Goal: Use online tool/utility: Utilize a website feature to perform a specific function

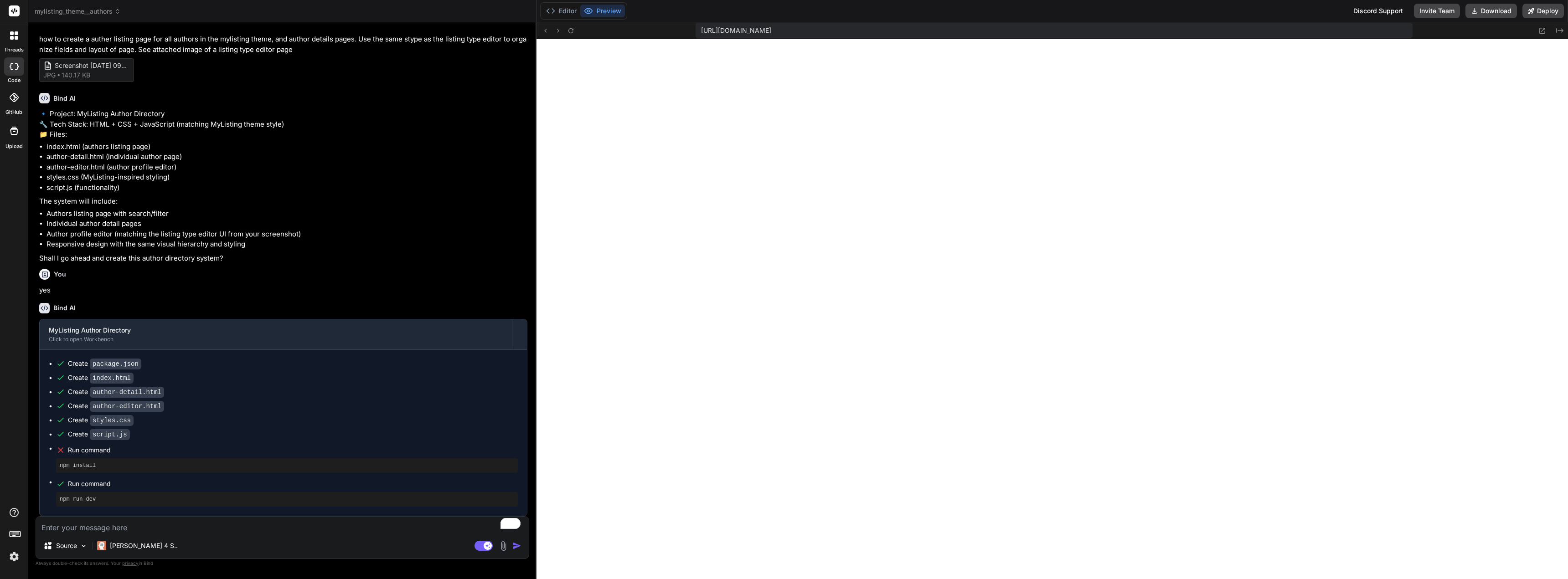
scroll to position [36, 0]
drag, startPoint x: 167, startPoint y: 532, endPoint x: 171, endPoint y: 530, distance: 4.5
click at [168, 532] on textarea "To enrich screen reader interactions, please activate Accessibility in Grammarl…" at bounding box center [282, 525] width 492 height 17
type textarea "l"
type textarea "x"
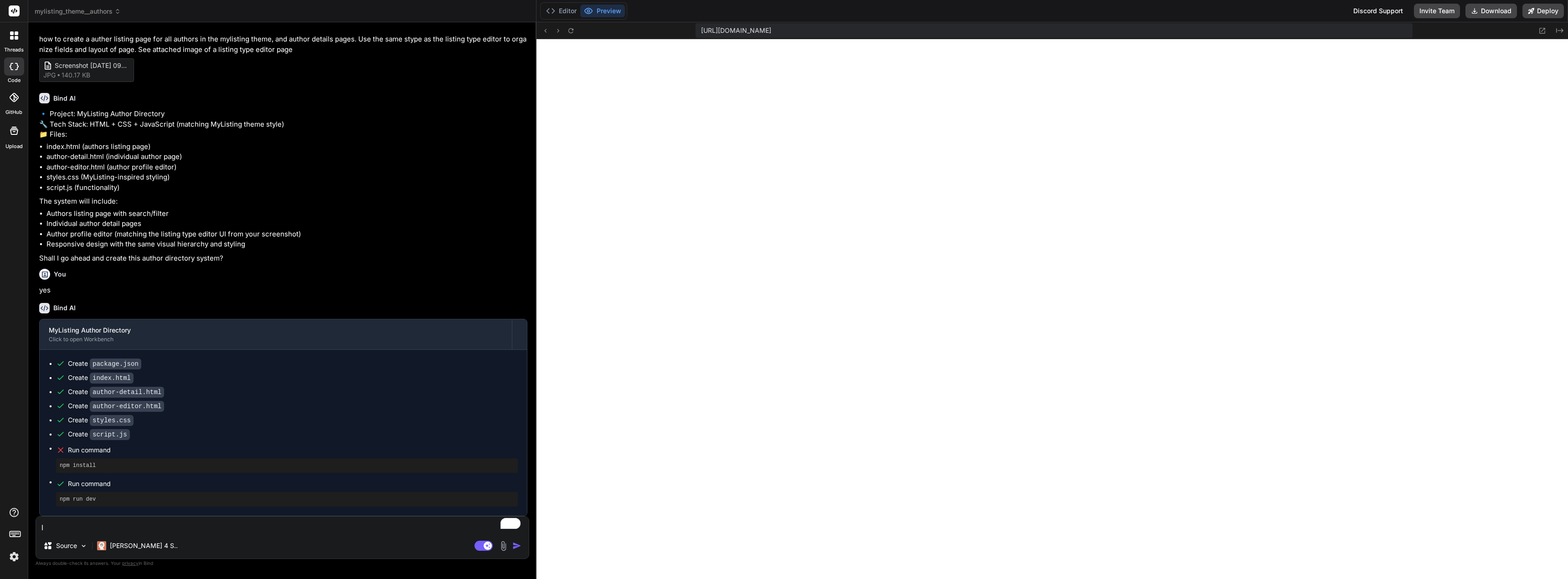
type textarea "lo"
type textarea "x"
type textarea "loo"
type textarea "x"
type textarea "look"
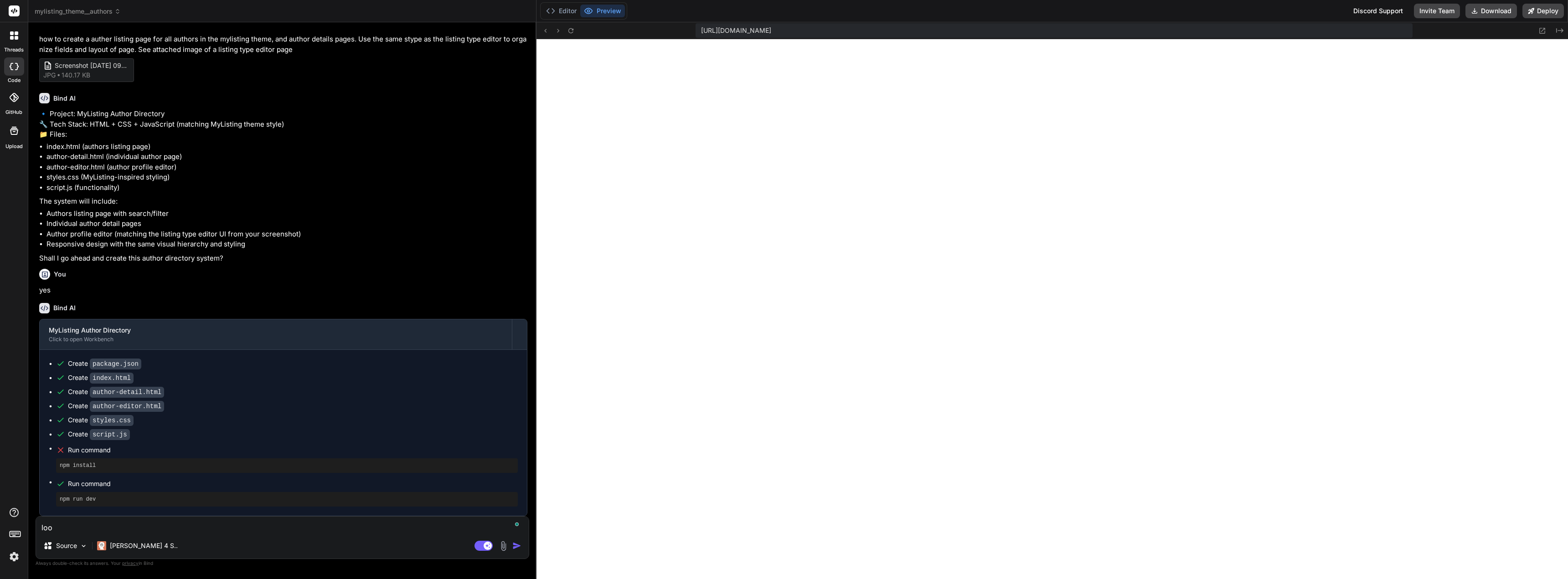
type textarea "x"
type textarea "looks"
type textarea "x"
type textarea "looks"
type textarea "x"
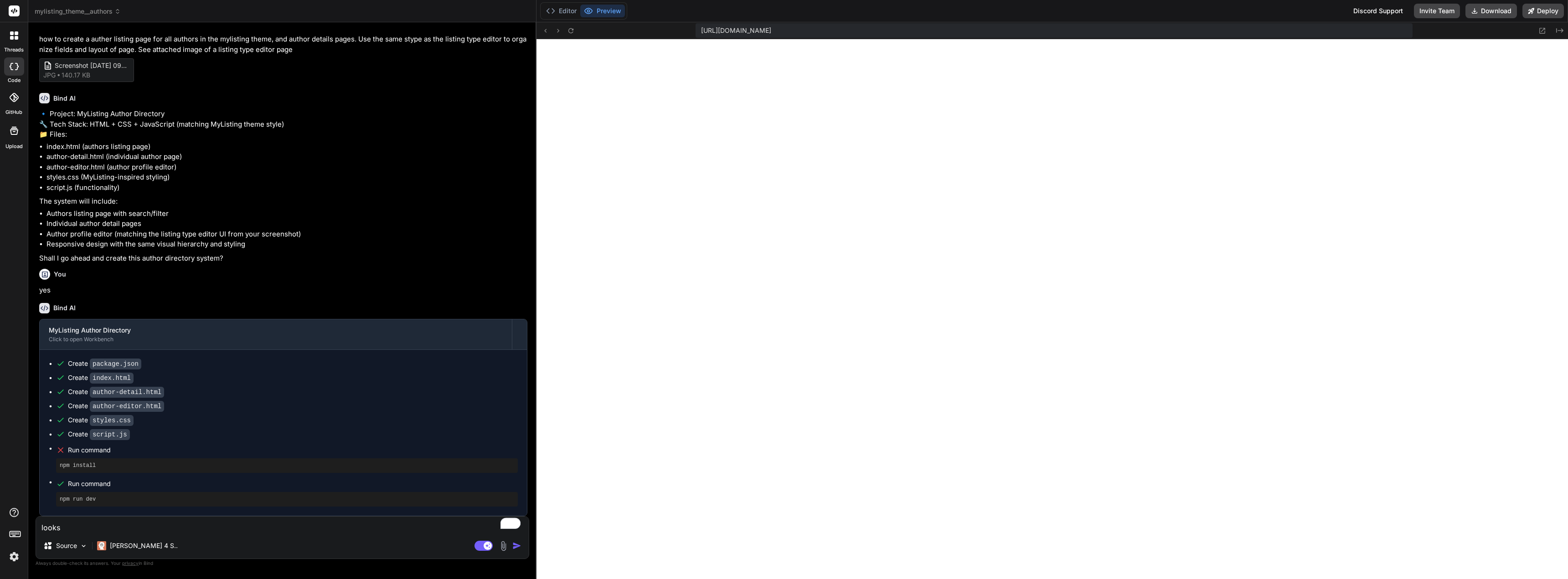
type textarea "looks g"
type textarea "x"
type textarea "looks go"
type textarea "x"
type textarea "looks goo"
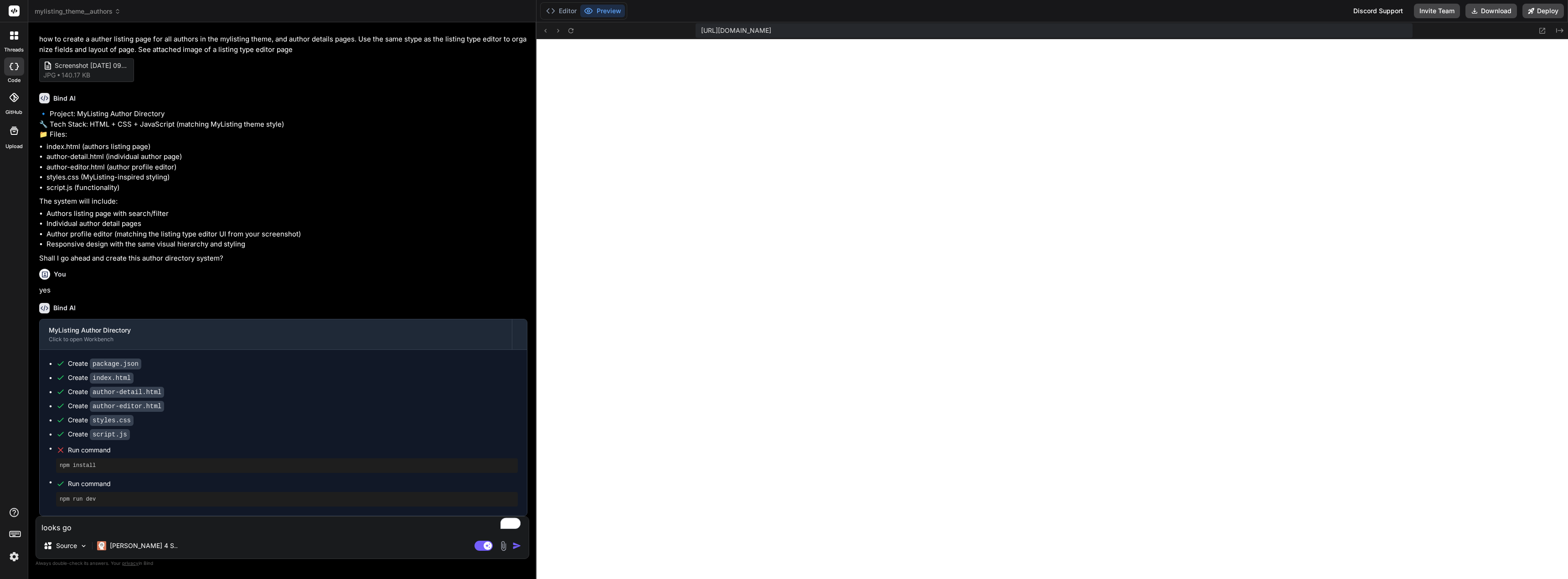
type textarea "x"
type textarea "looks good"
type textarea "x"
type textarea "looks good"
type textarea "x"
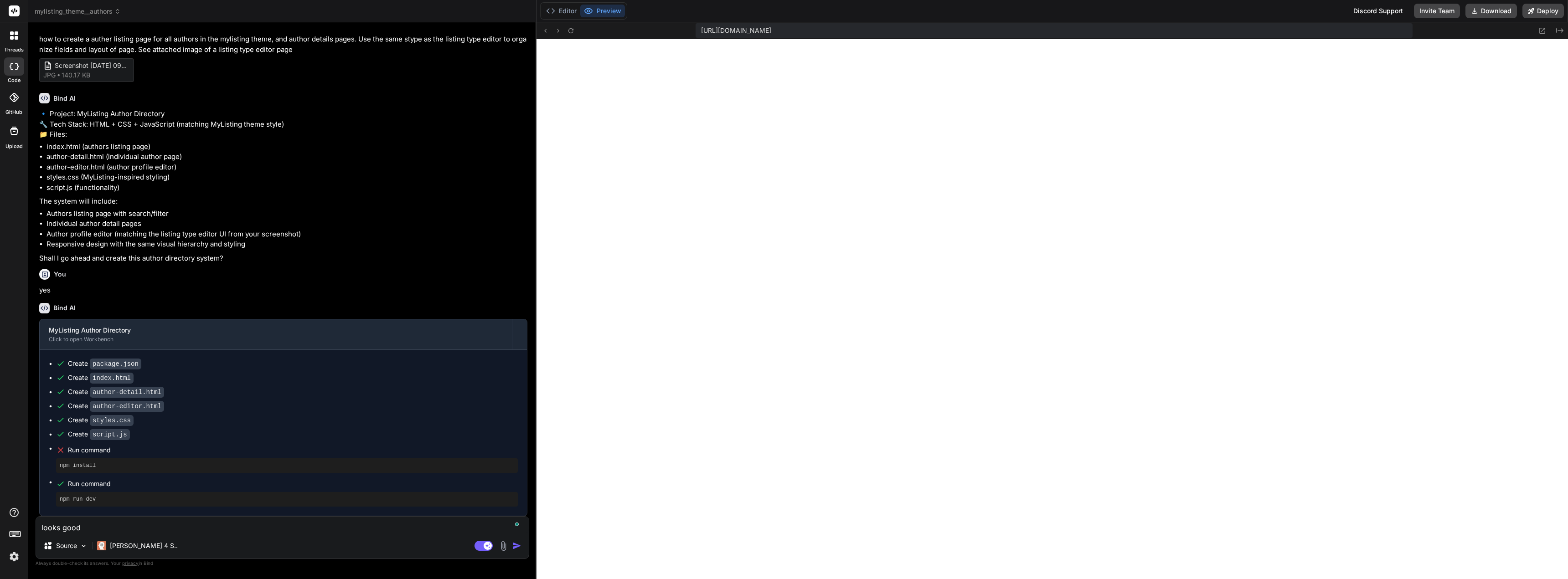
type textarea "looks good b"
type textarea "x"
type textarea "looks good bu"
type textarea "x"
type textarea "looks good but"
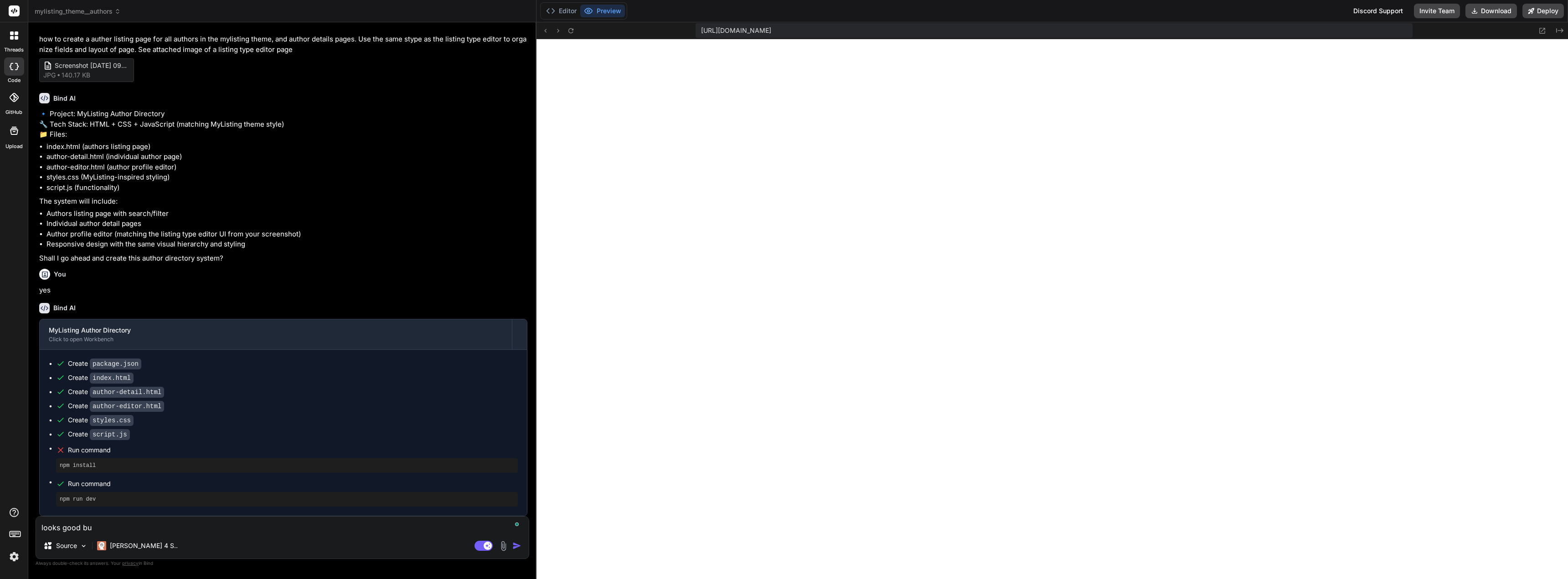
type textarea "x"
type textarea "looks good but"
type textarea "x"
type textarea "looks good but i"
type textarea "x"
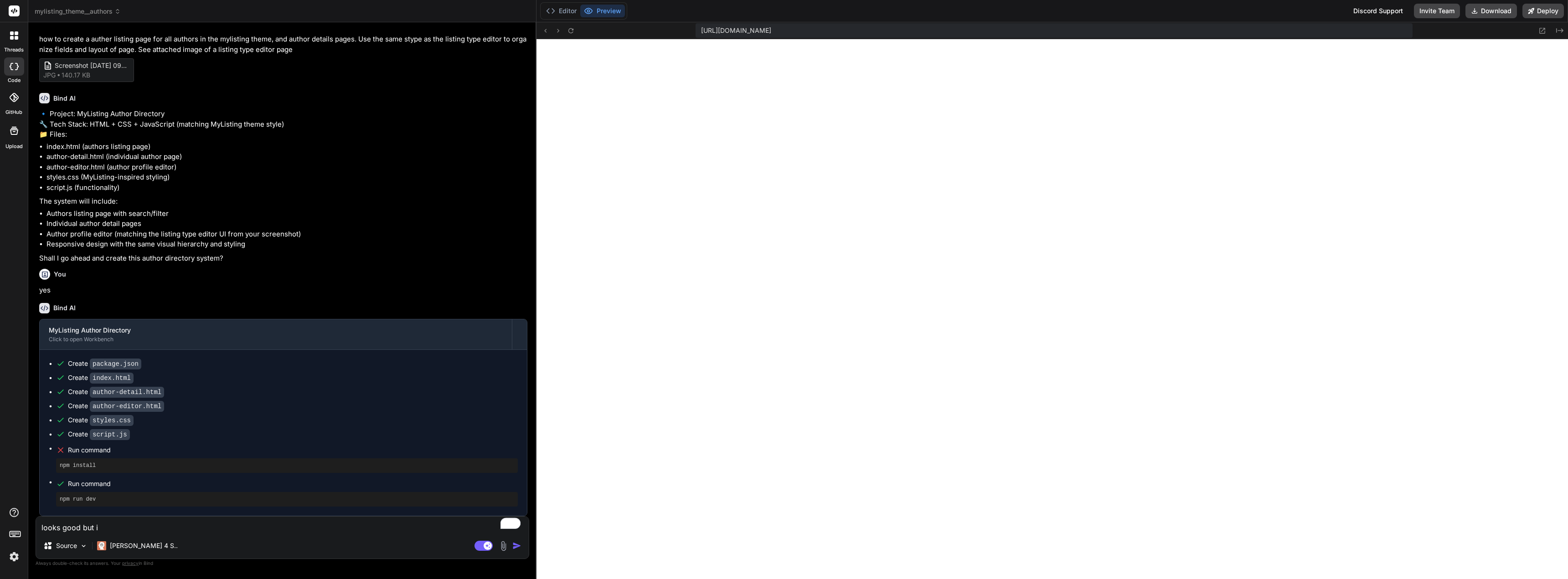
type textarea "looks good but i"
type textarea "x"
type textarea "looks good but i a"
type textarea "x"
type textarea "looks good but i am"
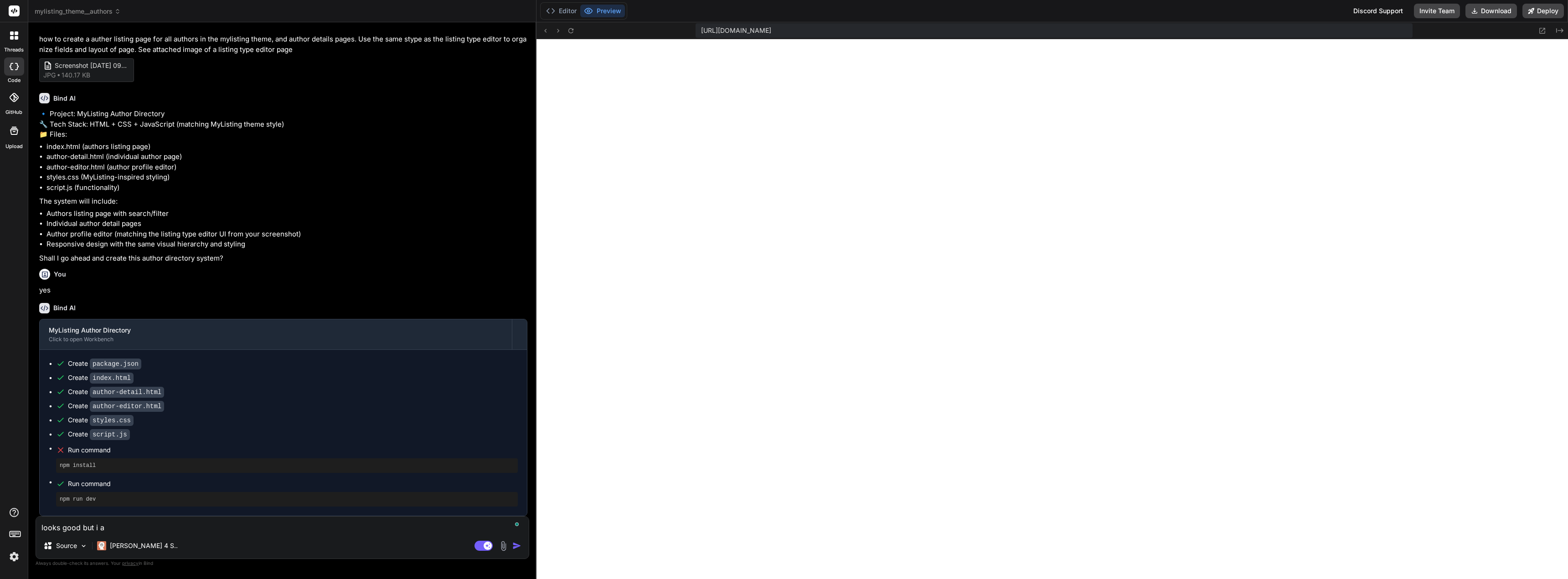
type textarea "x"
type textarea "looks good but i am"
type textarea "x"
type textarea "looks good but i am r"
type textarea "x"
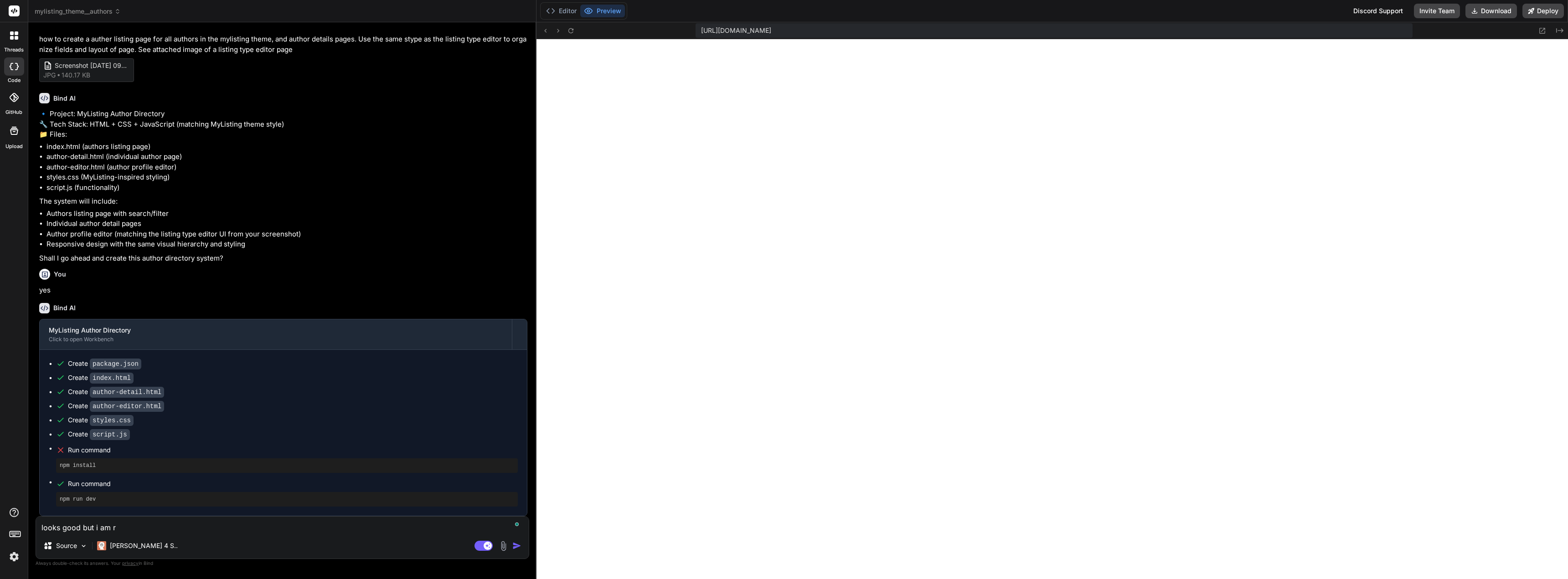
type textarea "looks good but i am re"
type textarea "x"
type textarea "looks good but i am ref"
type textarea "x"
type textarea "looks good but i am refe"
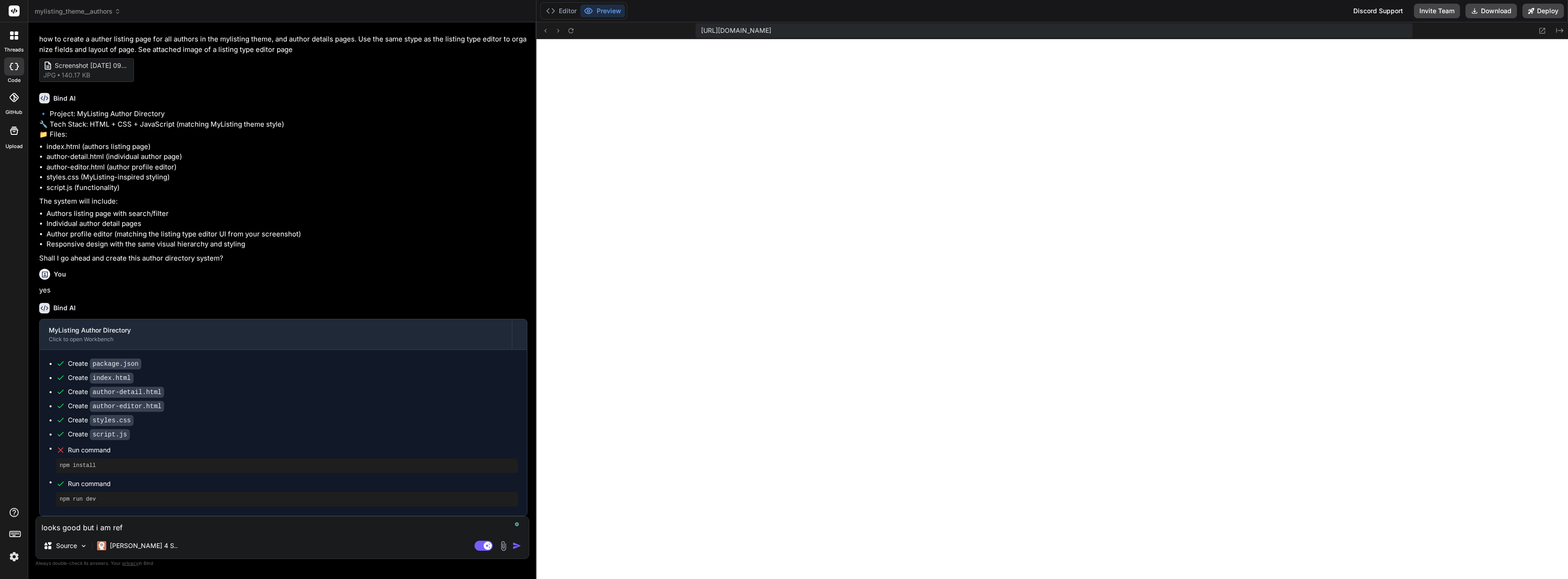
type textarea "x"
type textarea "looks good but i am refer"
type textarea "x"
type textarea "looks good but i am referi"
type textarea "x"
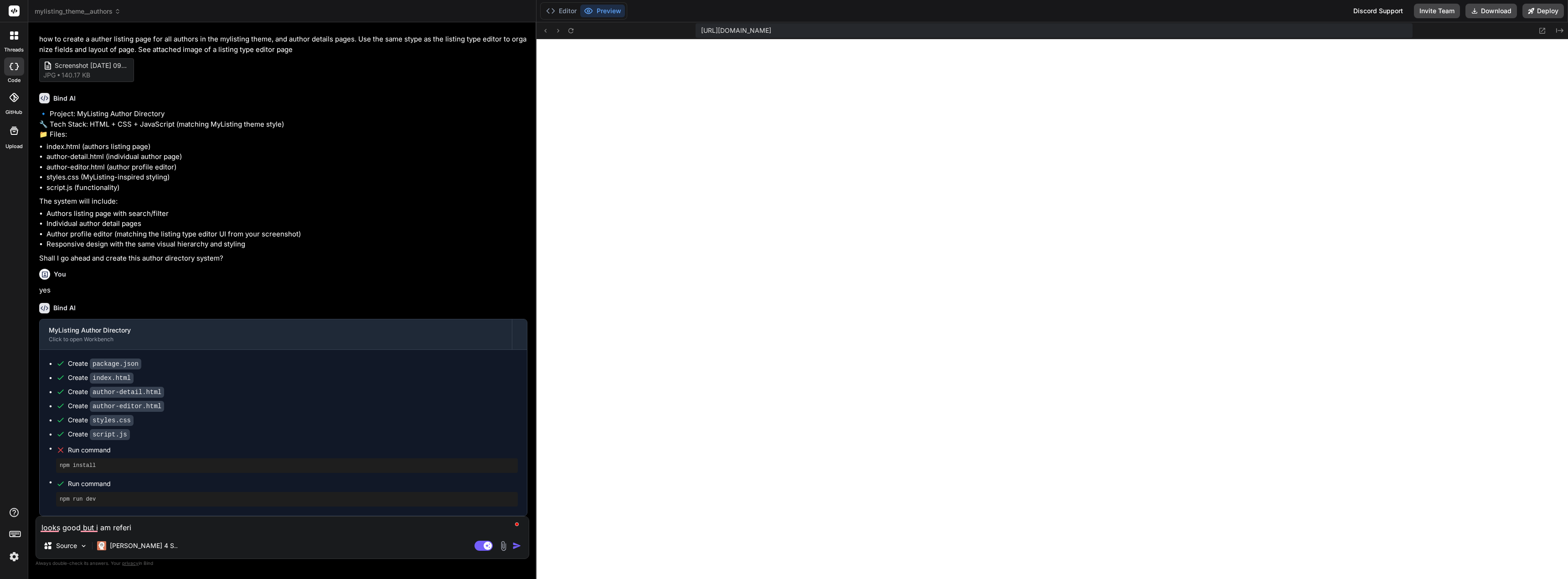
type textarea "looks good but i am referin"
type textarea "x"
type textarea "looks good but i am refering"
type textarea "x"
type textarea "looks good but i am refering"
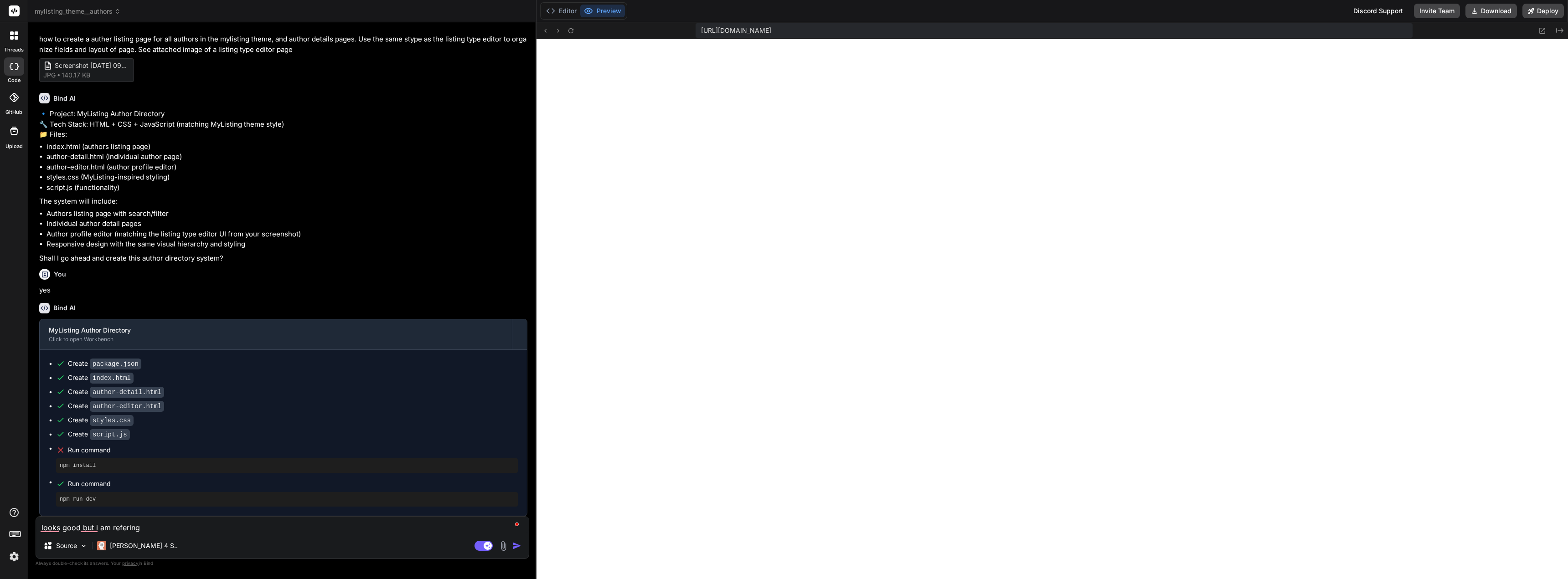
type textarea "x"
type textarea "looks good but i am refering t"
type textarea "x"
type textarea "looks good but i am refering to"
type textarea "x"
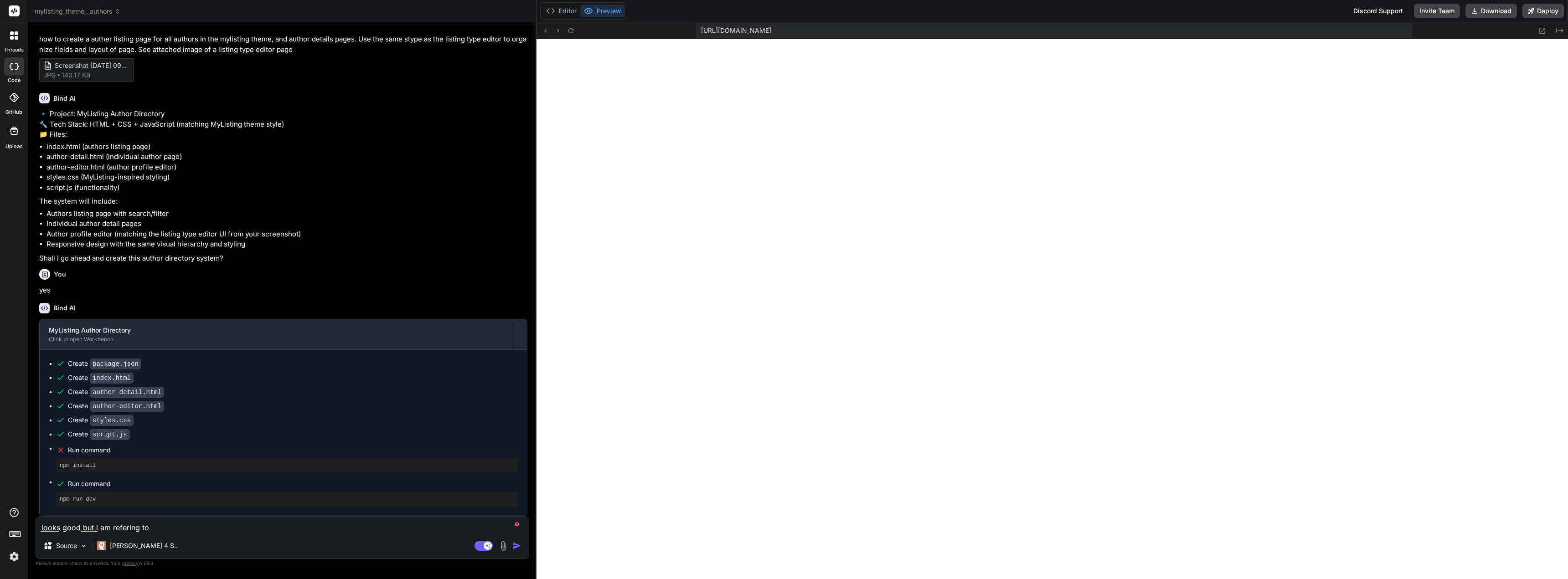
type textarea "looks good but i am refering to"
type textarea "x"
type textarea "looks good but i am refering to t"
type textarea "x"
type textarea "looks good but i am refering to th"
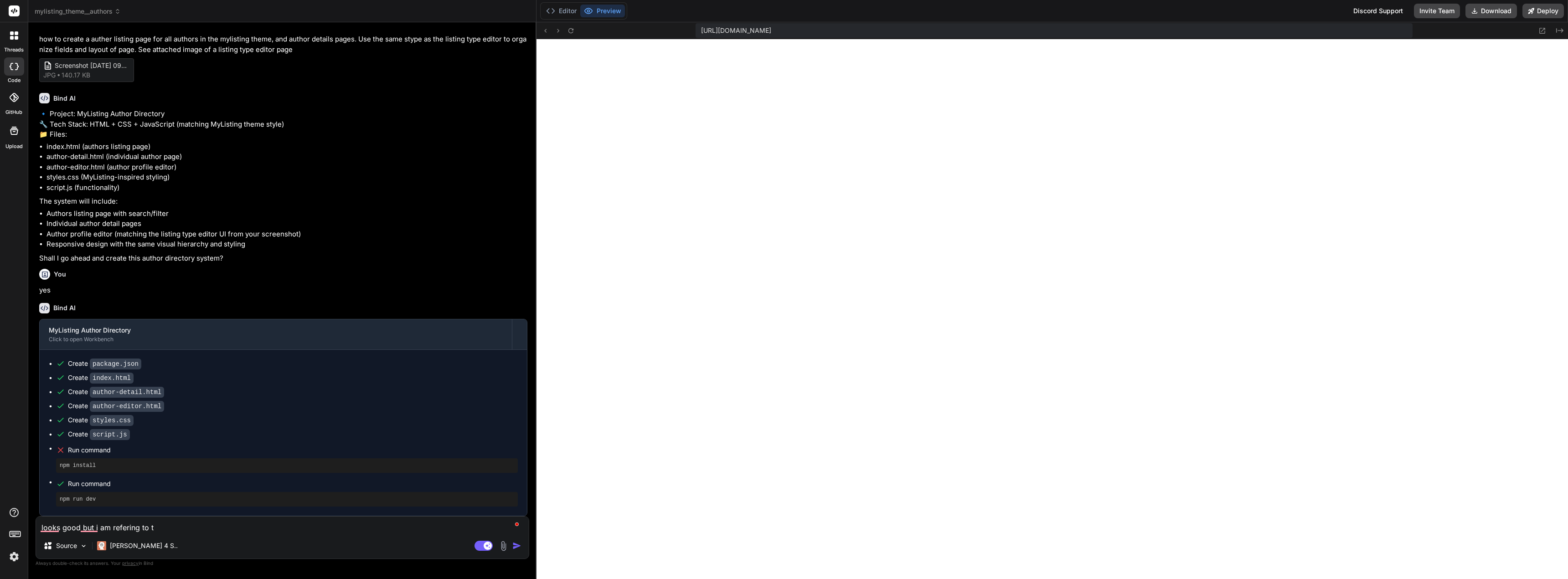
type textarea "x"
type textarea "looks good but i am refering to the"
type textarea "x"
type textarea "looks good but i am refering to the"
type textarea "x"
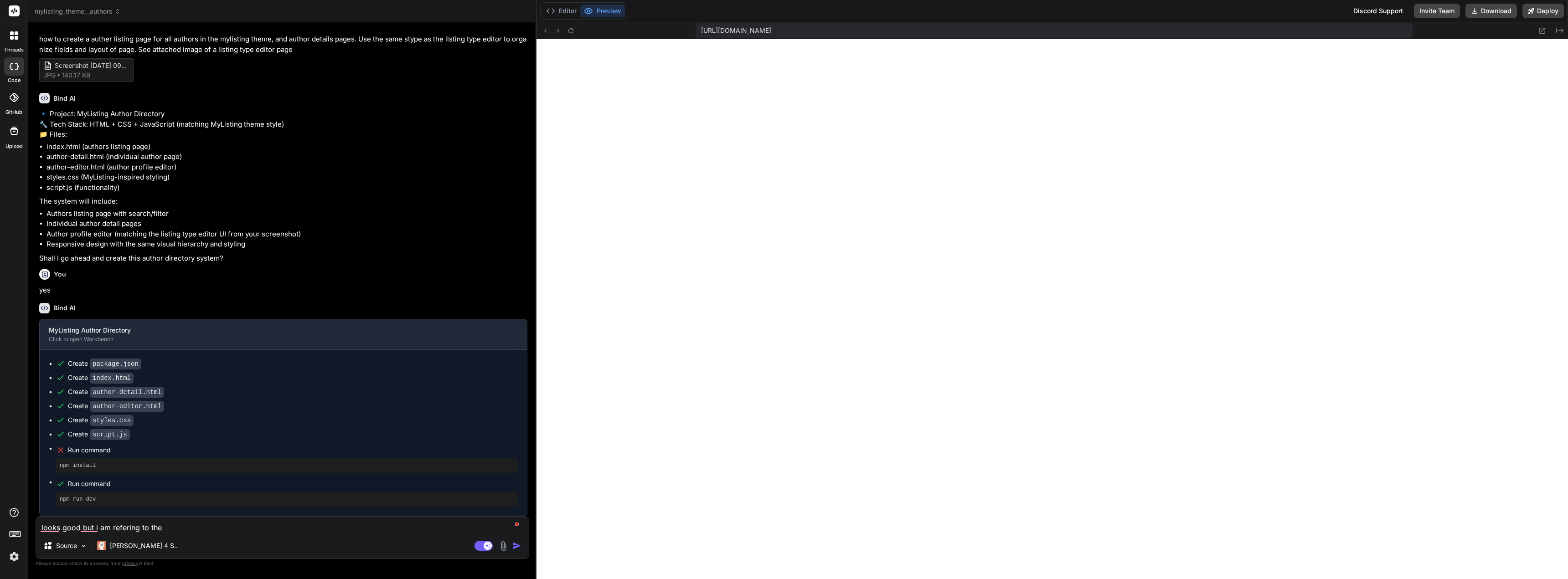
type textarea "looks good but i am refering to the m"
type textarea "x"
type textarea "looks good but i am refering to the my"
type textarea "x"
type textarea "looks good but i am refering to the myl"
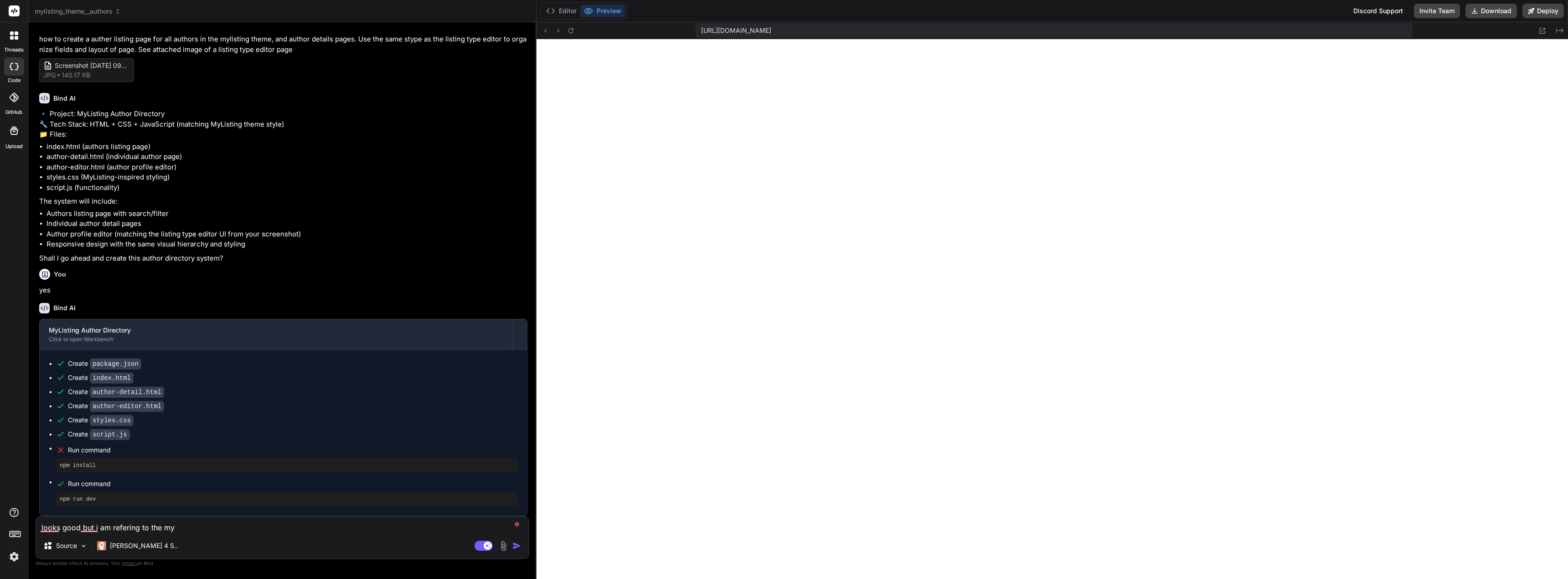
type textarea "x"
type textarea "looks good but i am refering to the myli"
type textarea "x"
type textarea "looks good but i am refering to the mylis"
type textarea "x"
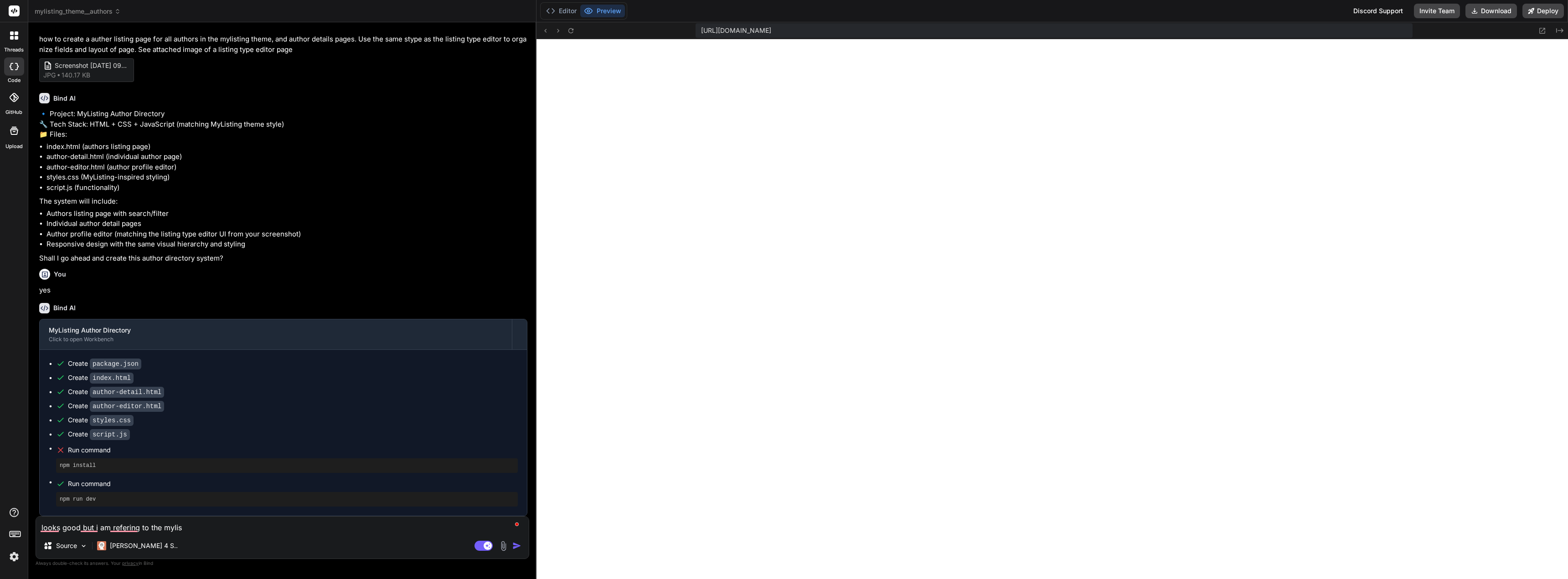
type textarea "looks good but i am refering to the mylist"
type textarea "x"
type textarea "looks good but i am refering to the mylisti"
type textarea "x"
type textarea "looks good but i am refering to the mylistin"
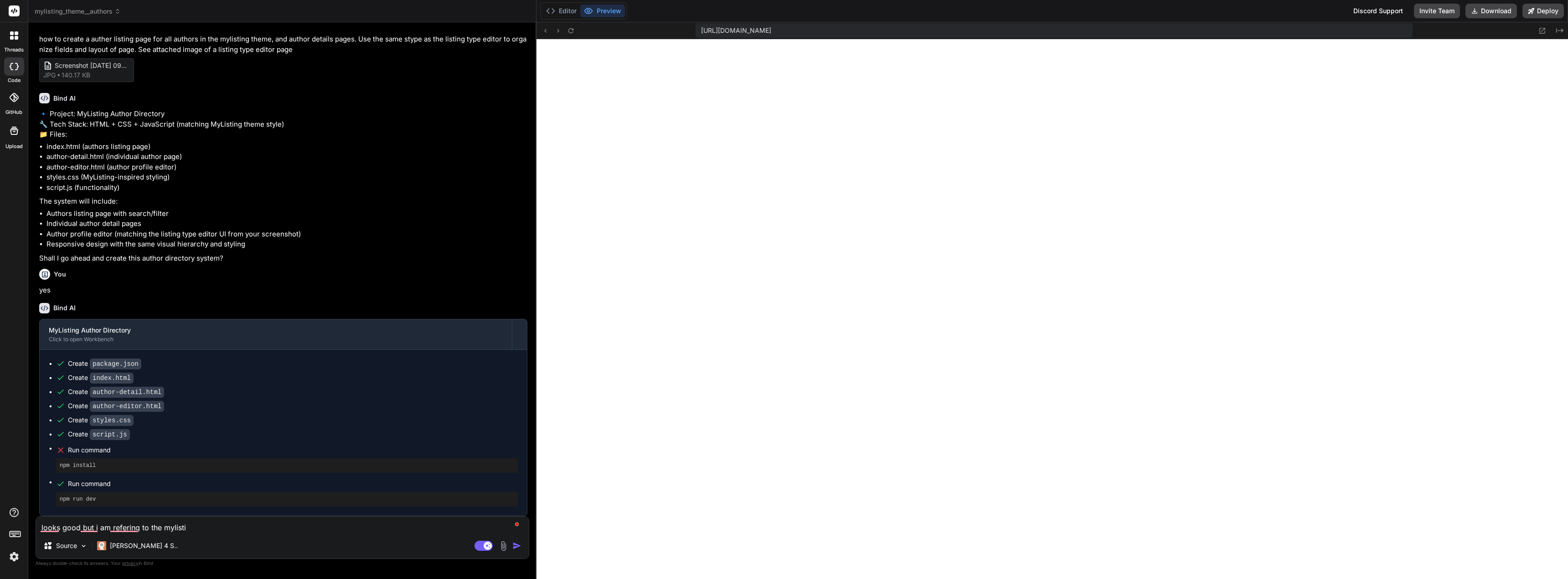
type textarea "x"
type textarea "looks good but i am refering to the mylisting"
type textarea "x"
type textarea "looks good but i am refering to the mylisting"
type textarea "x"
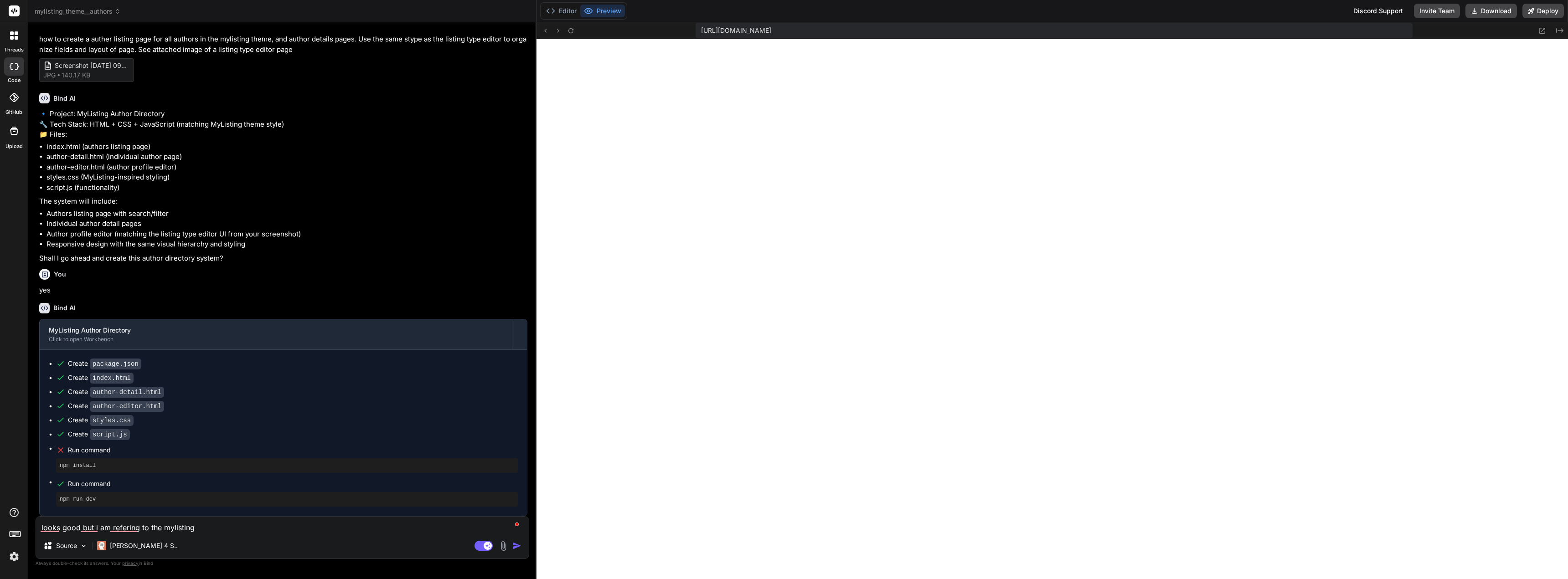
type textarea "looks good but i am refering to the mylisting t"
type textarea "x"
type textarea "looks good but i am refering to the mylisting th"
type textarea "x"
type textarea "looks good but i am refering to the mylisting the"
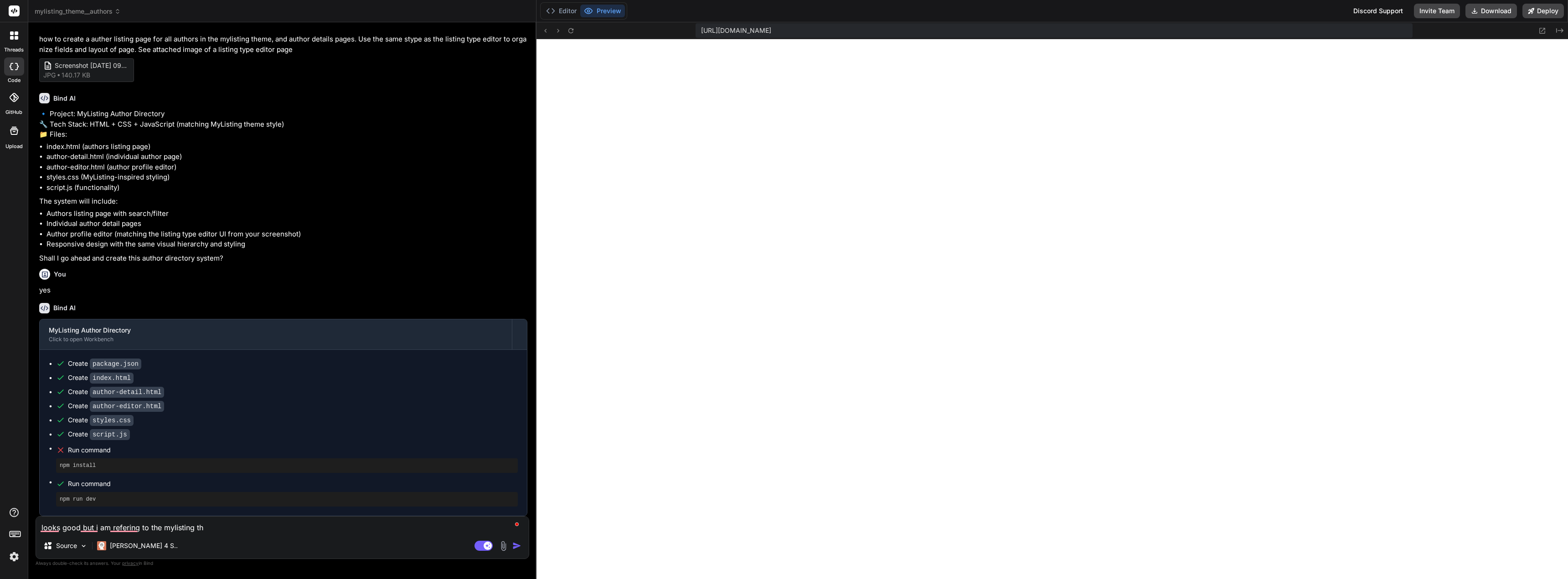
type textarea "x"
type textarea "looks good but i am refering to the mylisting them"
type textarea "x"
type textarea "looks good but i am refering to the mylisting theme"
type textarea "x"
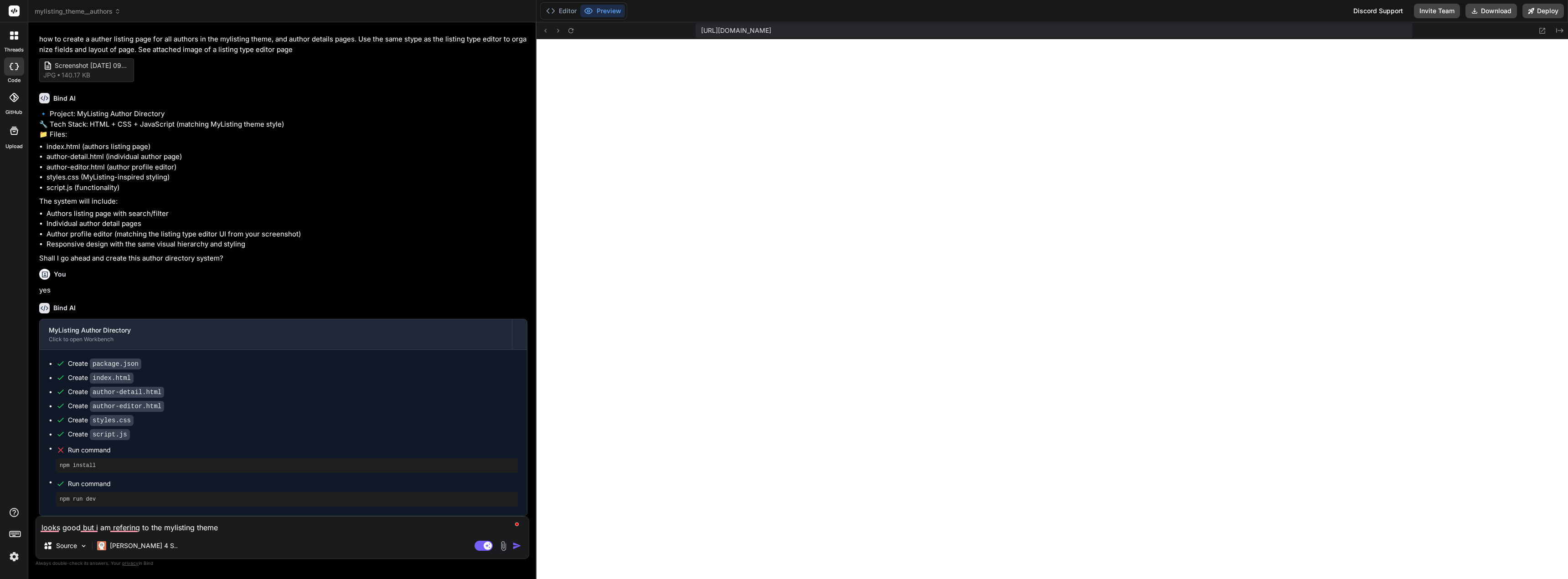
type textarea "looks good but i am refering to the mylisting them"
type textarea "x"
type textarea "looks good but i am refering to the mylisting the"
type textarea "x"
type textarea "looks good but i am refering to the mylisting th"
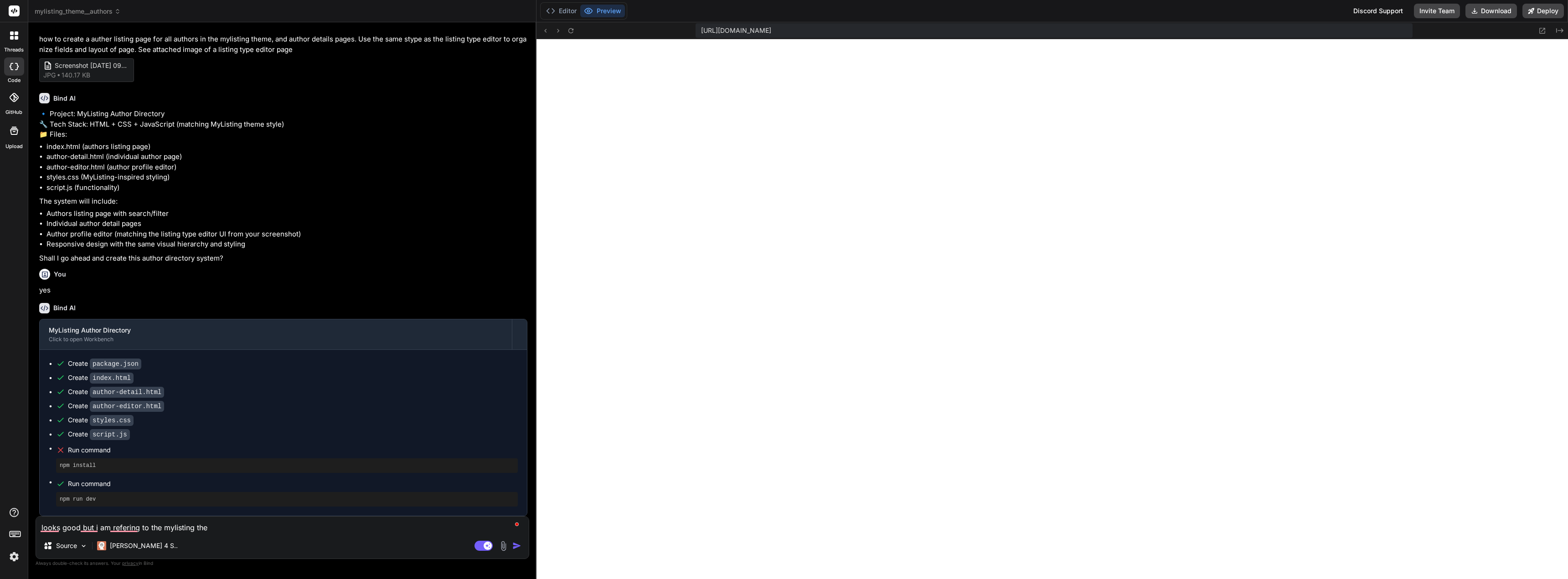
type textarea "x"
type textarea "looks good but i am refering to the mylisting t"
type textarea "x"
type textarea "looks good but i am refering to the mylisting"
type textarea "x"
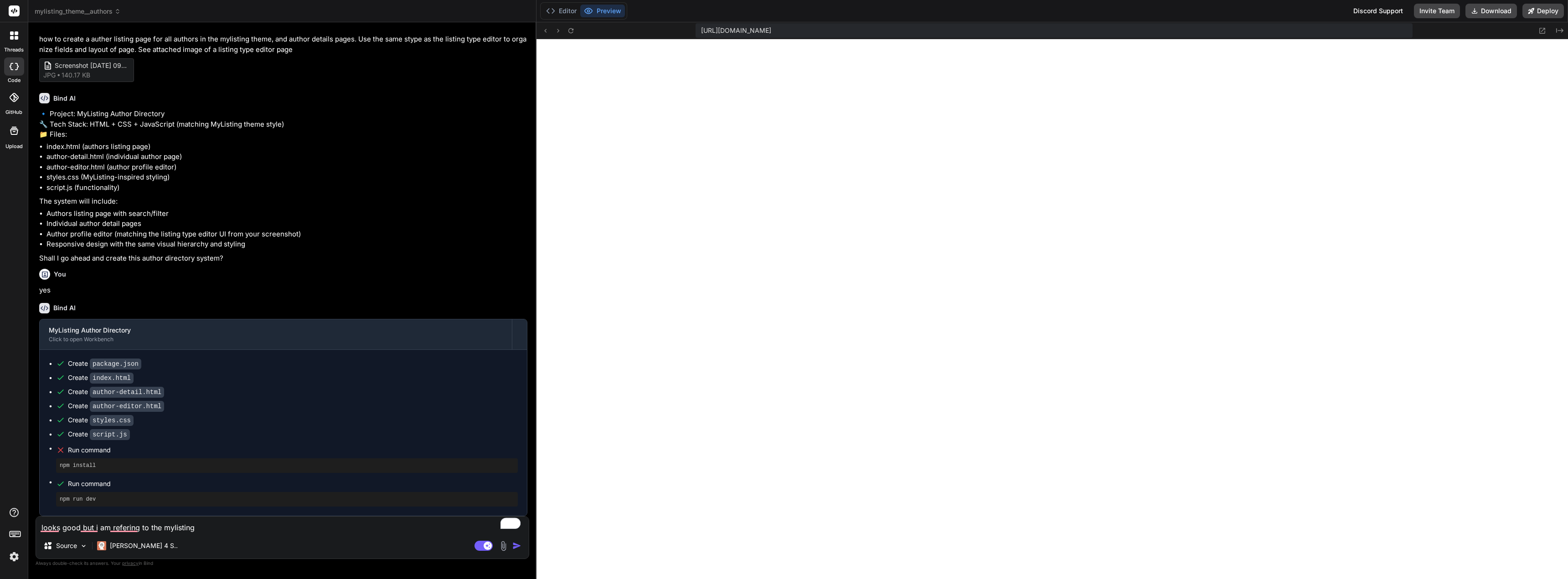
type textarea "looks good but i am refering to the mylisting w"
type textarea "x"
type textarea "looks good but i am refering to the mylisting wo"
type textarea "x"
type textarea "looks good but i am refering to the mylisting wor"
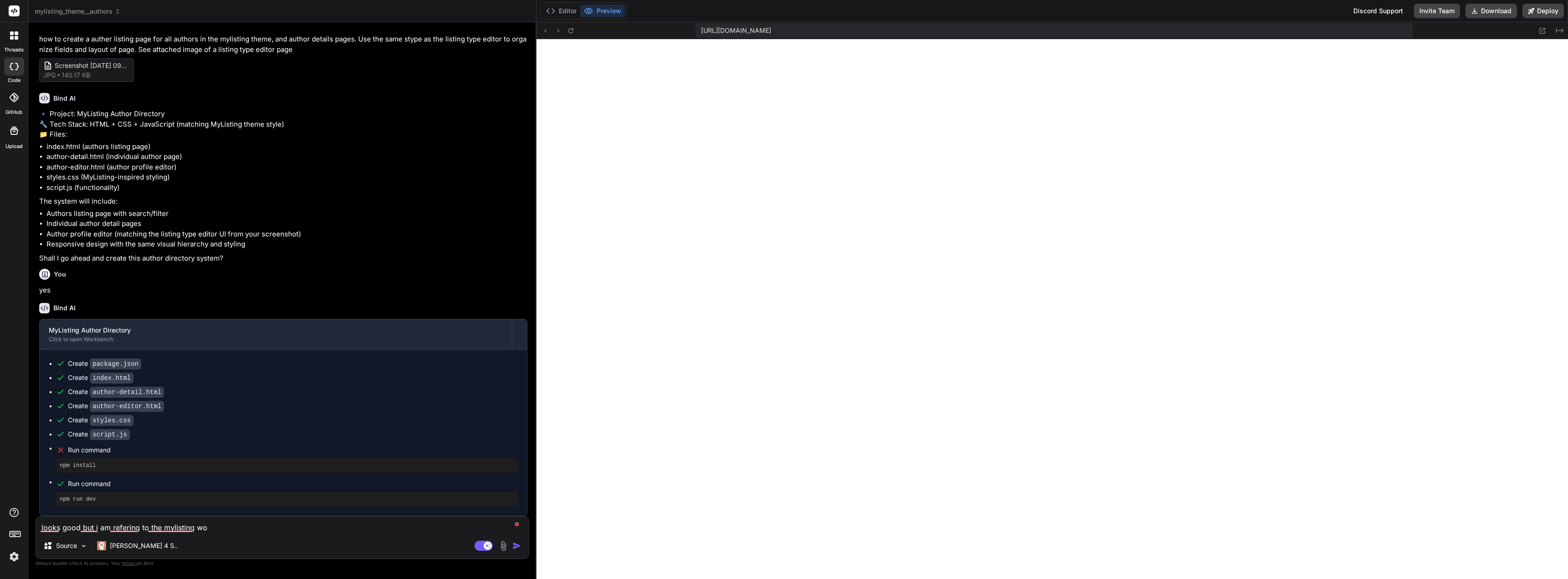
type textarea "x"
type textarea "looks good but i am refering to the mylisting word"
type textarea "x"
type textarea "looks good but i am refering to the mylisting wordp"
type textarea "x"
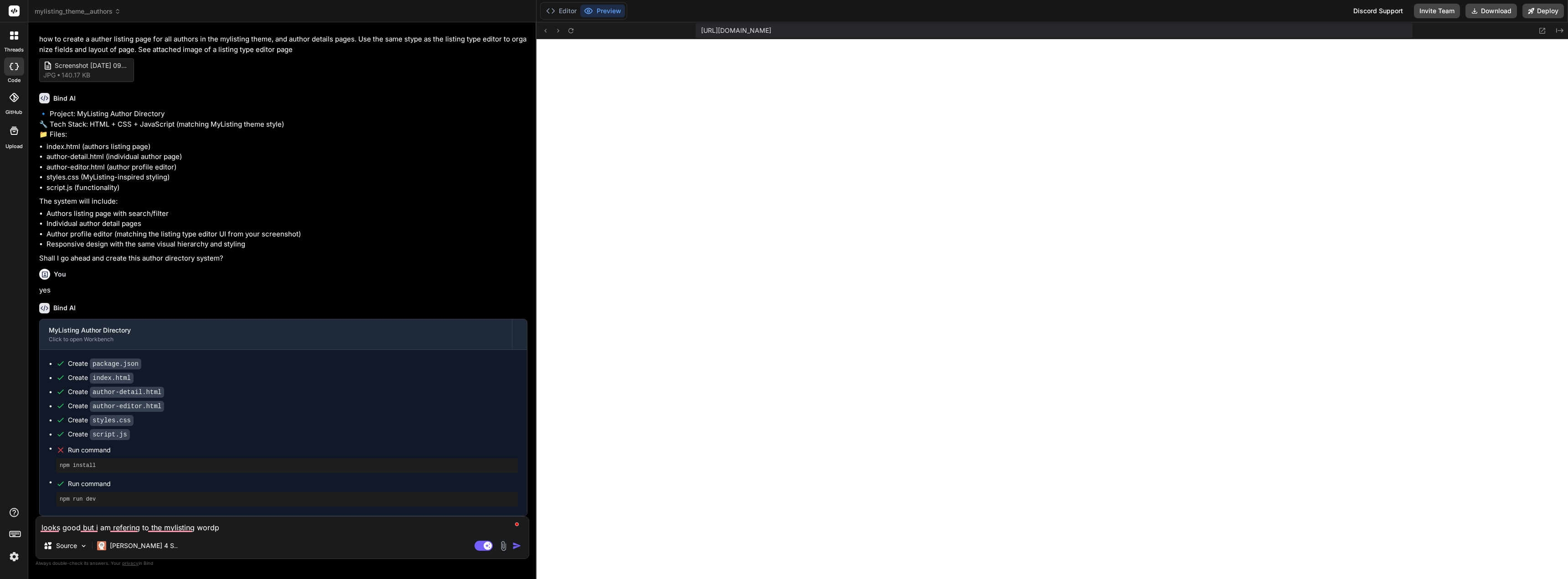
type textarea "looks good but i am refering to the mylisting wordpr"
type textarea "x"
type textarea "looks good but i am refering to the mylisting wordpre"
type textarea "x"
type textarea "looks good but i am refering to the mylisting wordpres"
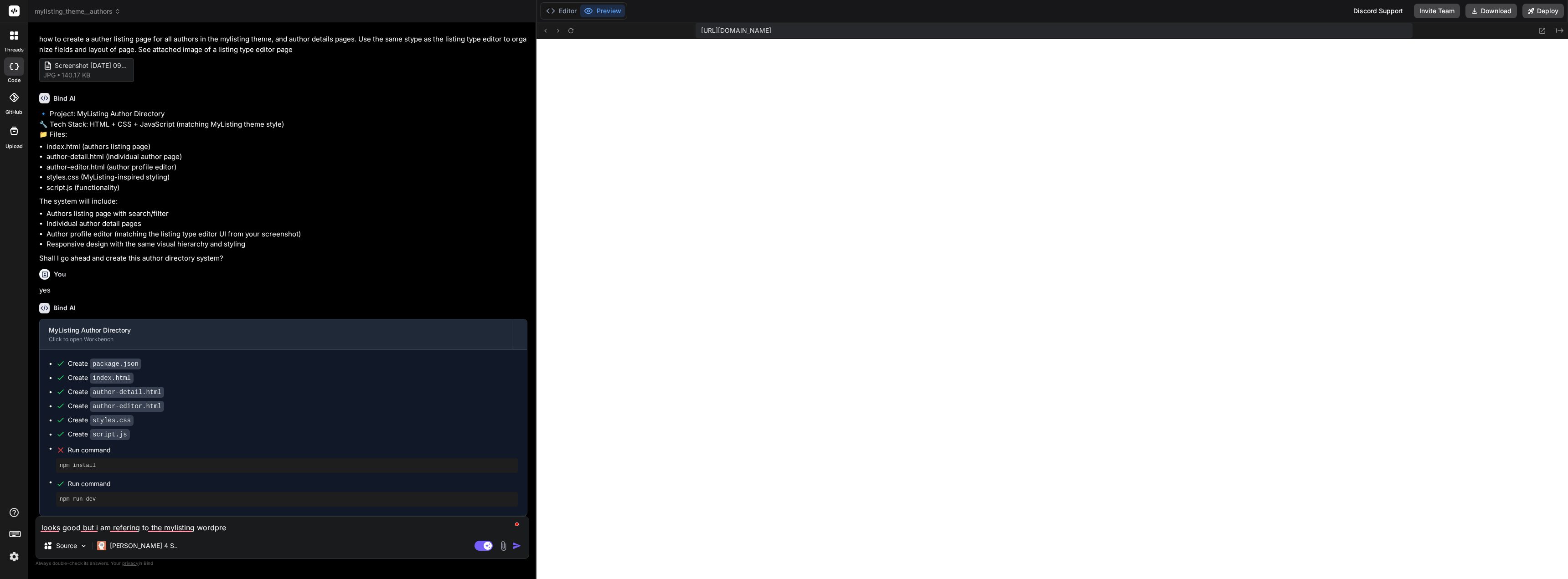
type textarea "x"
type textarea "looks good but i am refering to the mylisting wordpress"
type textarea "x"
type textarea "looks good but i am refering to the mylisting wordpress"
type textarea "x"
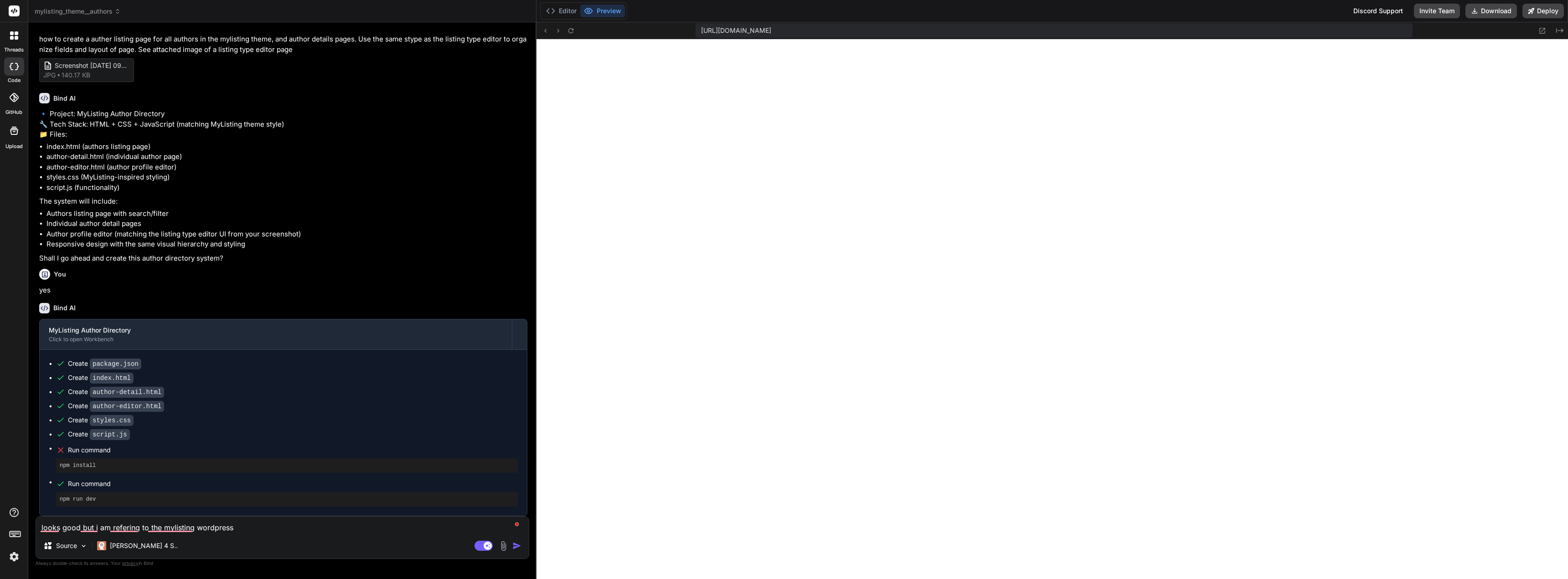
type textarea "looks good but i am refering to the mylisting wordpress t"
type textarea "x"
type textarea "looks good but i am refering to the mylisting wordpress th"
type textarea "x"
type textarea "looks good but i am refering to the mylisting wordpress the"
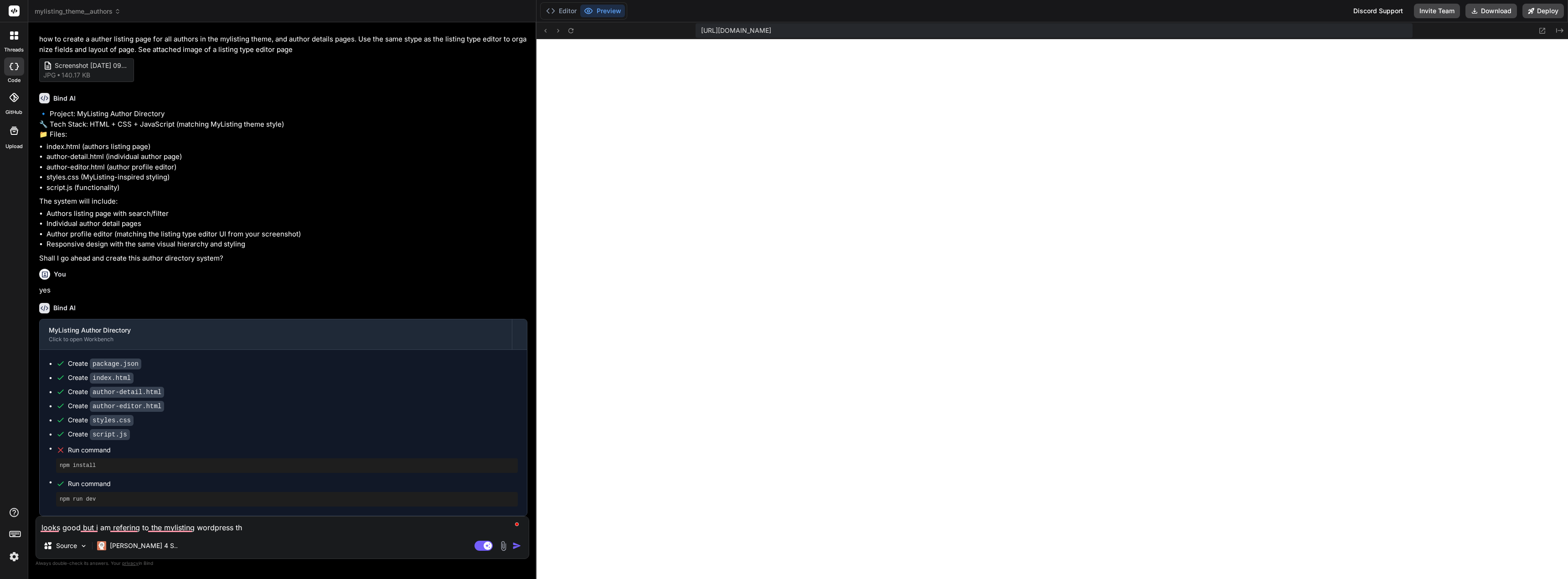
type textarea "x"
type textarea "looks good but i am refering to the mylisting wordpress them"
type textarea "x"
type textarea "looks good but i am refering to the mylisting wordpress theme"
type textarea "x"
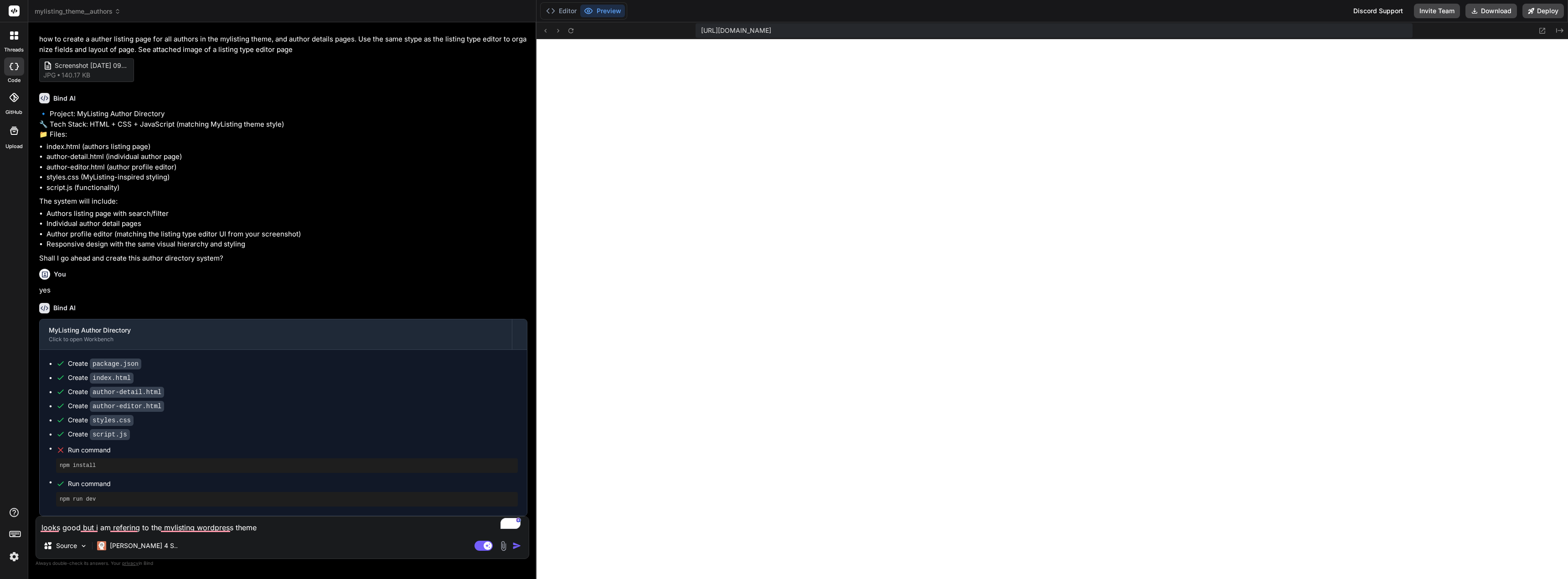
type textarea "looks good but i am refering to the mylisting wordpress theme."
type textarea "x"
type textarea "looks good but i am refering to the mylisting wordpress theme."
type textarea "x"
type textarea "looks good but i am refering to the mylisting wordpress theme. s"
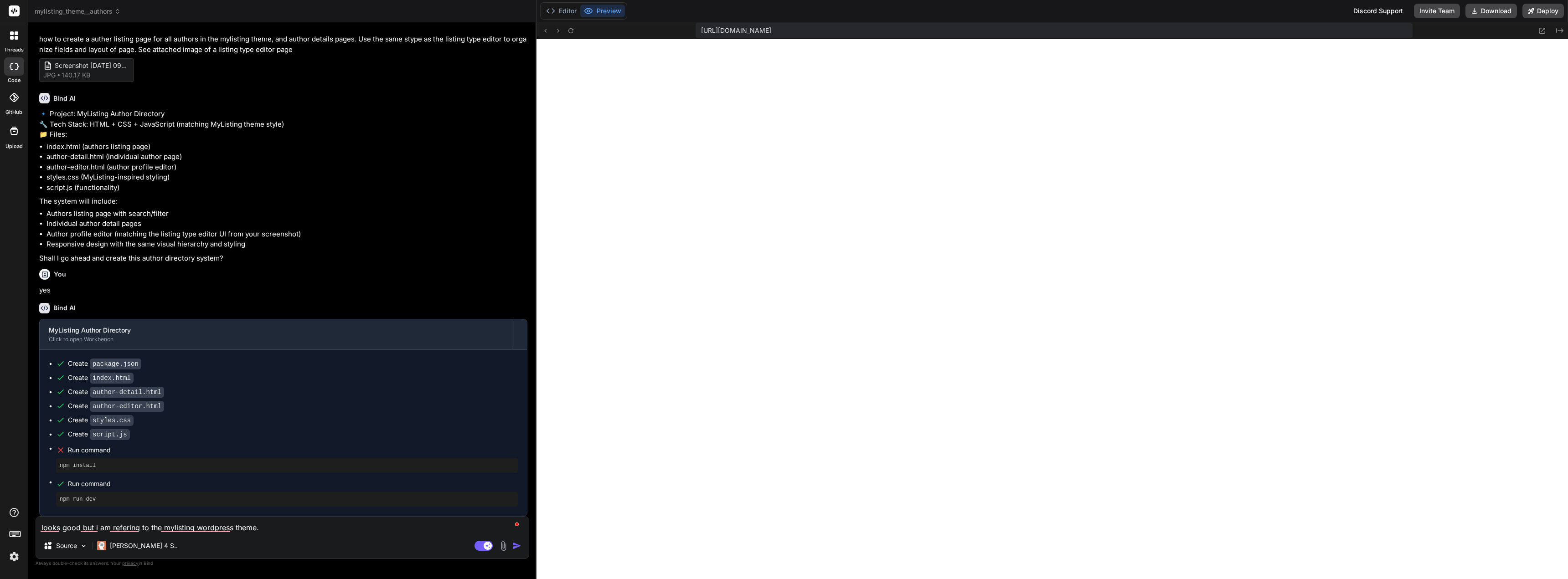
type textarea "x"
type textarea "looks good but i am refering to the mylisting wordpress theme. so"
type textarea "x"
type textarea "looks good but i am refering to the mylisting wordpress theme. so"
type textarea "x"
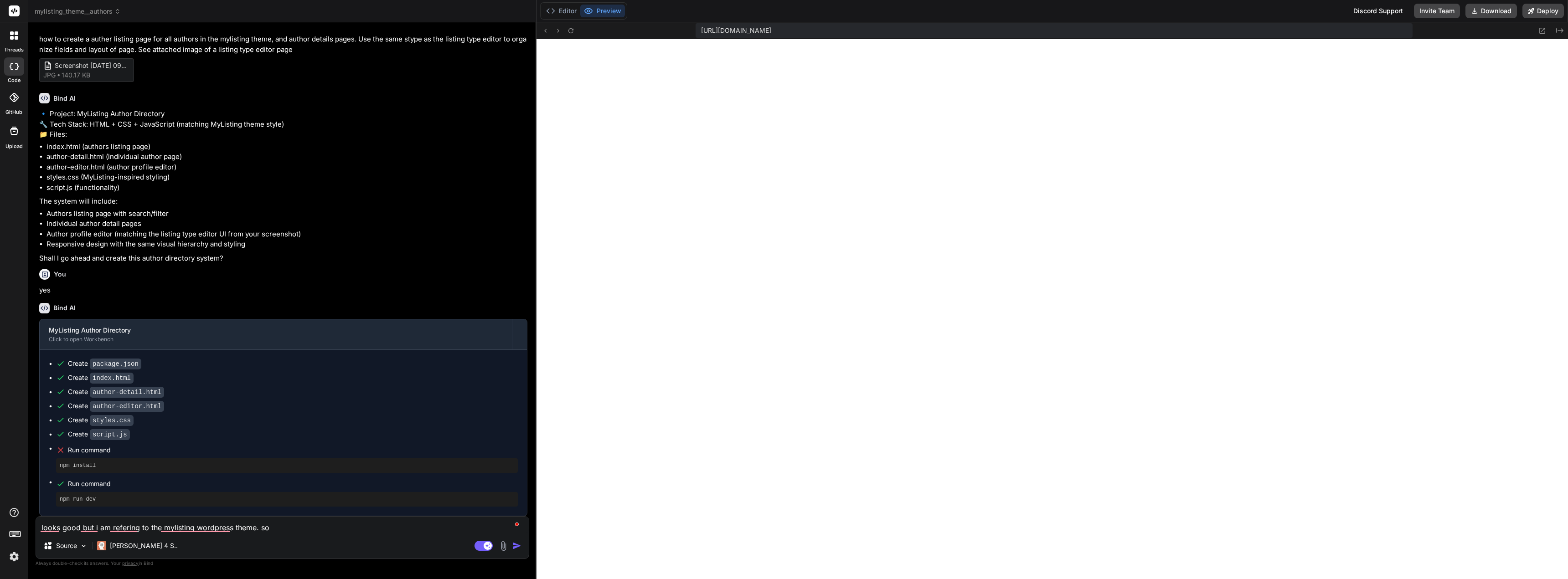
type textarea "looks good but i am refering to the mylisting wordpress theme. so t"
type textarea "x"
type textarea "looks good but i am refering to the mylisting wordpress theme. so th"
type textarea "x"
type textarea "looks good but i am refering to the mylisting wordpress theme. so the"
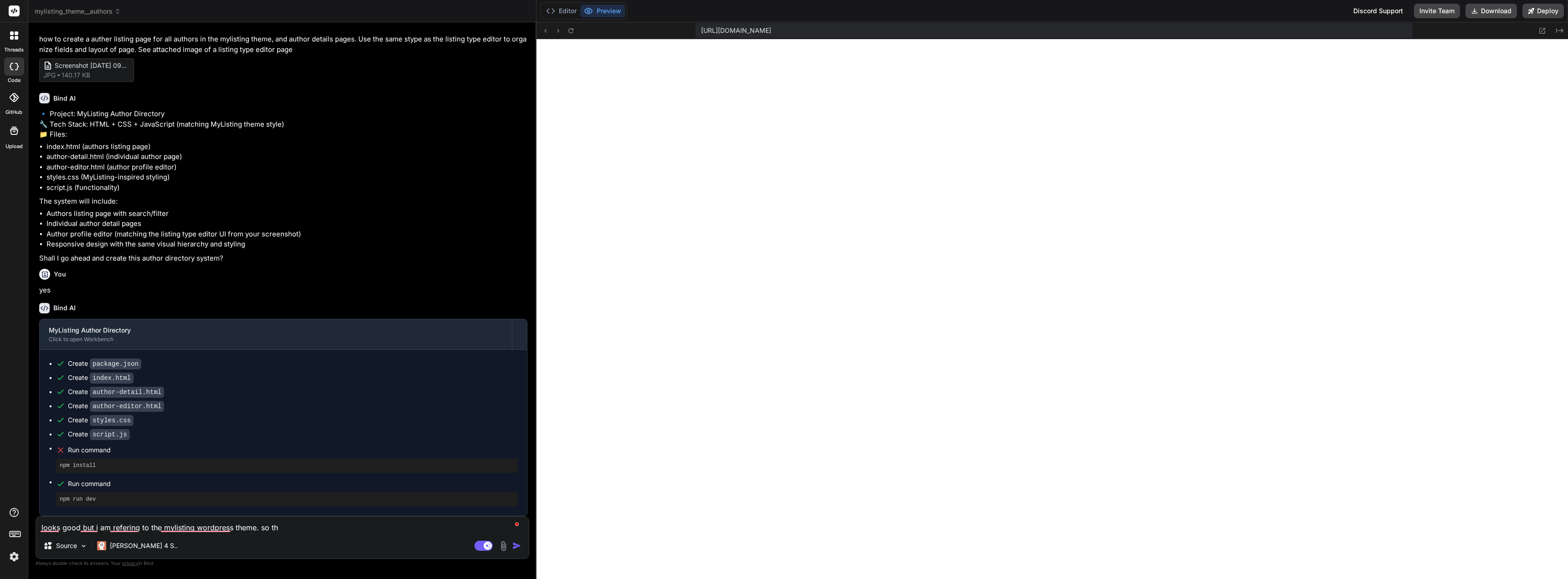
type textarea "x"
type textarea "looks good but i am refering to the mylisting wordpress theme. so the"
type textarea "x"
type textarea "looks good but i am refering to the mylisting wordpress theme. so the s"
type textarea "x"
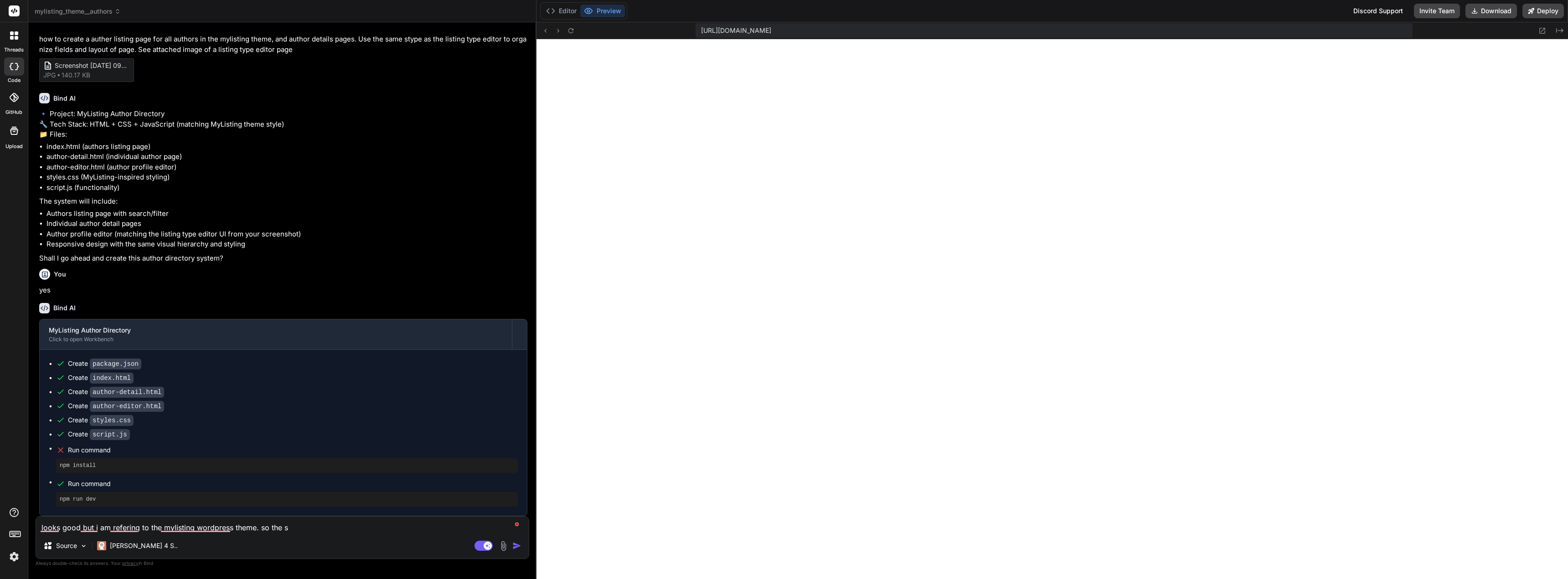
type textarea "looks good but i am refering to the mylisting wordpress theme. so the so"
type textarea "x"
type textarea "looks good but i am refering to the mylisting wordpress theme. so the sol"
type textarea "x"
type textarea "looks good but i am refering to the mylisting wordpress theme. so the solu"
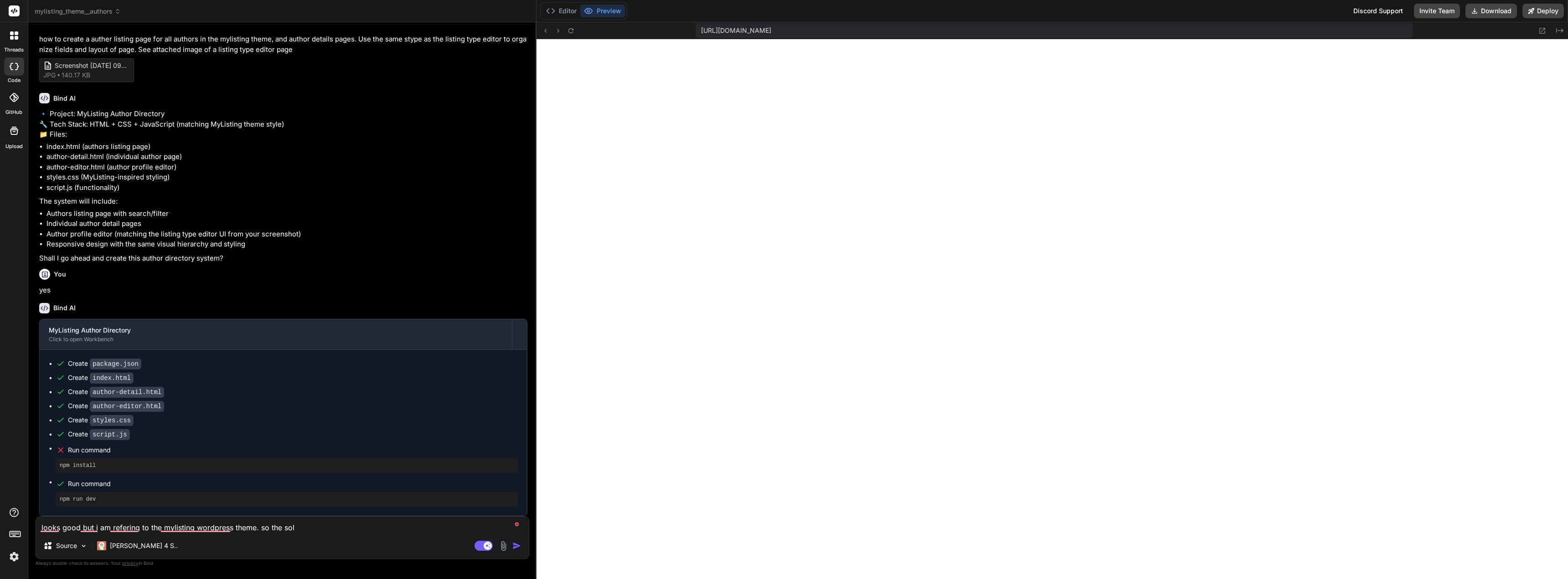
type textarea "x"
type textarea "looks good but i am refering to the mylisting wordpress theme. so the solut"
type textarea "x"
type textarea "looks good but i am refering to the mylisting wordpress theme. so the soluti"
type textarea "x"
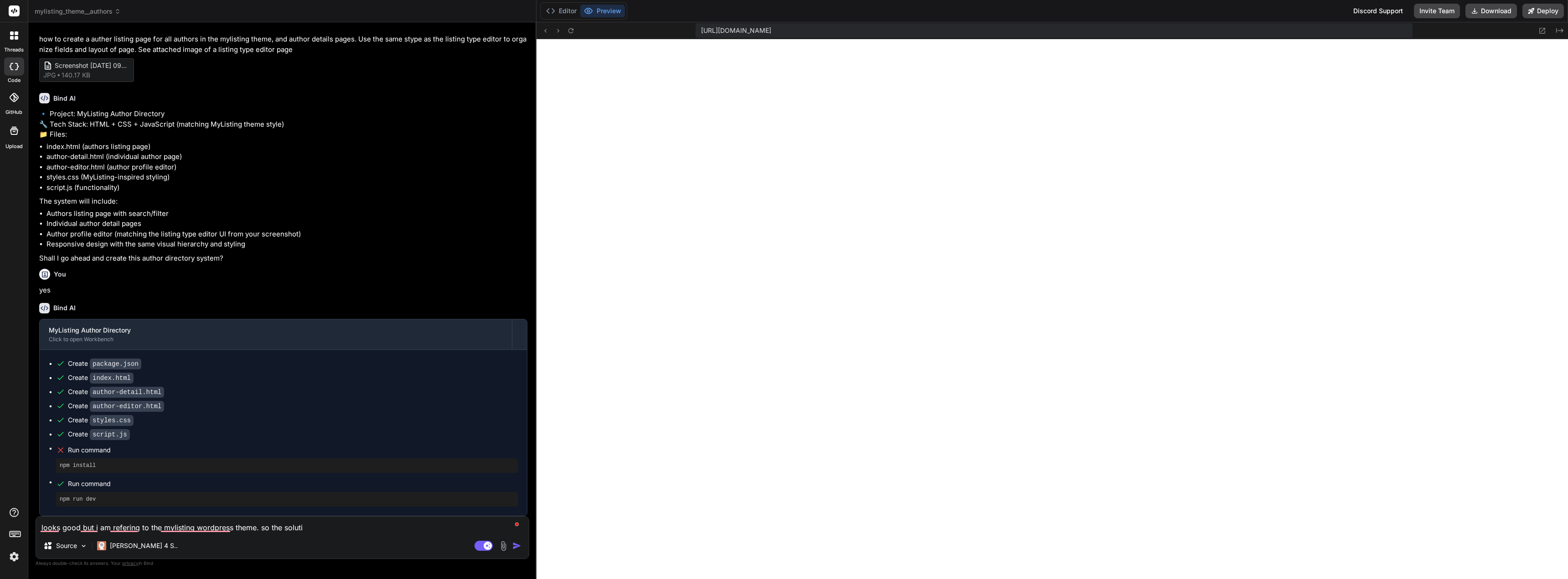
type textarea "looks good but i am refering to the mylisting wordpress theme. so the solutio"
type textarea "x"
type textarea "looks good but i am refering to the mylisting wordpress theme. so the solution"
type textarea "x"
type textarea "looks good but i am refering to the mylisting wordpress theme. so the solution"
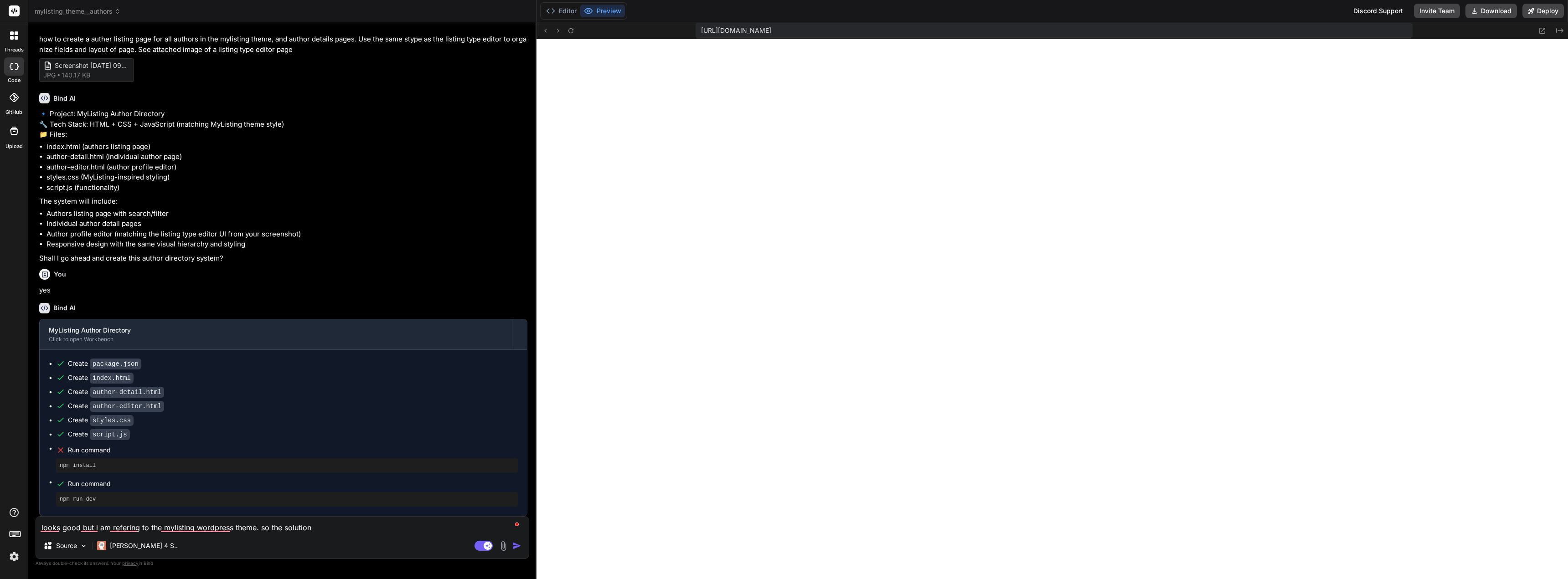
type textarea "x"
type textarea "looks good but i am refering to the mylisting wordpress theme. so the solution w"
type textarea "x"
type textarea "looks good but i am refering to the mylisting wordpress theme. so the solution …"
type textarea "x"
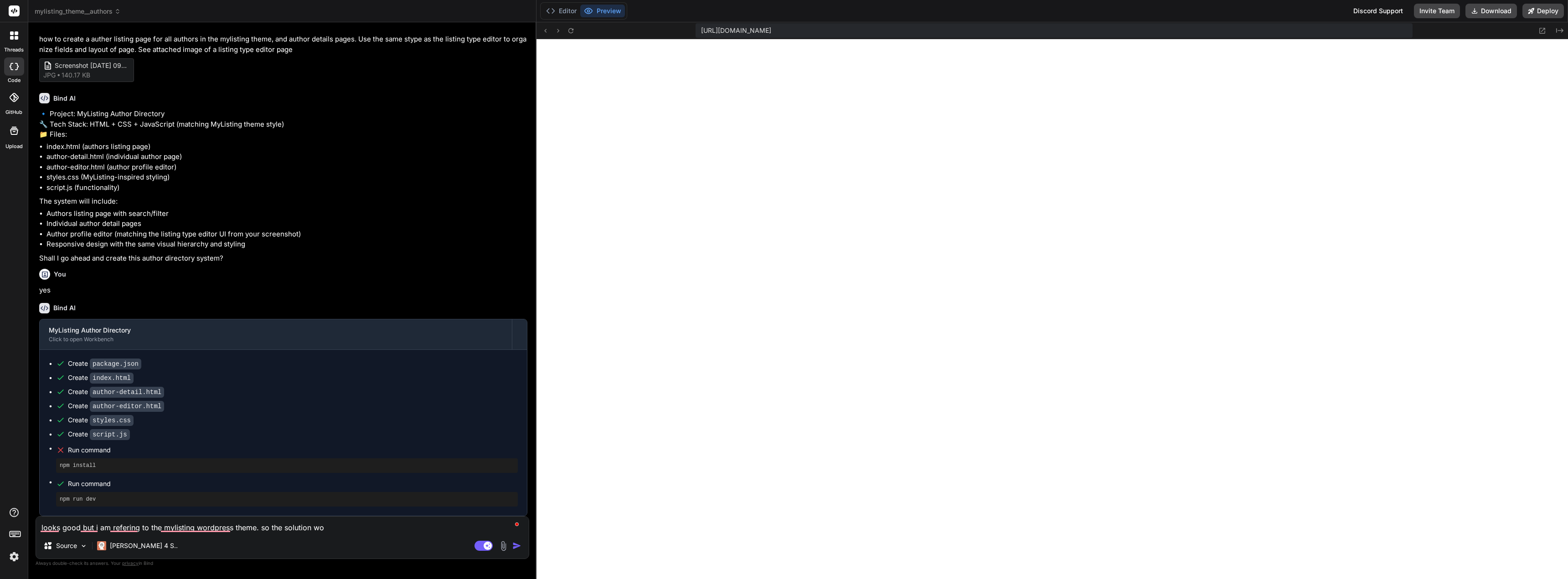
type textarea "looks good but i am refering to the mylisting wordpress theme. so the solution …"
type textarea "x"
type textarea "looks good but i am refering to the mylisting wordpress theme. so the solution …"
type textarea "x"
type textarea "looks good but i am refering to the mylisting wordpress theme. so the solution …"
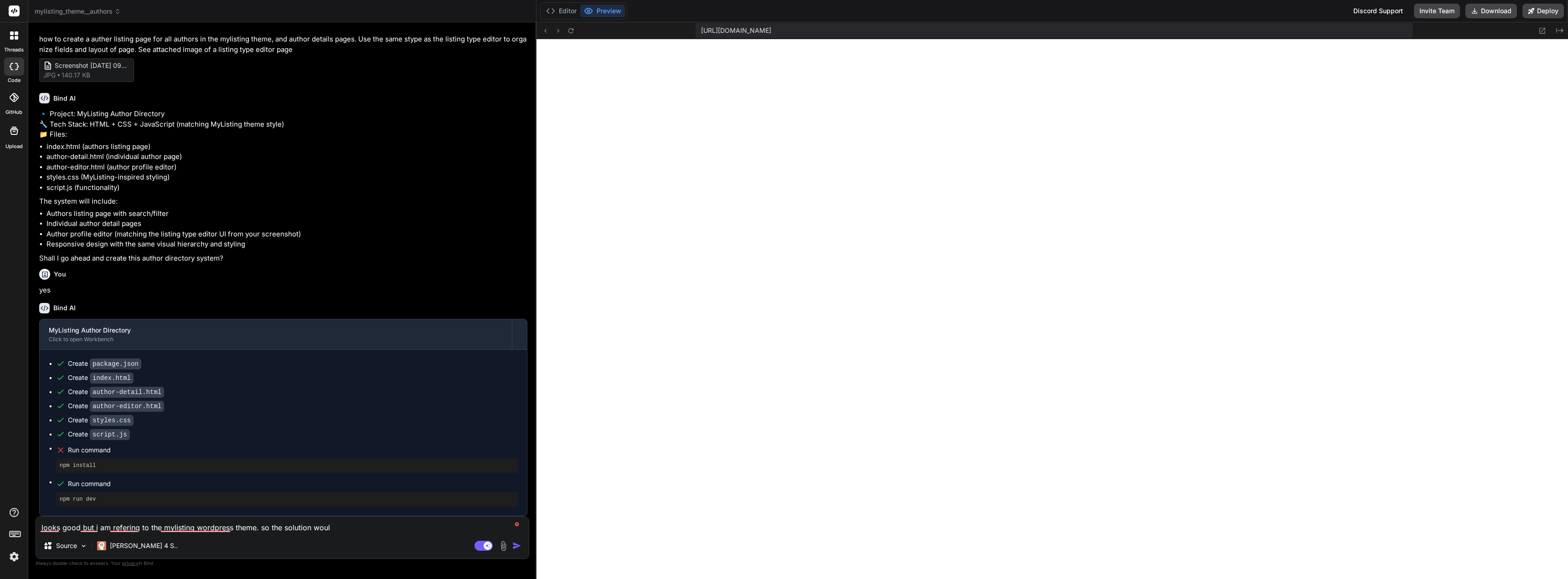
type textarea "x"
type textarea "looks good but i am refering to the mylisting wordpress theme. so the solution …"
type textarea "x"
type textarea "looks good but i am refering to the mylisting wordpress theme. so the solution …"
type textarea "x"
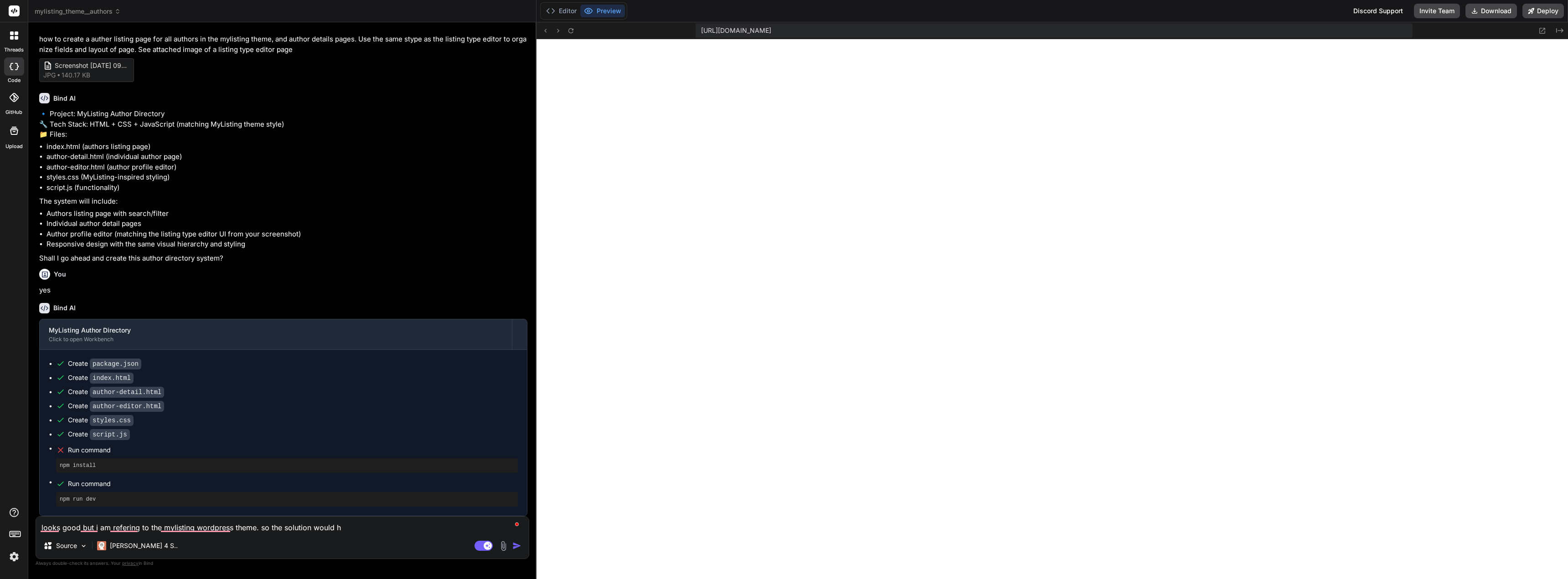
type textarea "looks good but i am refering to the mylisting wordpress theme. so the solution …"
type textarea "x"
type textarea "looks good but i am refering to the mylisting wordpress theme. so the solution …"
type textarea "x"
type textarea "looks good but i am refering to the mylisting wordpress theme. so the solution …"
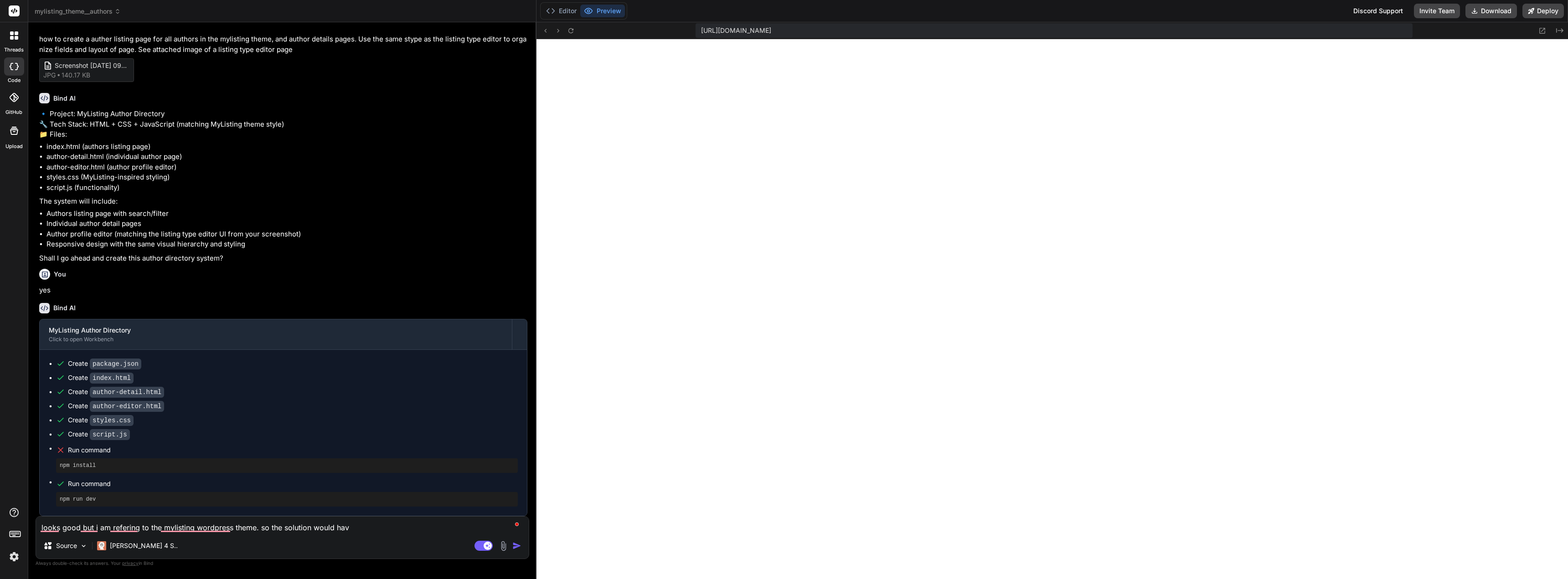
type textarea "x"
type textarea "looks good but i am refering to the mylisting wordpress theme. so the solution …"
type textarea "x"
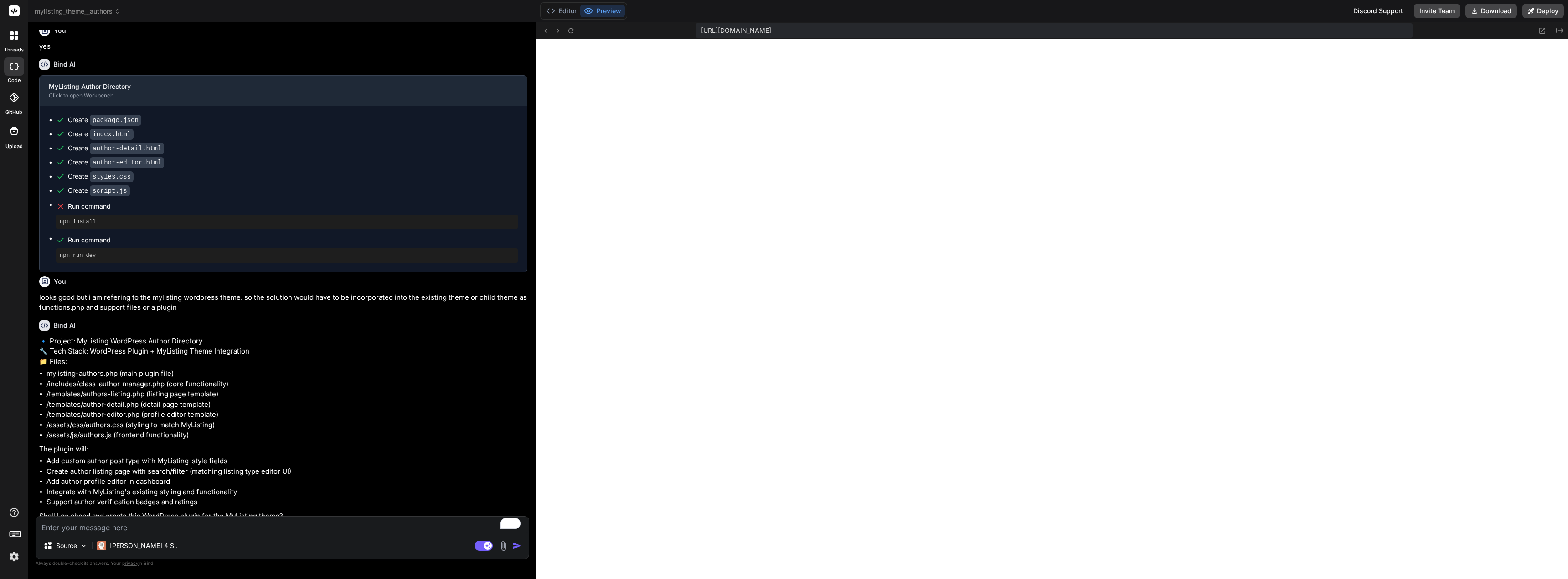
scroll to position [307, 0]
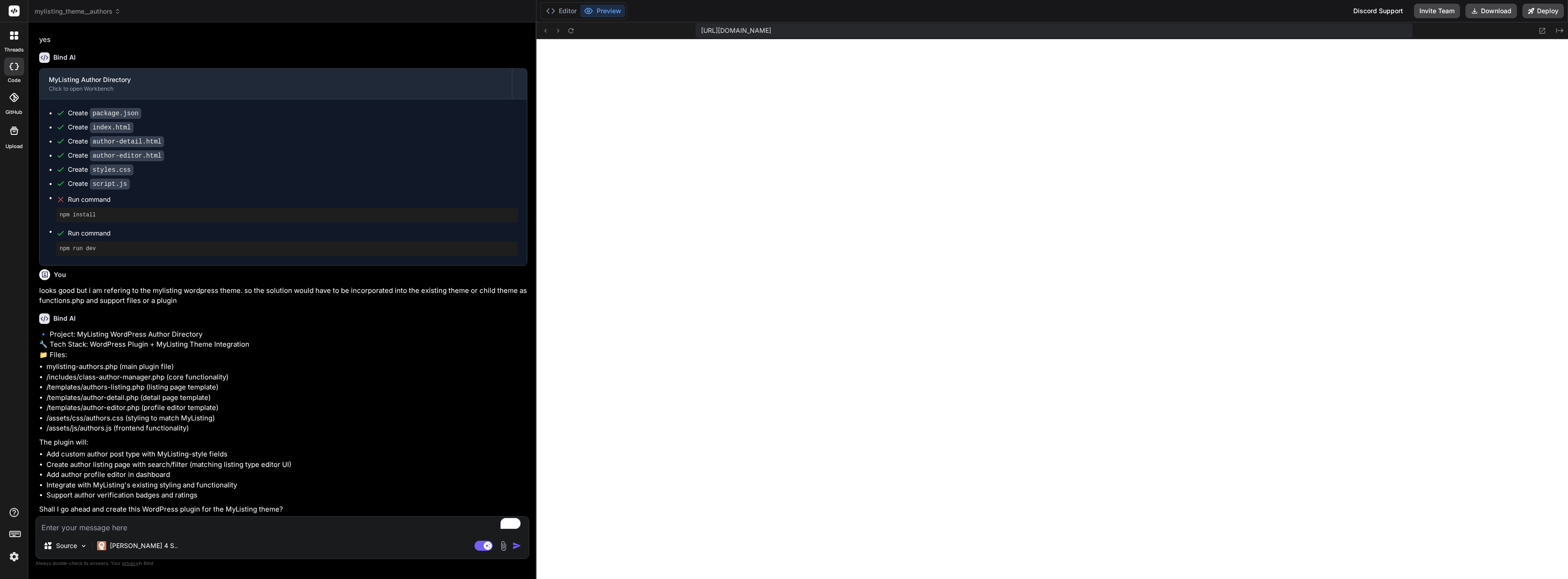
click at [203, 526] on textarea "To enrich screen reader interactions, please activate Accessibility in Grammarl…" at bounding box center [282, 525] width 492 height 17
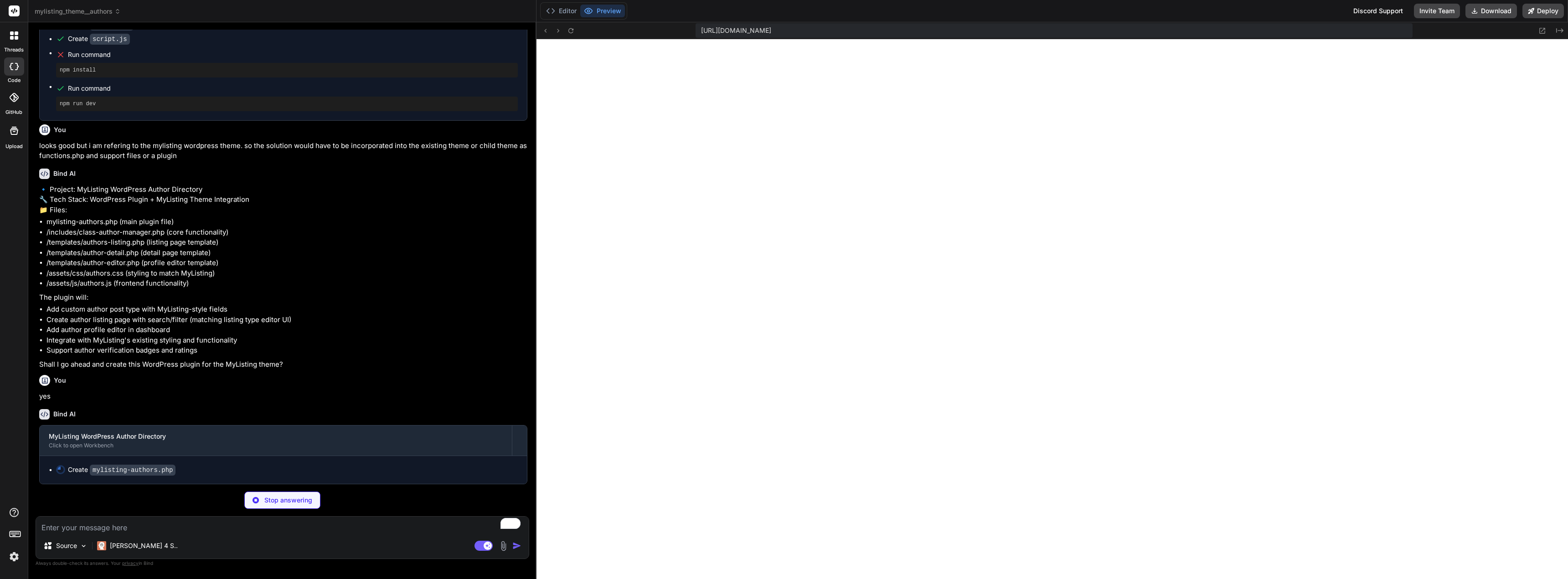
scroll to position [632, 0]
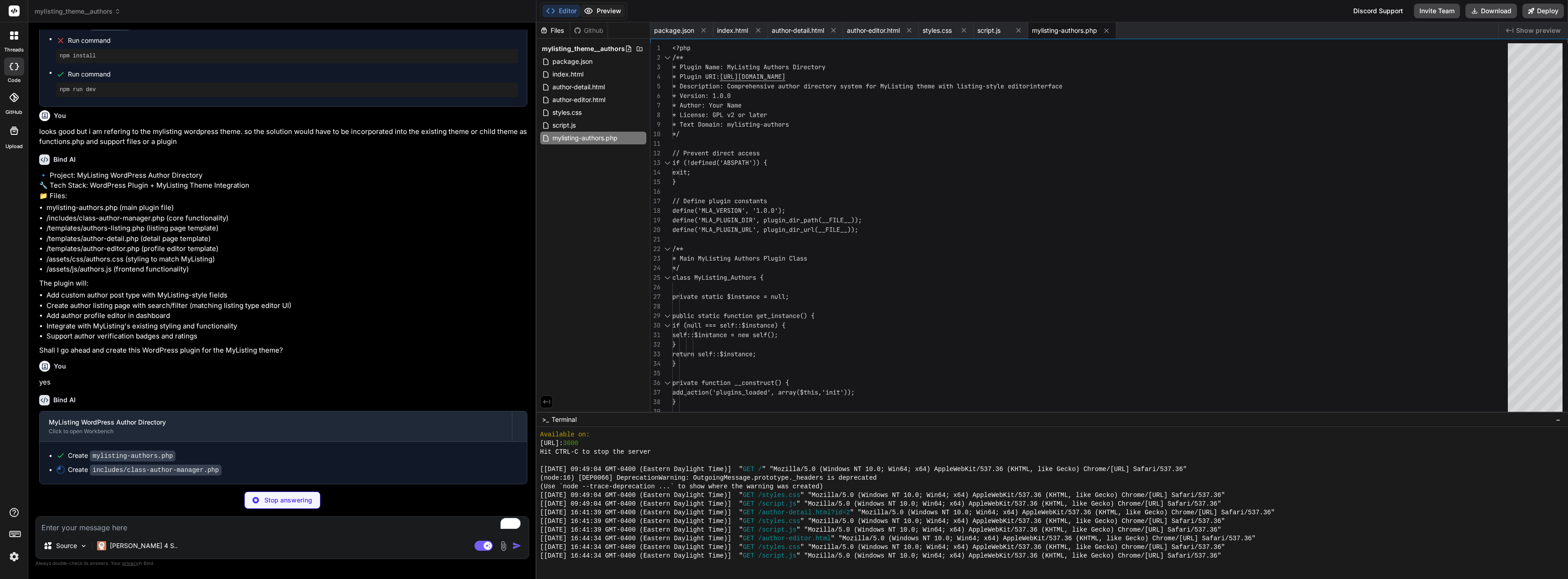
click at [606, 7] on button "Preview" at bounding box center [603, 11] width 45 height 12
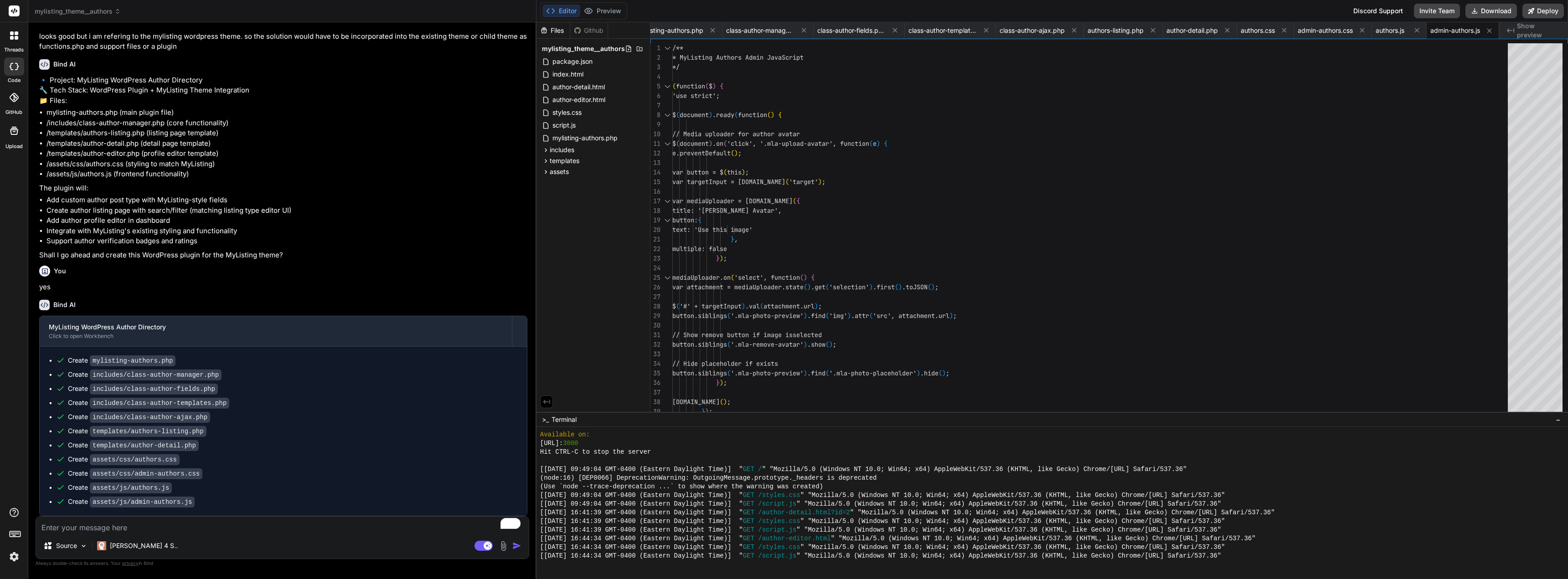
scroll to position [561, 0]
click at [1488, 8] on button "Download" at bounding box center [1491, 11] width 51 height 15
click at [156, 521] on textarea "To enrich screen reader interactions, please activate Accessibility in Grammarl…" at bounding box center [282, 525] width 492 height 17
paste textarea "MyListing Authors Directory requires the MyListing theme to be active."
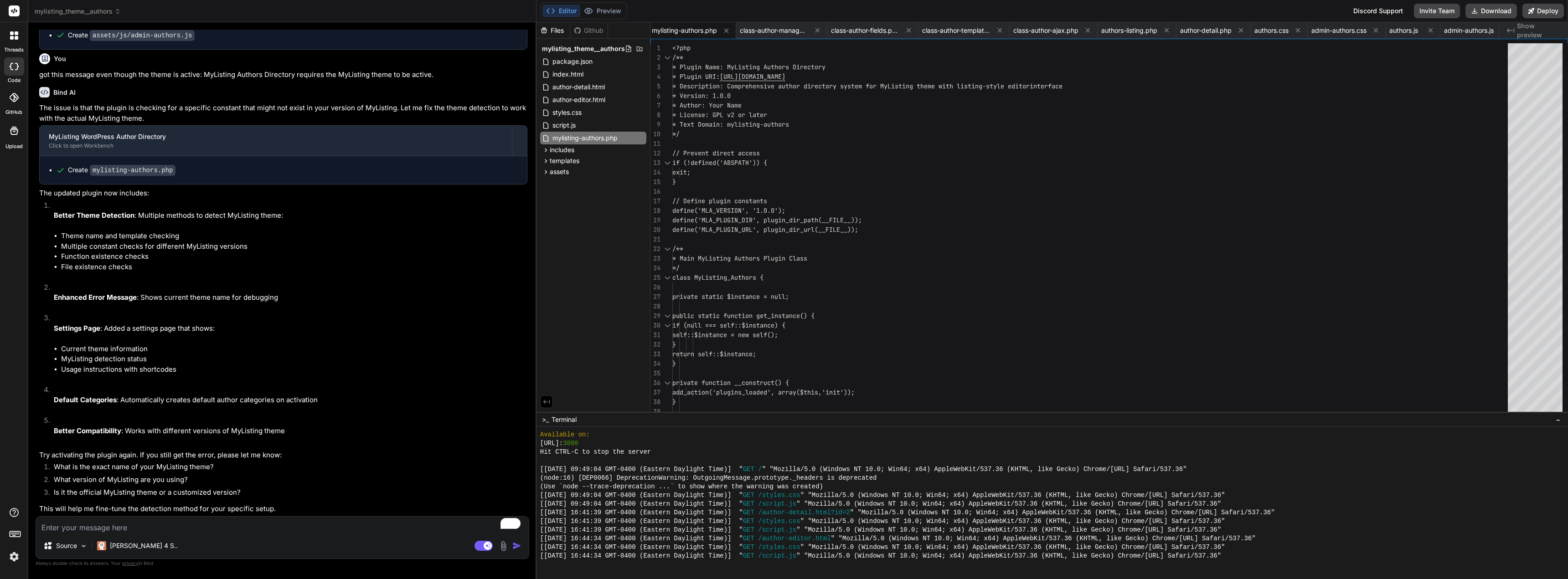
scroll to position [1028, 0]
click at [188, 522] on textarea "To enrich screen reader interactions, please activate Accessibility in Grammarl…" at bounding box center [282, 525] width 492 height 17
paste textarea "My ListingVersion: 2.12 By 27collective MyListing – Directory & Listing WordPre…"
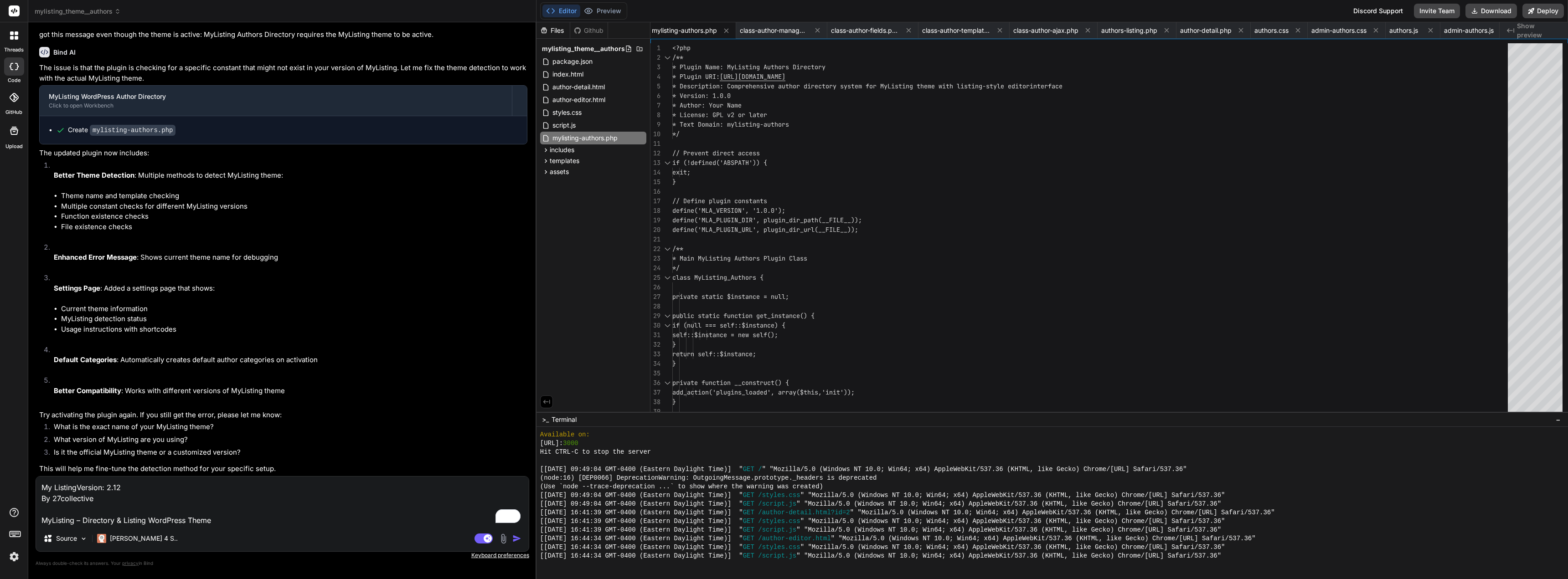
click at [518, 538] on img "button" at bounding box center [517, 538] width 9 height 9
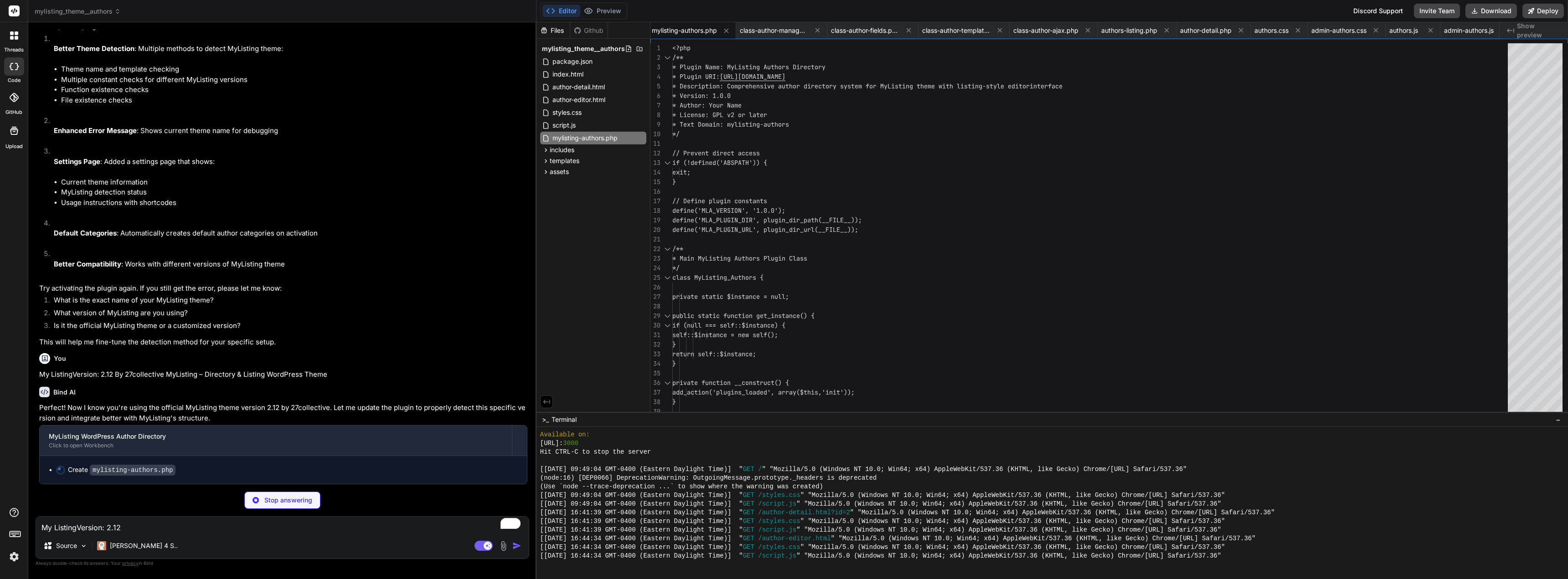
scroll to position [1195, 0]
click at [567, 9] on button "Editor" at bounding box center [561, 11] width 38 height 12
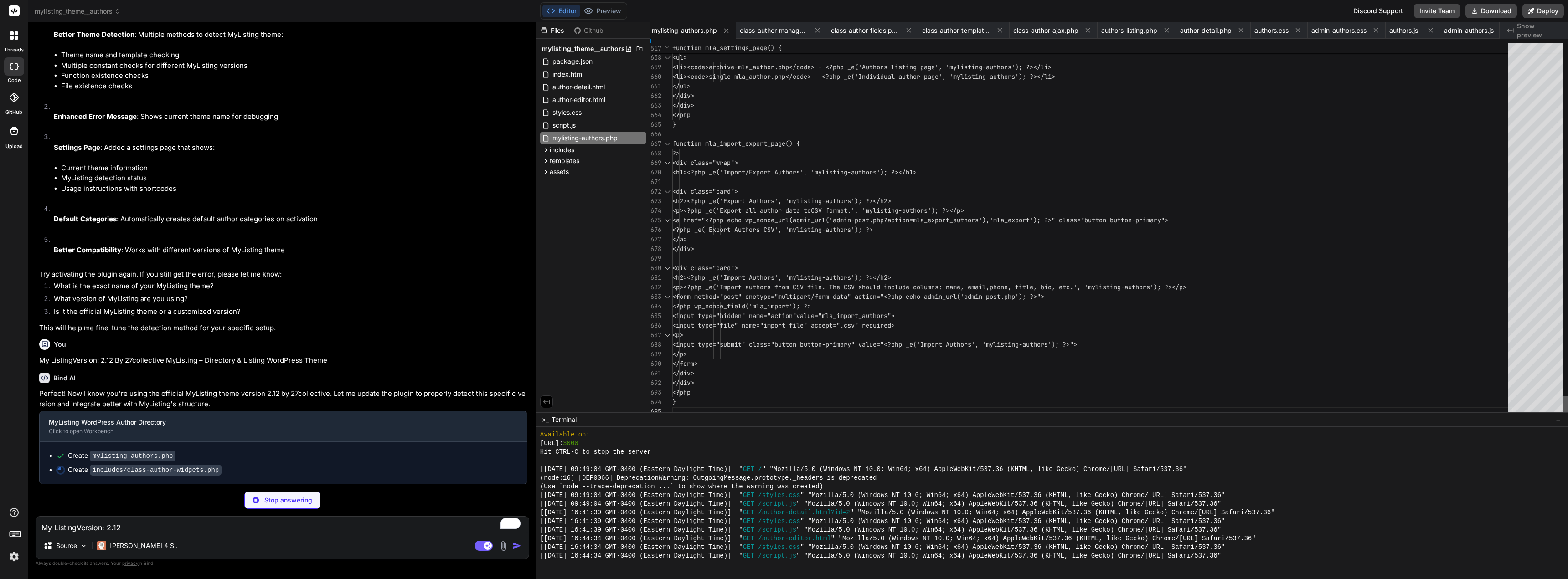
click at [1567, 417] on div at bounding box center [1565, 406] width 5 height 20
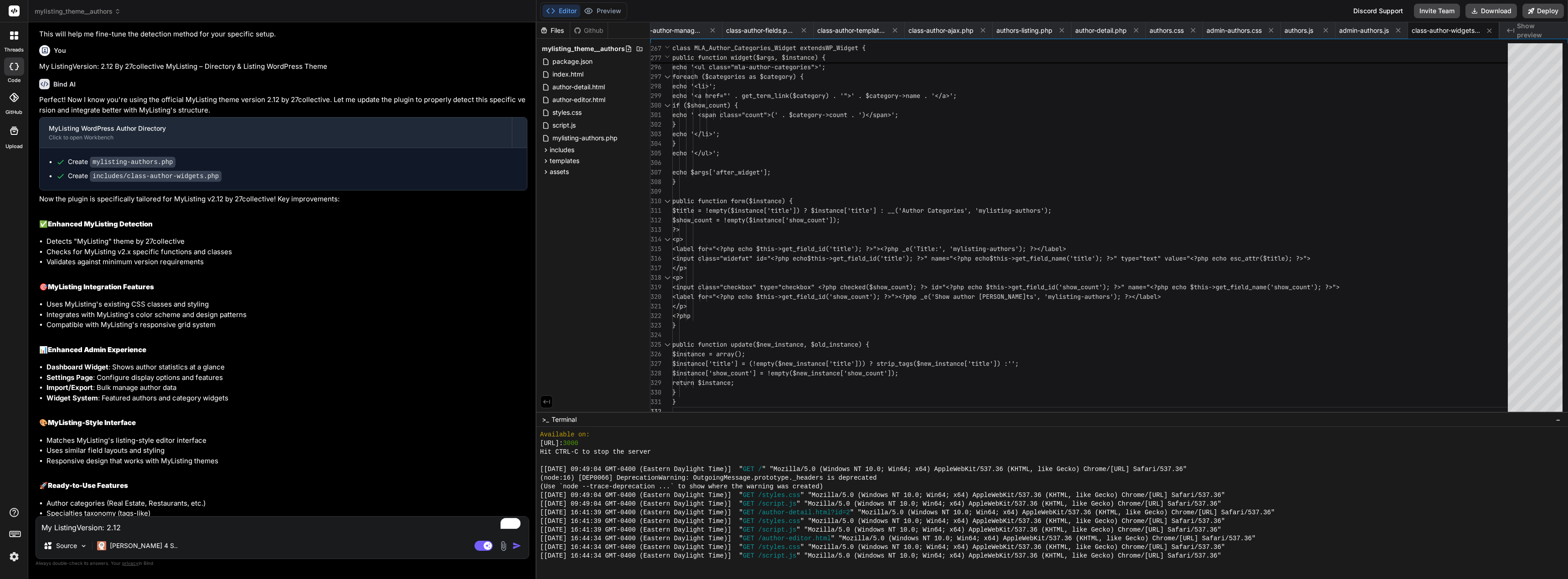
scroll to position [1632, 0]
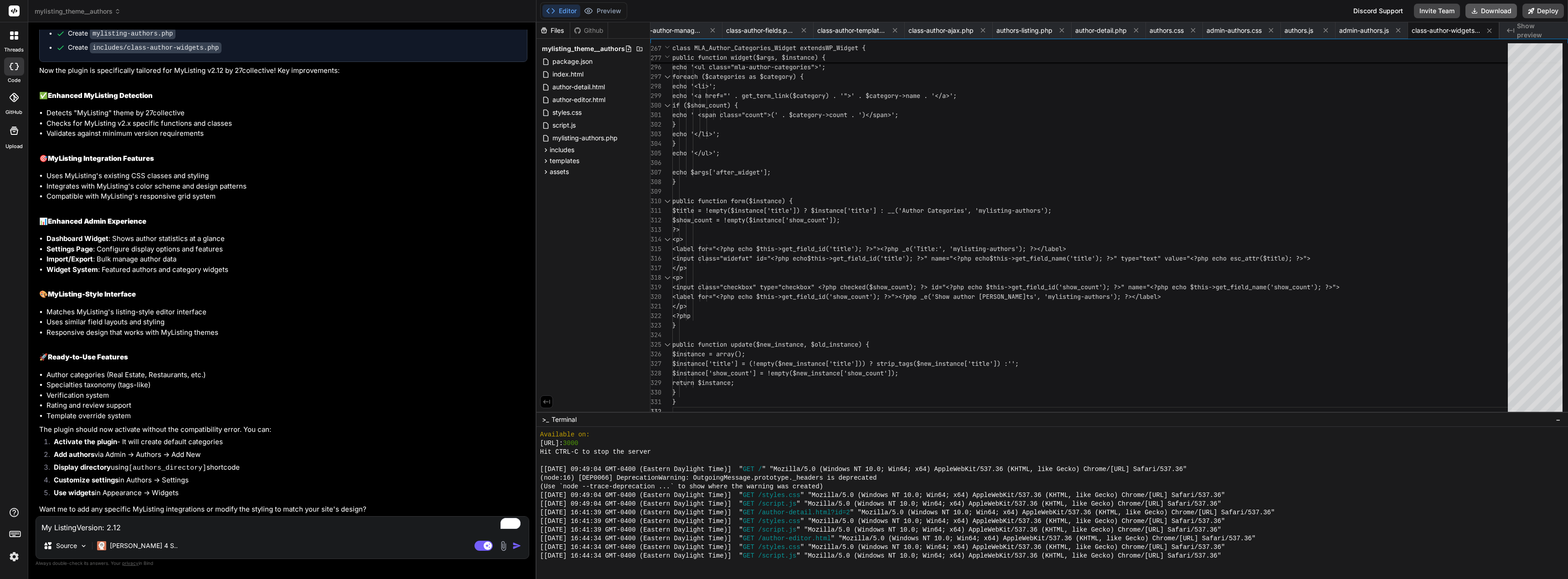
click at [1502, 12] on button "Download" at bounding box center [1491, 11] width 51 height 15
click at [238, 524] on textarea "My ListingVersion: 2.12 By 27collective MyListing – Directory & Listing WordPre…" at bounding box center [282, 525] width 492 height 17
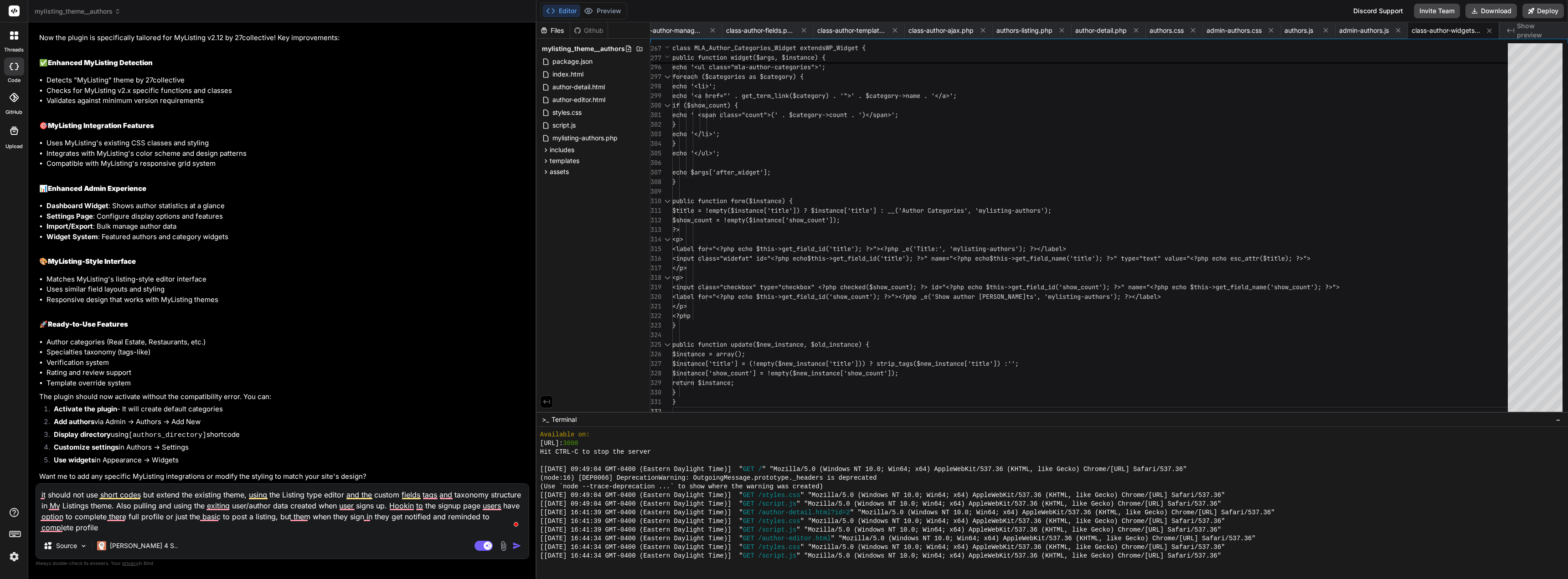
click at [502, 542] on img at bounding box center [504, 546] width 11 height 11
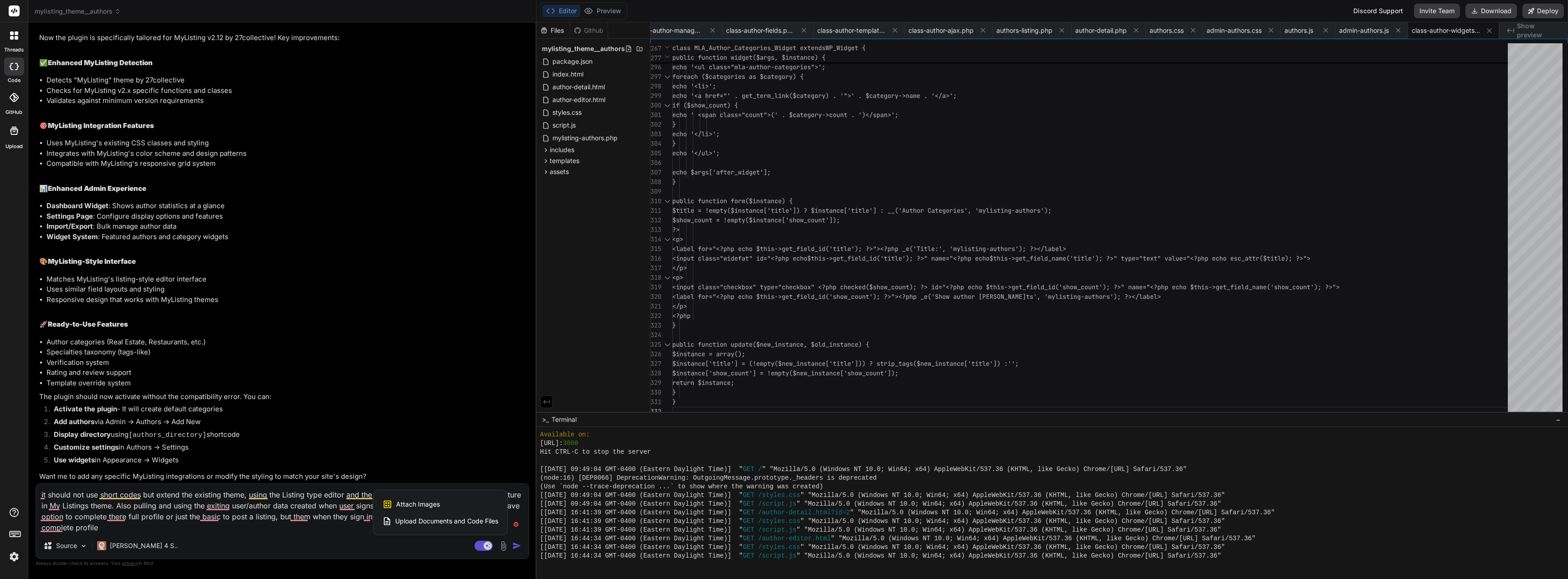
click at [466, 501] on div "Attach Images Image attachments are only supported in Claude and Gemini models." at bounding box center [439, 505] width 116 height 18
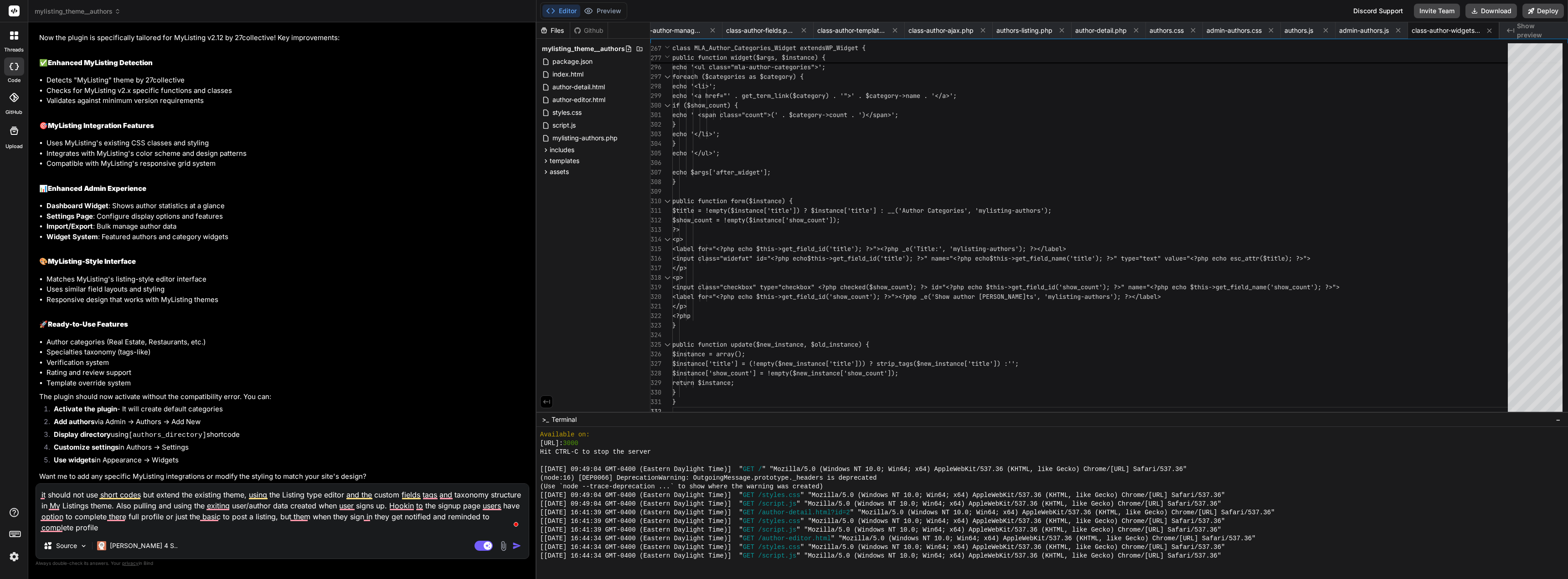
click at [344, 494] on textarea "it should not use short codes but extend the existing theme, using the Listing …" at bounding box center [282, 509] width 492 height 49
click at [375, 500] on textarea "it should not use short codes but extend the existing theme, using the Listing …" at bounding box center [282, 509] width 492 height 49
click at [377, 494] on textarea "it should not use short codes but extend the existing theme, using the Listing …" at bounding box center [282, 509] width 492 height 49
drag, startPoint x: 174, startPoint y: 526, endPoint x: 30, endPoint y: 490, distance: 148.4
click at [30, 490] on div "Bind AI Web Search Created with Pixso. Code Generator You how to create a authe…" at bounding box center [282, 300] width 508 height 557
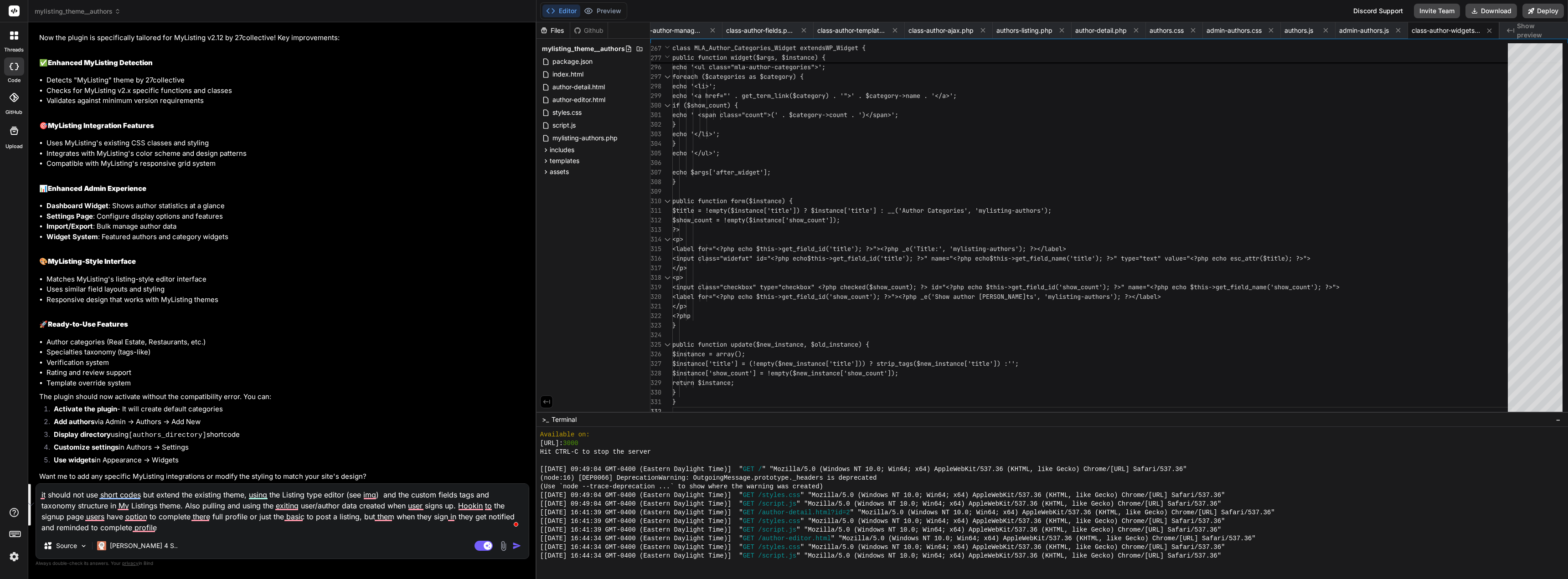
paste textarea "and the custom fields tags and taxonomy structure in My Listings theme. Also pu…"
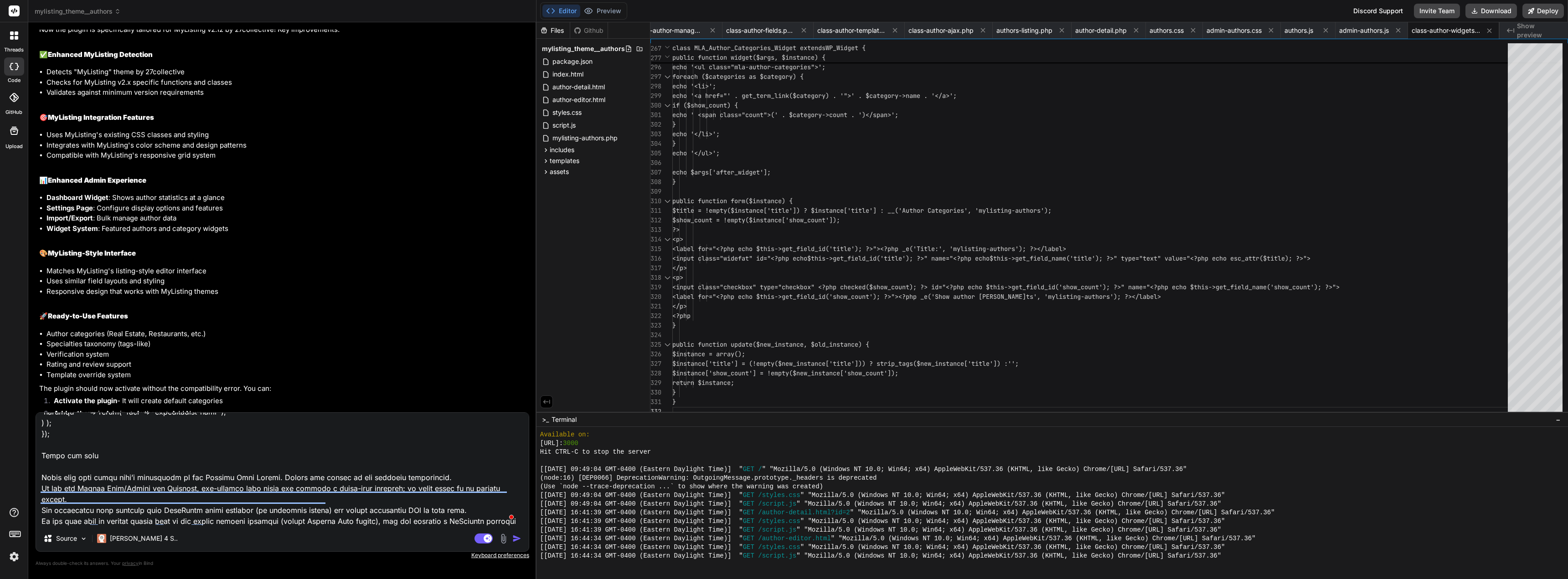
click at [519, 538] on img "button" at bounding box center [517, 538] width 9 height 9
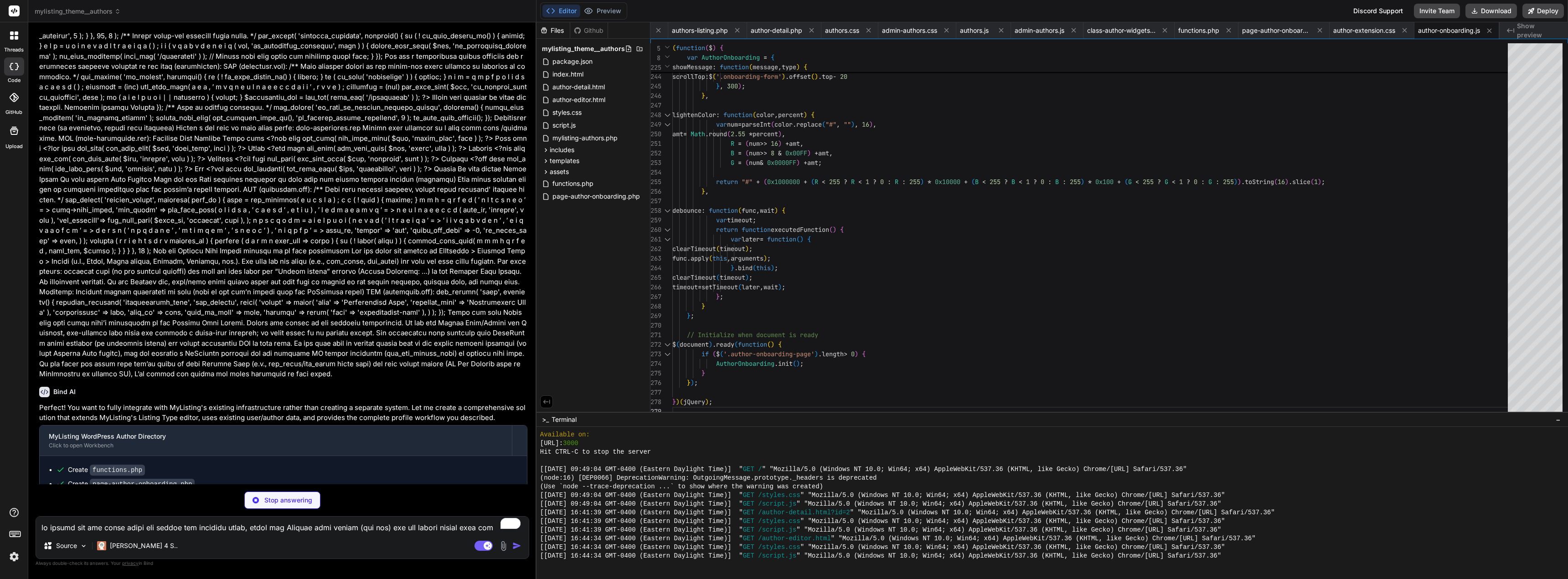
scroll to position [0, 913]
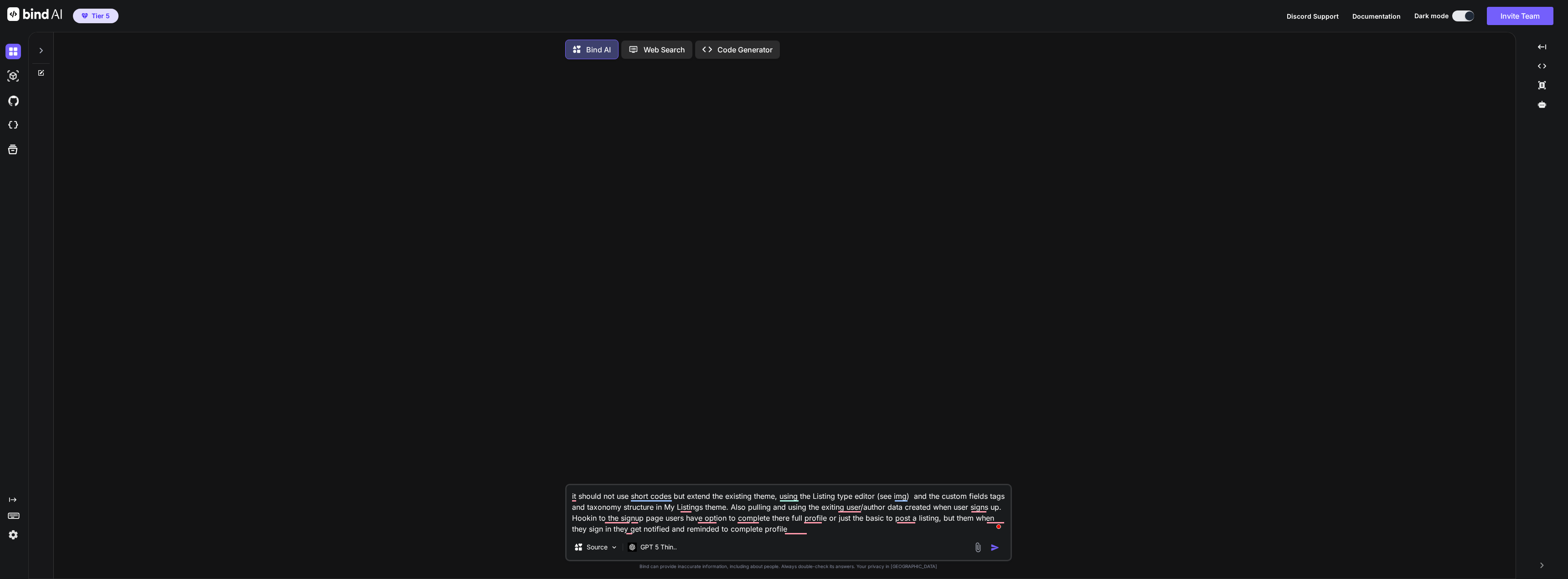
click at [834, 535] on textarea "it should not use short codes but extend the existing theme, using the Listing …" at bounding box center [788, 510] width 444 height 49
type textarea "x"
type textarea "it should not use short codes but extend the existing theme, using the Listing …"
type textarea "x"
type textarea "it should not use short codes but extend the existing theme, using the Listing …"
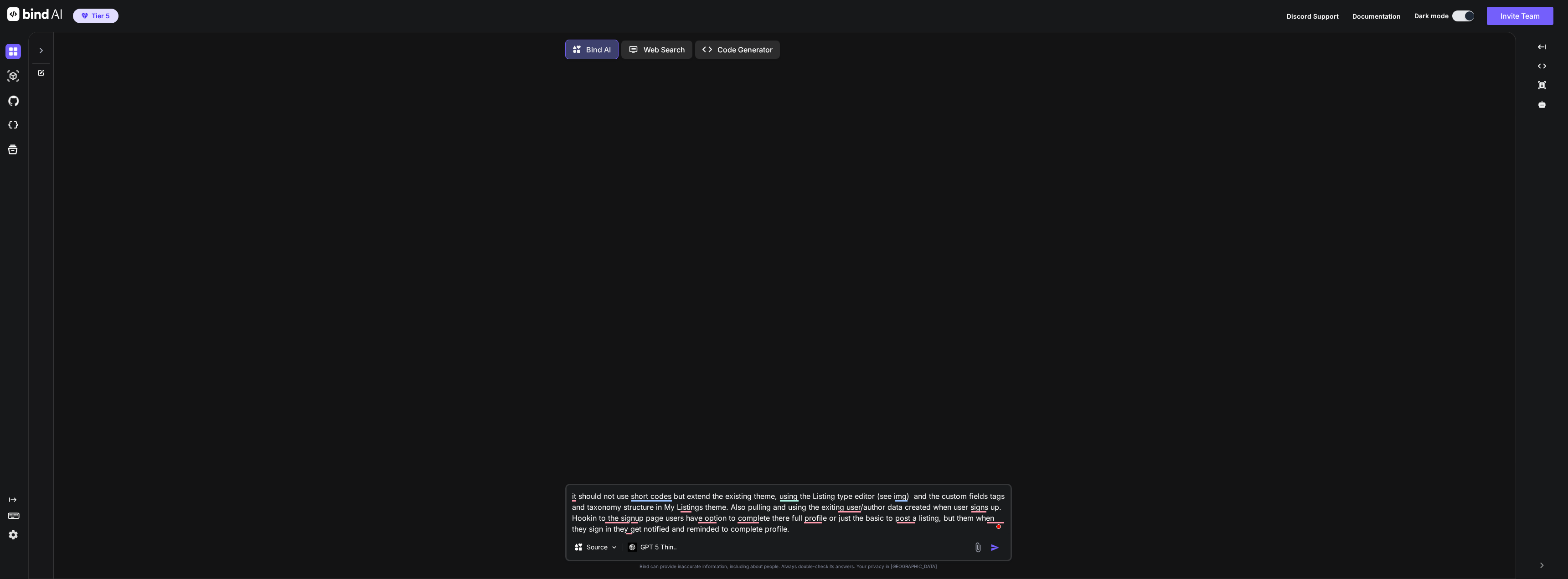
type textarea "x"
type textarea "it should not use short codes but extend the existing theme, using the Listing …"
type textarea "x"
type textarea "it should not use short codes but extend the existing theme, using the Listing …"
type textarea "x"
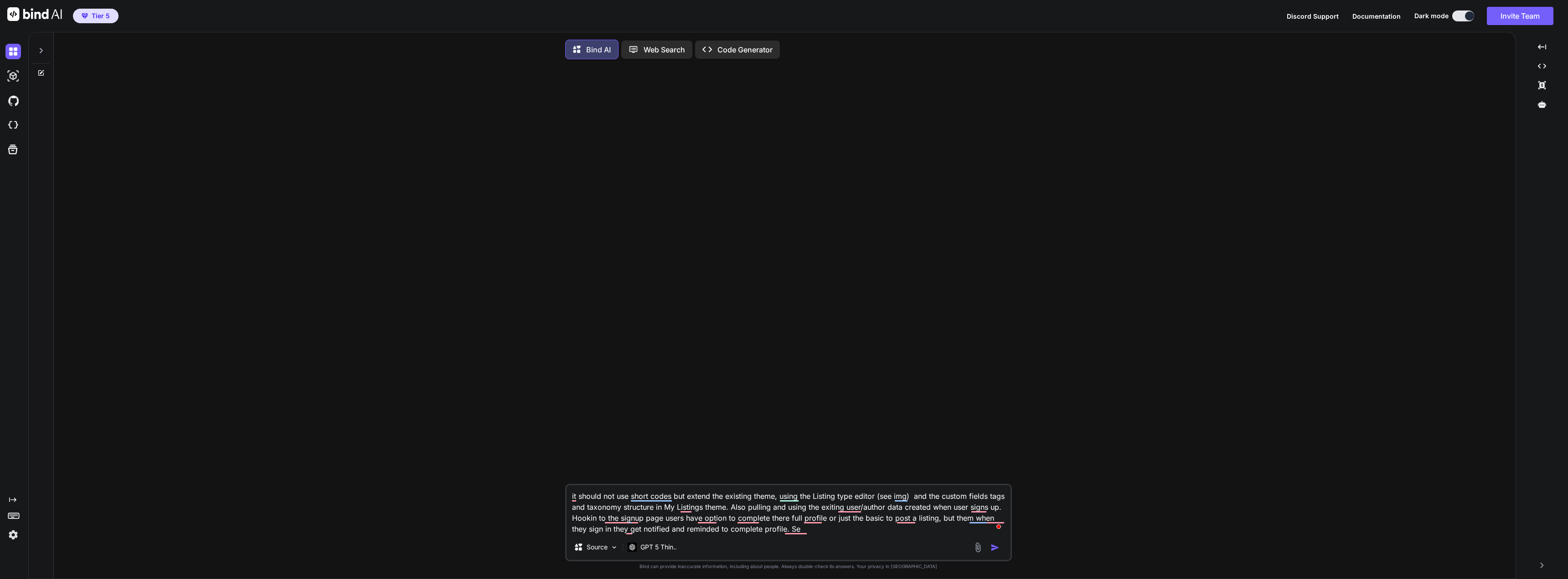
type textarea "it should not use short codes but extend the existing theme, using the Listing …"
type textarea "x"
type textarea "it should not use short codes but extend the existing theme, using the Listing …"
type textarea "x"
type textarea "it should not use short codes but extend the existing theme, using the Listing …"
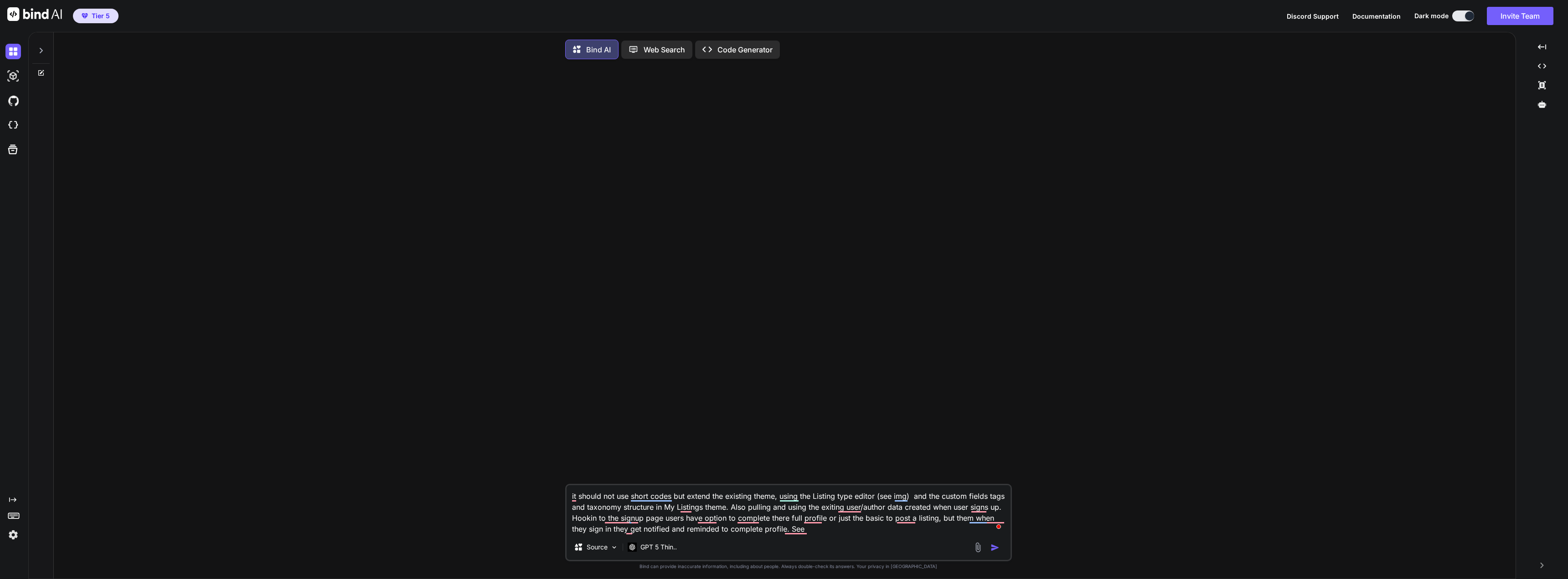
type textarea "x"
type textarea "it should not use short codes but extend the existing theme, using the Listing …"
type textarea "x"
type textarea "it should not use short codes but extend the existing theme, using the Listing …"
type textarea "x"
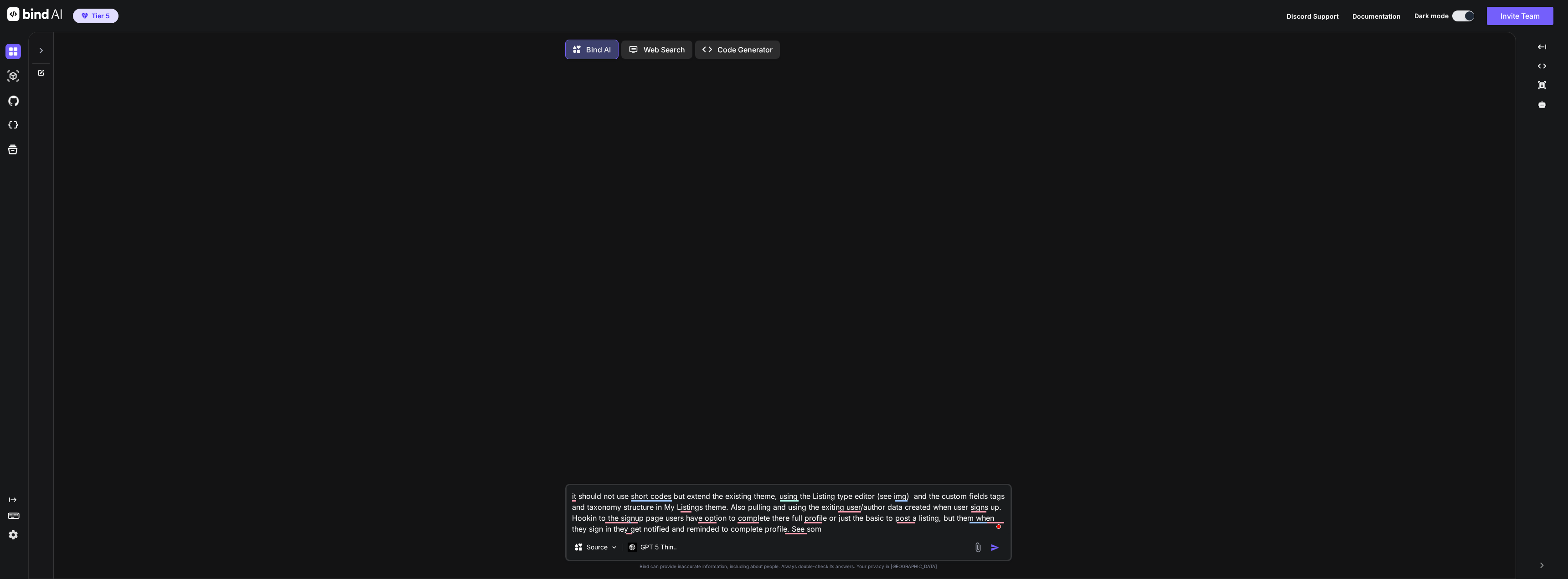
type textarea "it should not use short codes but extend the existing theme, using the Listing …"
type textarea "x"
type textarea "it should not use short codes but extend the existing theme, using the Listing …"
type textarea "x"
type textarea "it should not use short codes but extend the existing theme, using the Listing …"
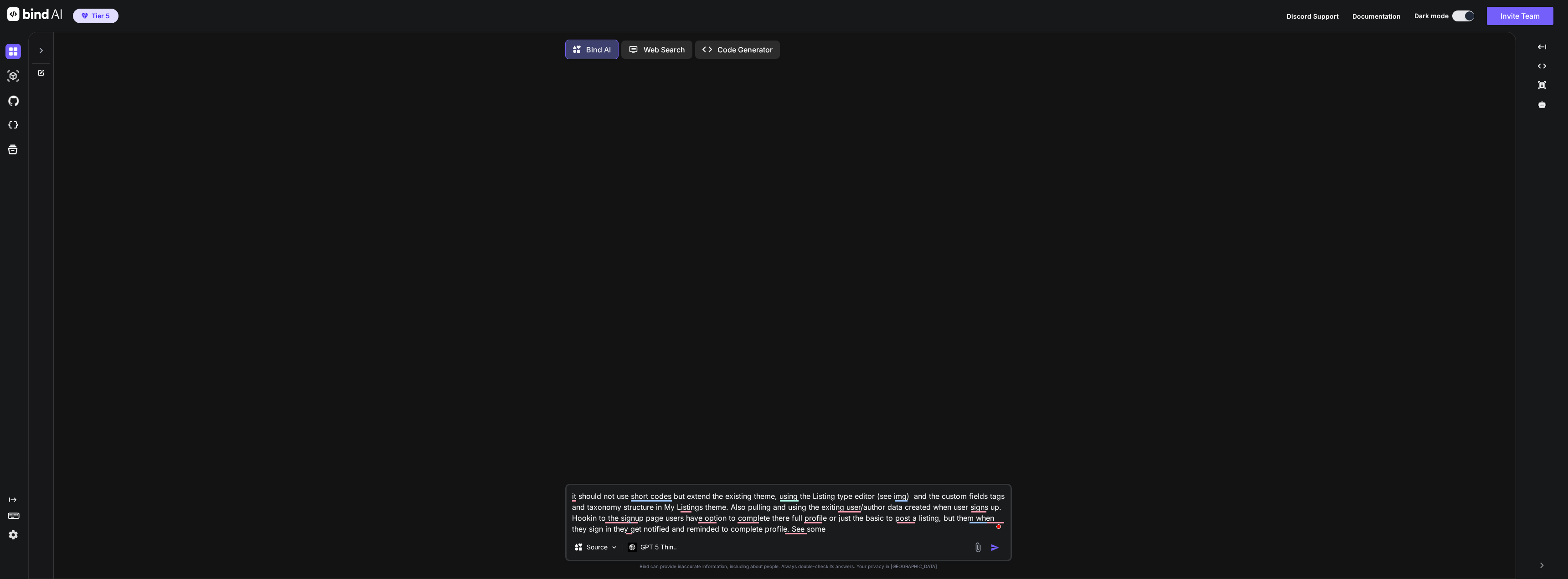
type textarea "x"
type textarea "it should not use short codes but extend the existing theme, using the Listing …"
type textarea "x"
type textarea "it should not use short codes but extend the existing theme, using the Listing …"
type textarea "x"
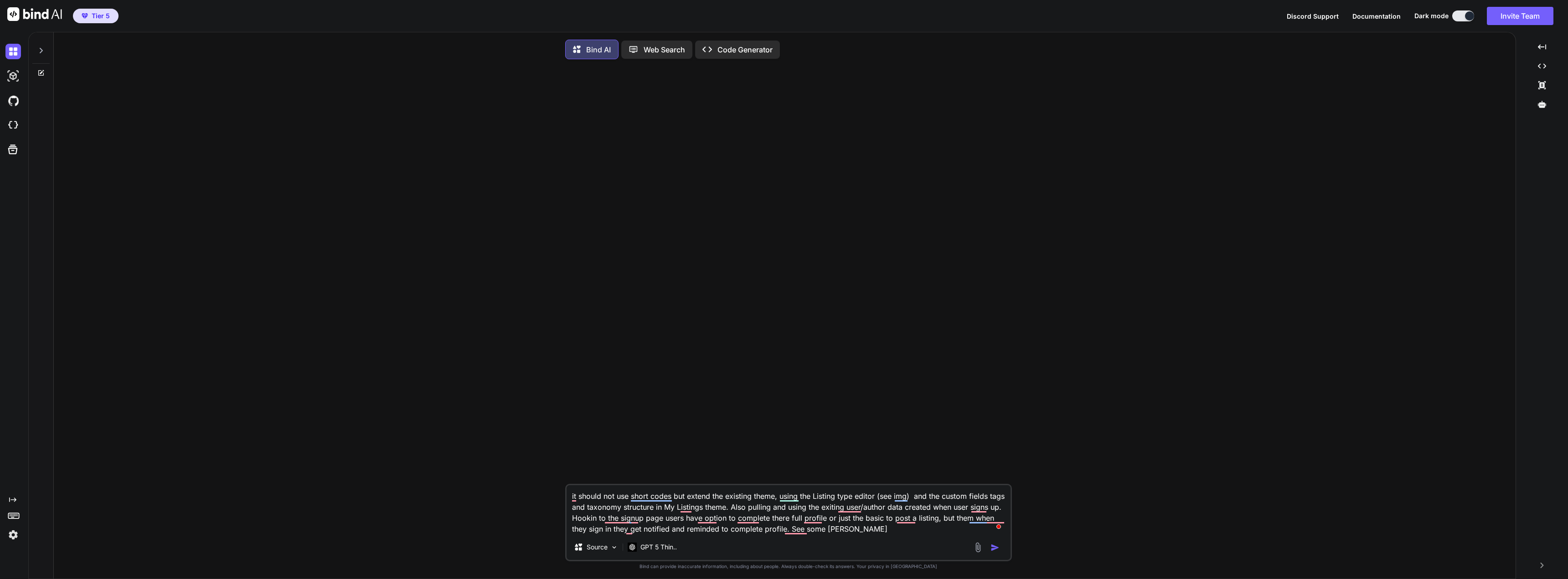
type textarea "it should not use short codes but extend the existing theme, using the Listing …"
type textarea "x"
type textarea "it should not use short codes but extend the existing theme, using the Listing …"
type textarea "x"
type textarea "it should not use short codes but extend the existing theme, using the Listing …"
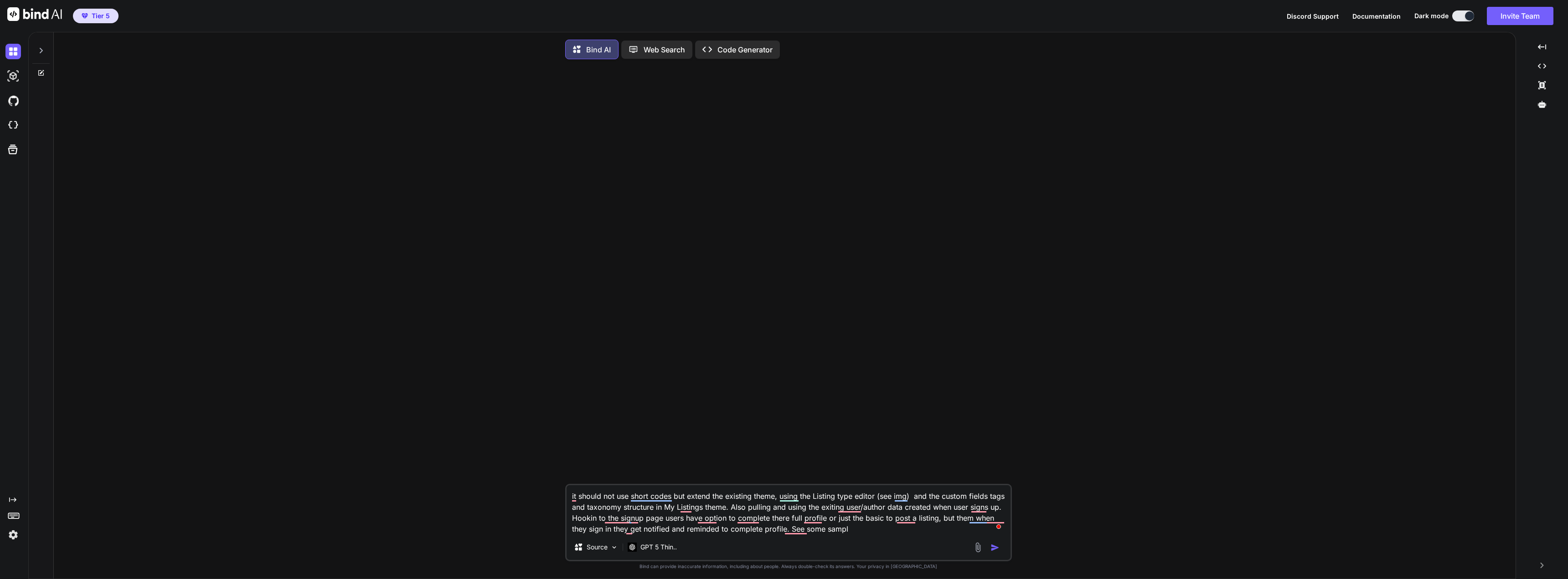
type textarea "x"
type textarea "it should not use short codes but extend the existing theme, using the Listing …"
type textarea "x"
type textarea "it should not use short codes but extend the existing theme, using the Listing …"
type textarea "x"
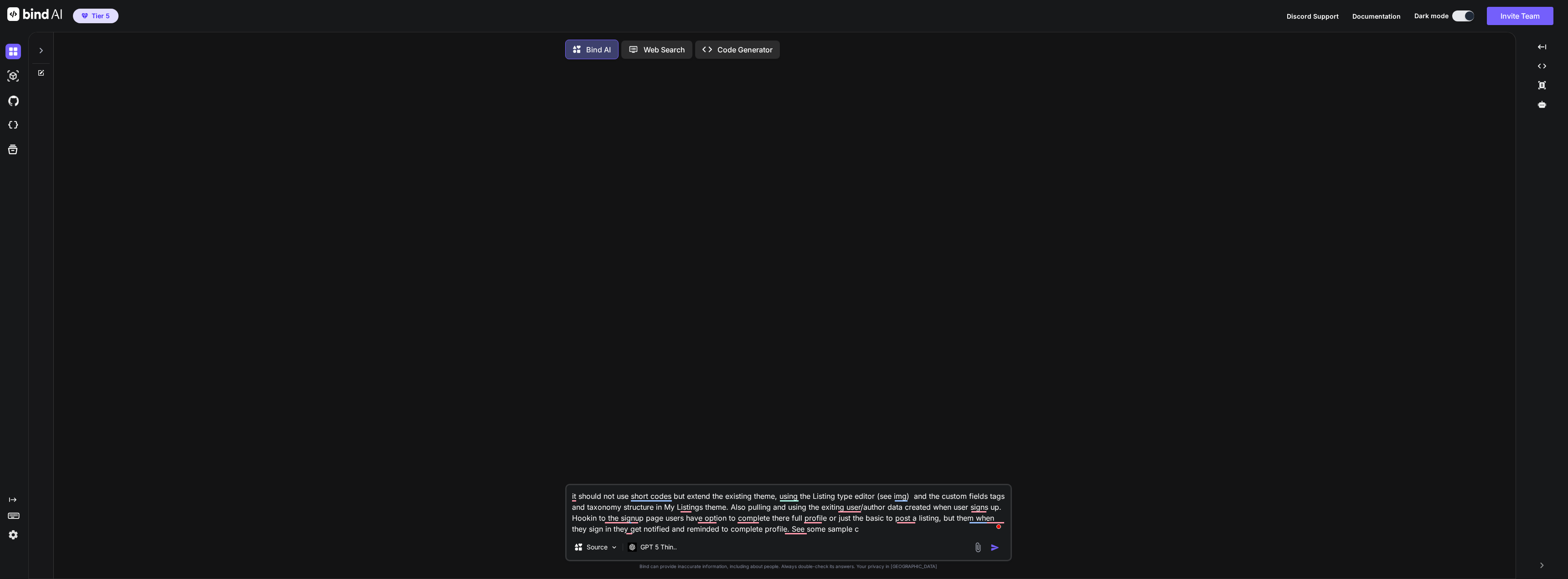
type textarea "it should not use short codes but extend the existing theme, using the Listing …"
type textarea "x"
type textarea "it should not use short codes but extend the existing theme, using the Listing …"
type textarea "x"
type textarea "it should not use short codes but extend the existing theme, using the Listing …"
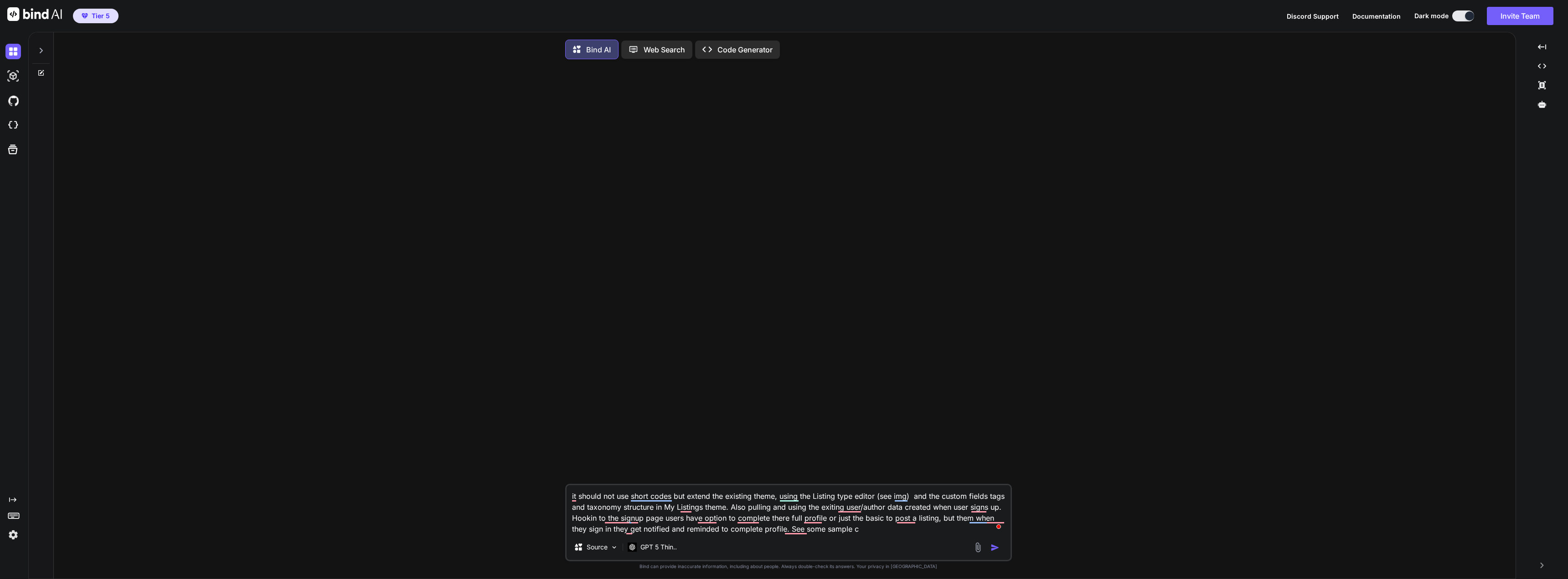
type textarea "x"
type textarea "it should not use short codes but extend the existing theme, using the Listing …"
type textarea "x"
type textarea "it should not use short codes but extend the existing theme, using the Listing …"
type textarea "x"
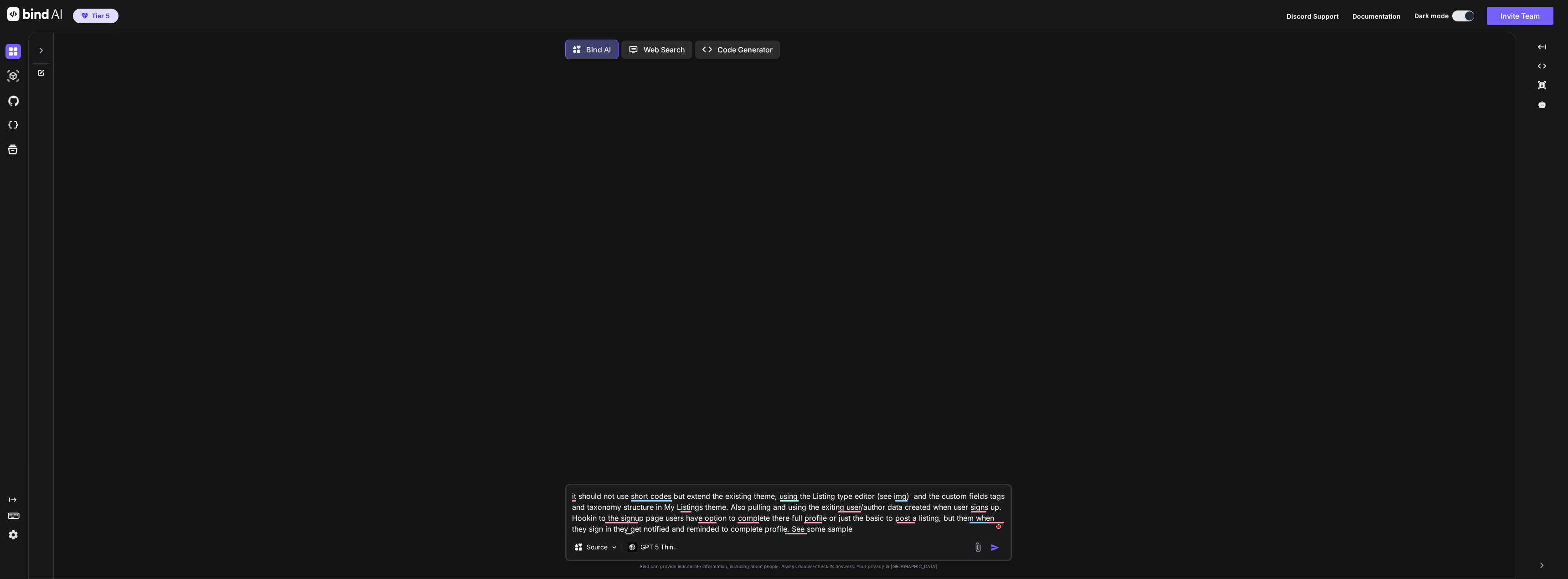
type textarea "it should not use short codes but extend the existing theme, using the Listing …"
type textarea "x"
type textarea "it should not use short codes but extend the existing theme, using the Listing …"
type textarea "x"
type textarea "it should not use short codes but extend the existing theme, using the Listing …"
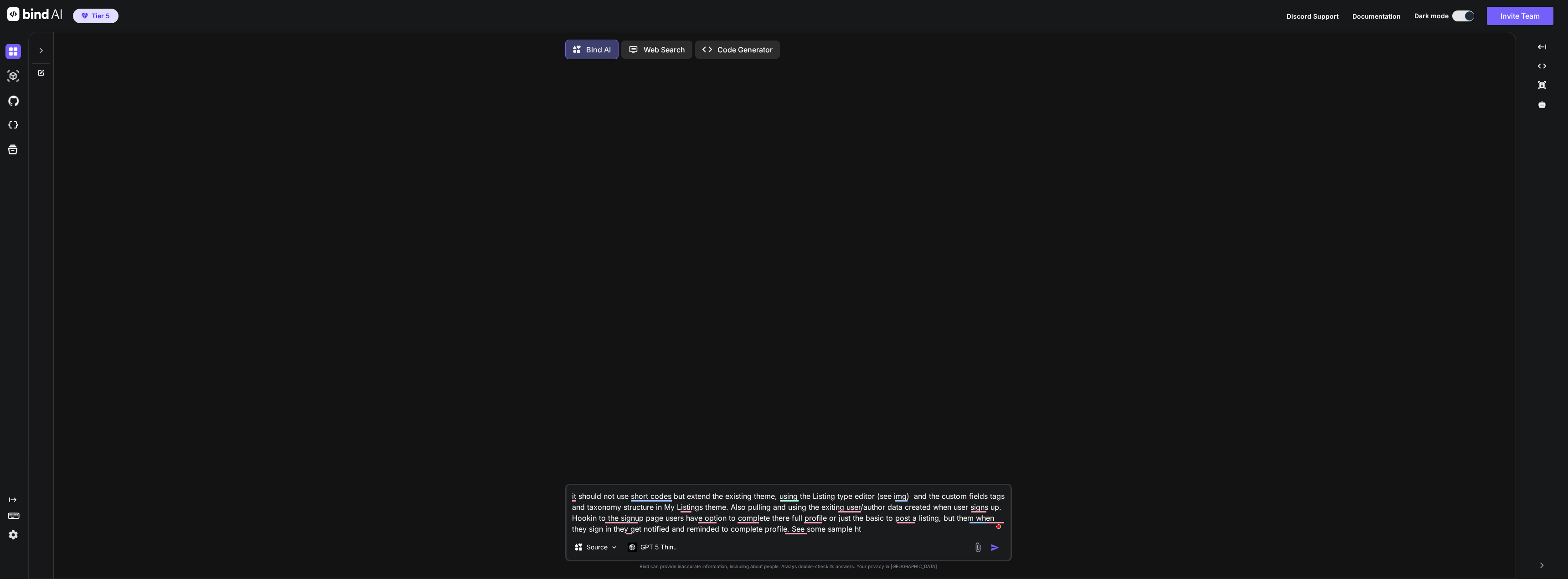
type textarea "x"
type textarea "it should not use short codes but extend the existing theme, using the Listing …"
type textarea "x"
type textarea "it should not use short codes but extend the existing theme, using the Listing …"
type textarea "x"
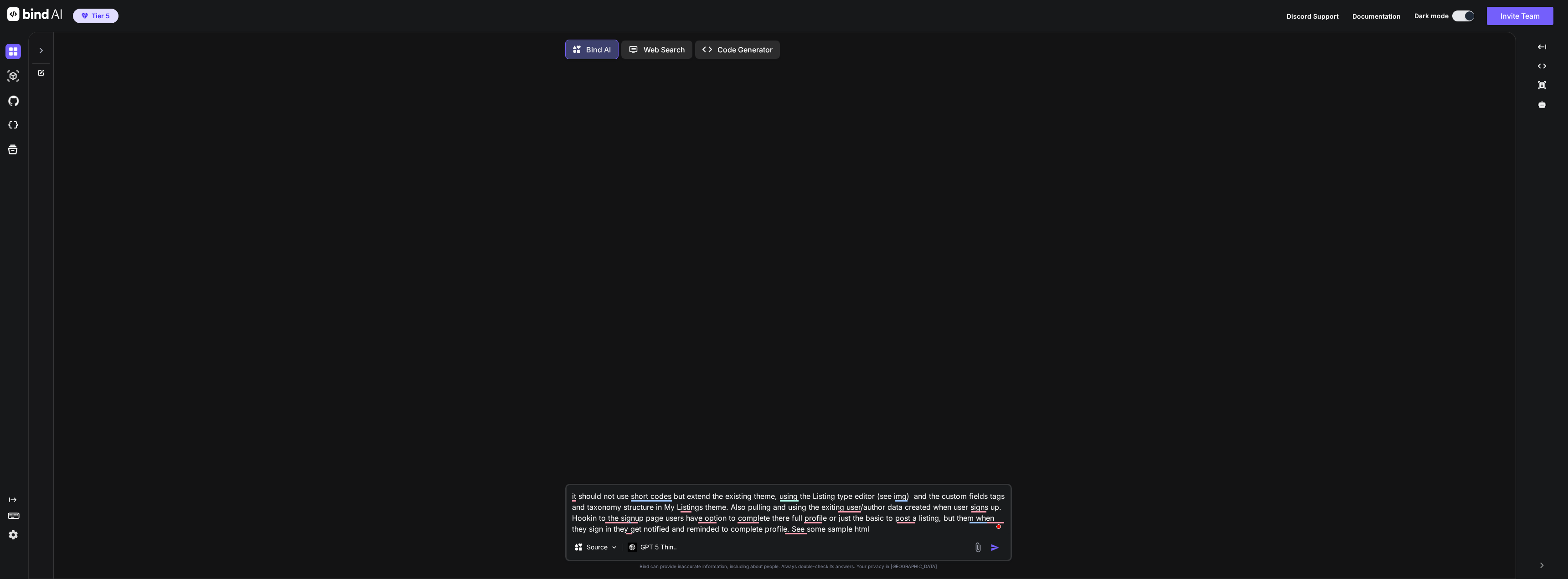
type textarea "it should not use short codes but extend the existing theme, using the Listing …"
type textarea "x"
type textarea "it should not use short codes but extend the existing theme, using the Listing …"
type textarea "x"
type textarea "it should not use short codes but extend the existing theme, using the Listing …"
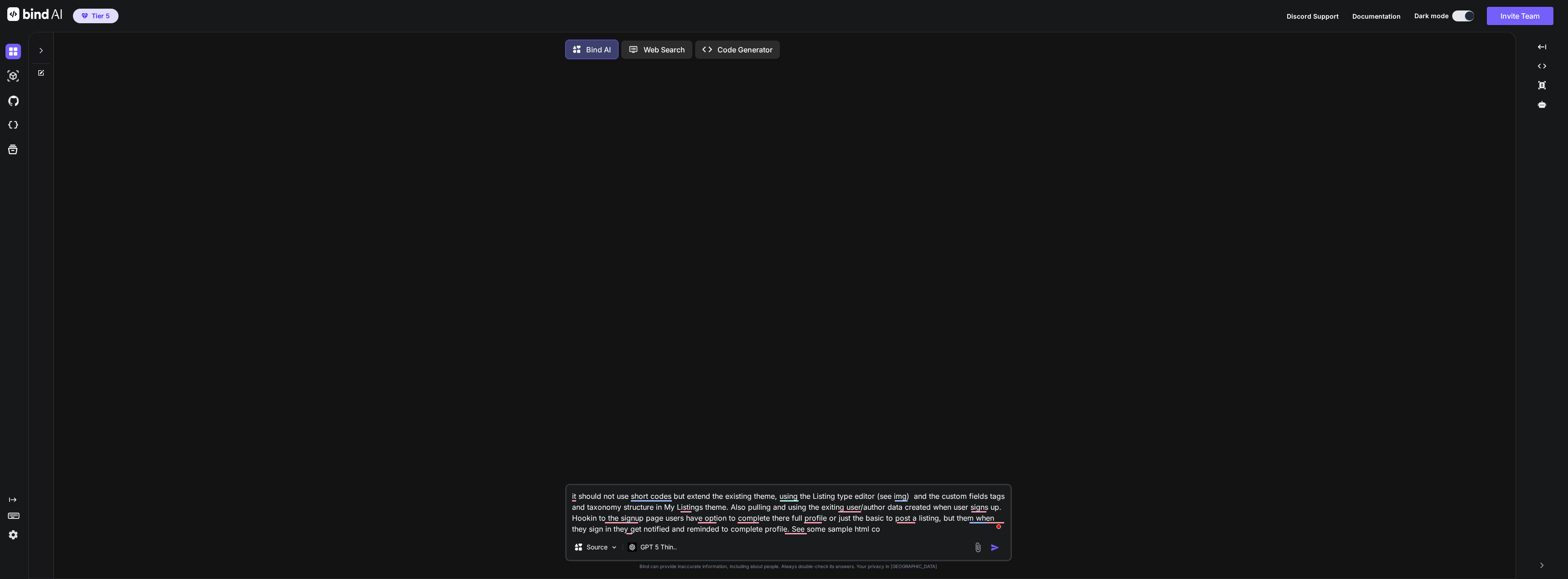
type textarea "x"
type textarea "it should not use short codes but extend the existing theme, using the Listing …"
type textarea "x"
type textarea "it should not use short codes but extend the existing theme, using the Listing …"
type textarea "x"
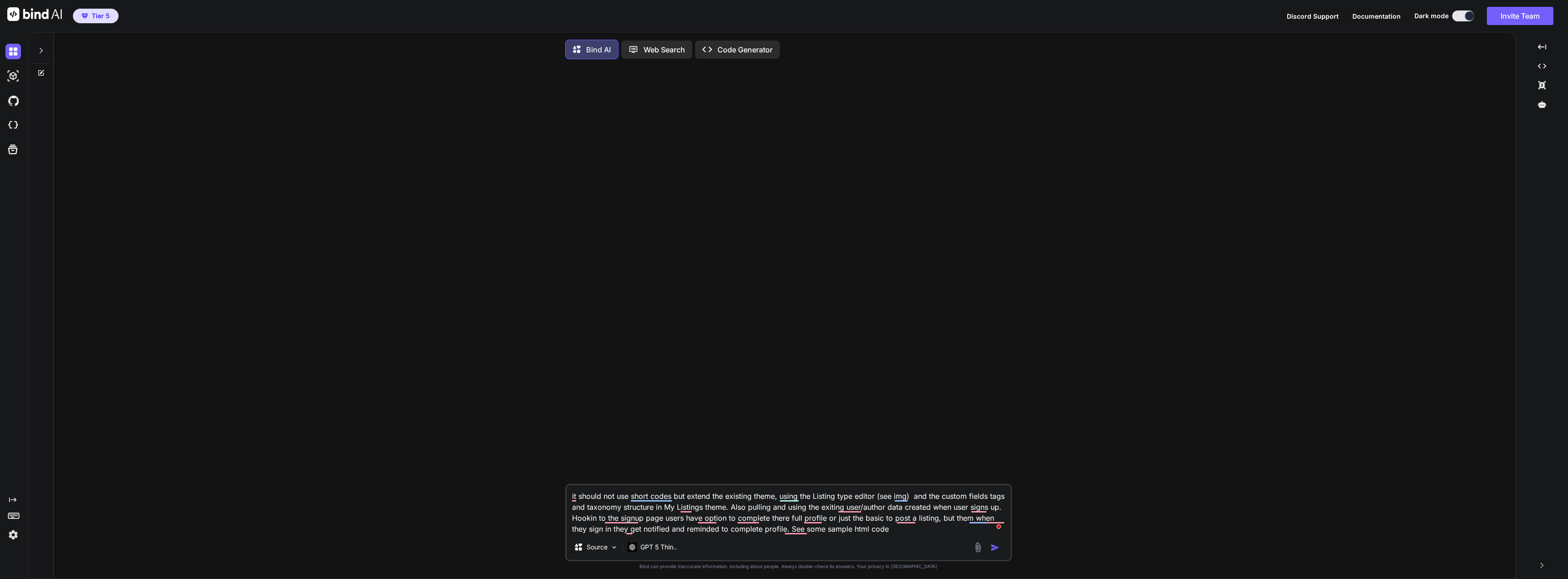
type textarea "it should not use short codes but extend the existing theme, using the Listing …"
type textarea "x"
type textarea "it should not use short codes but extend the existing theme, using the Listing …"
type textarea "x"
type textarea "it should not use short codes but extend the existing theme, using the Listing …"
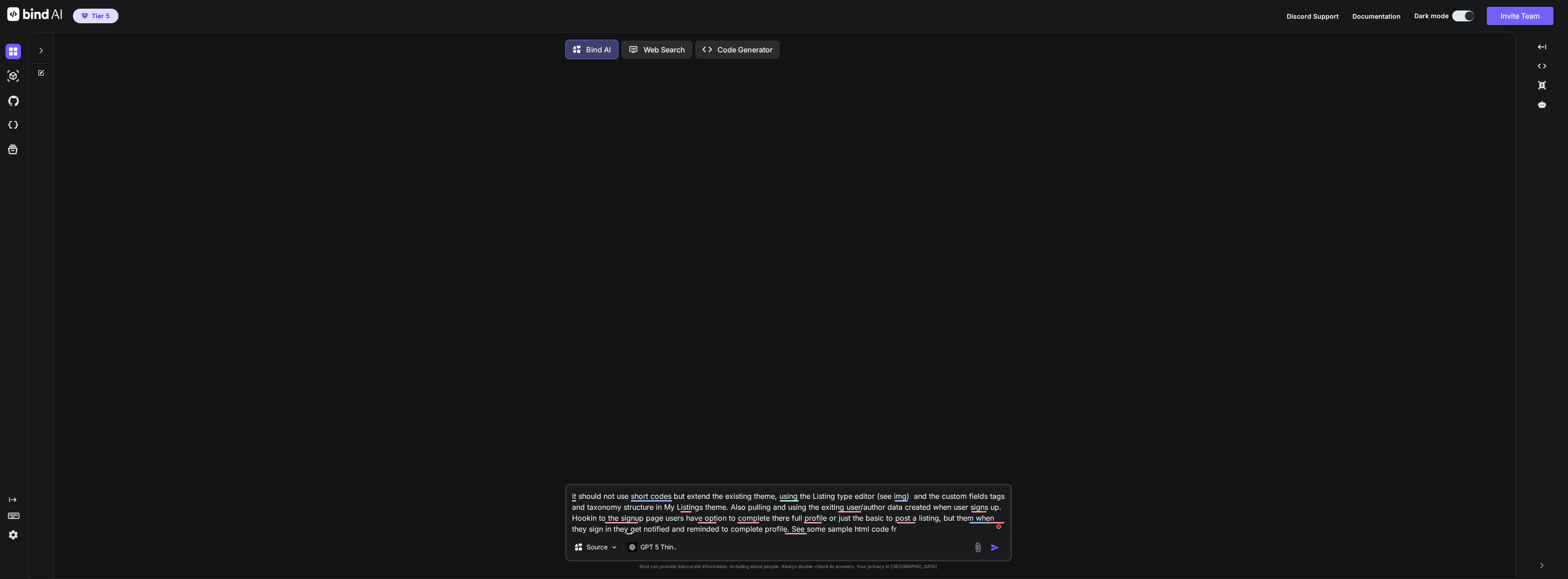
type textarea "x"
type textarea "it should not use short codes but extend the existing theme, using the Listing …"
type textarea "x"
type textarea "it should not use short codes but extend the existing theme, using the Listing …"
type textarea "x"
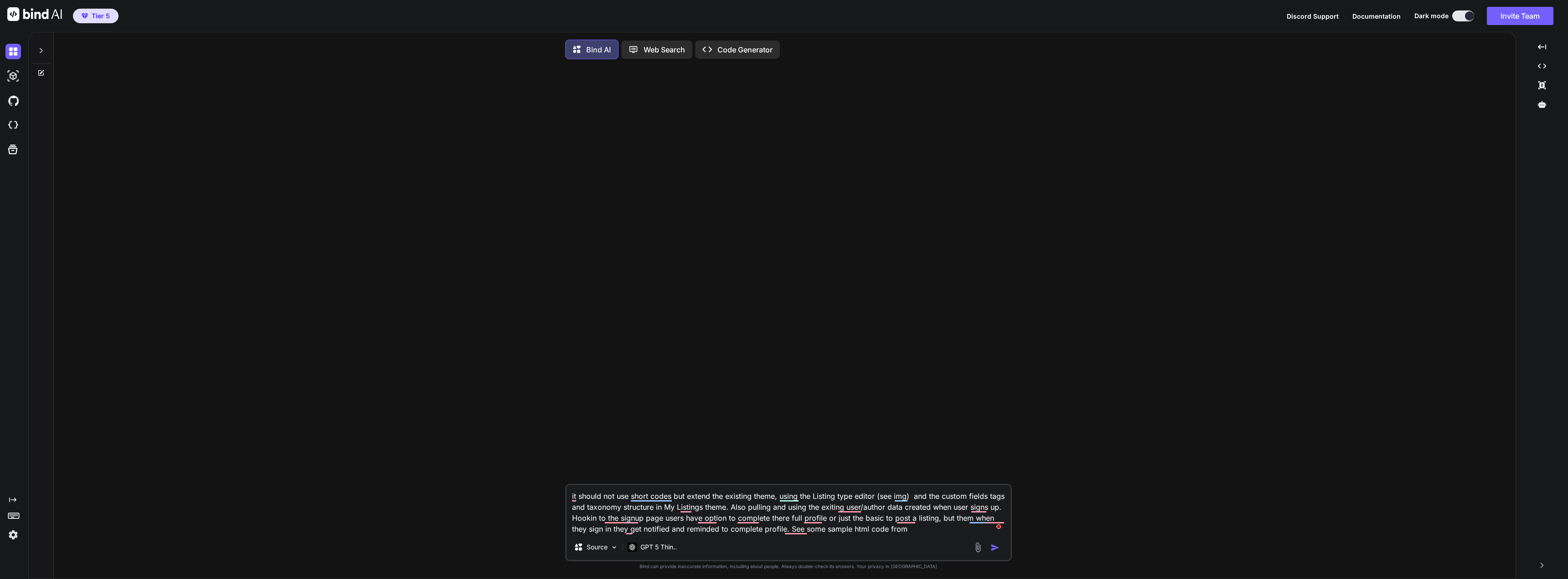
type textarea "it should not use short codes but extend the existing theme, using the Listing …"
type textarea "x"
type textarea "it should not use short codes but extend the existing theme, using the Listing …"
type textarea "x"
type textarea "it should not use short codes but extend the existing theme, using the Listing …"
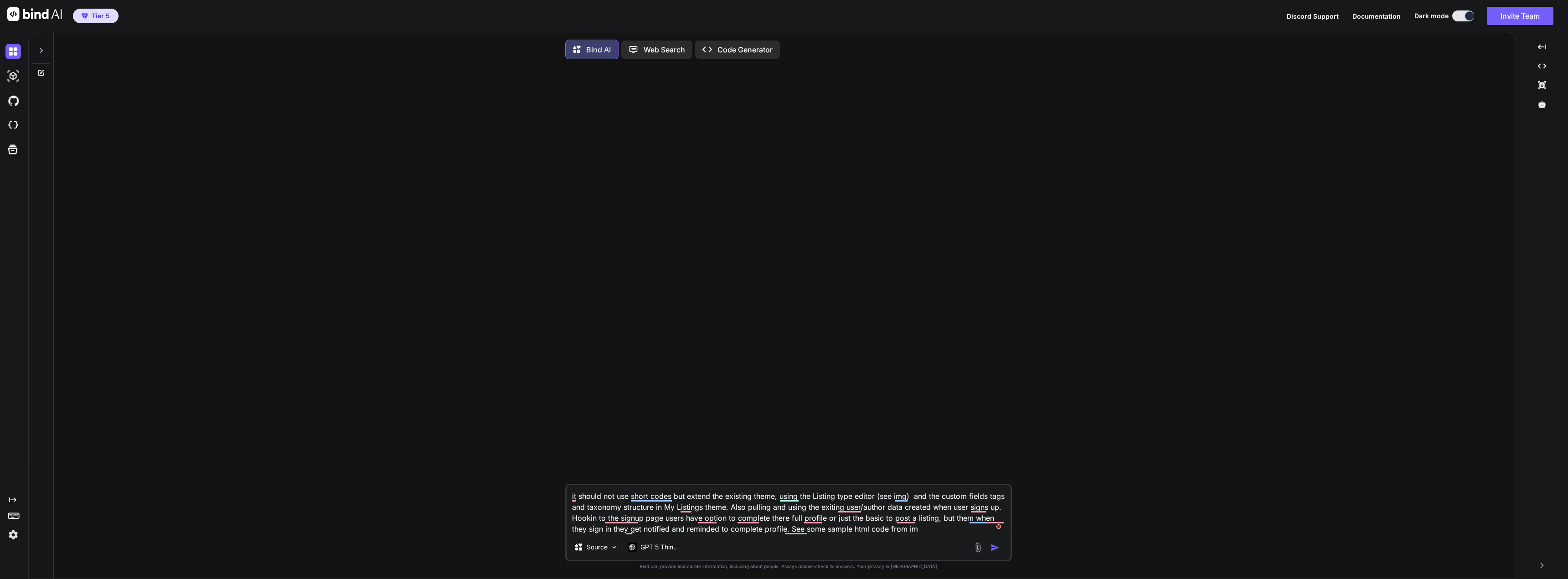
type textarea "x"
type textarea "it should not use short codes but extend the existing theme, using the Listing …"
type textarea "x"
type textarea "it should not use short codes but extend the existing theme, using the Listing …"
type textarea "x"
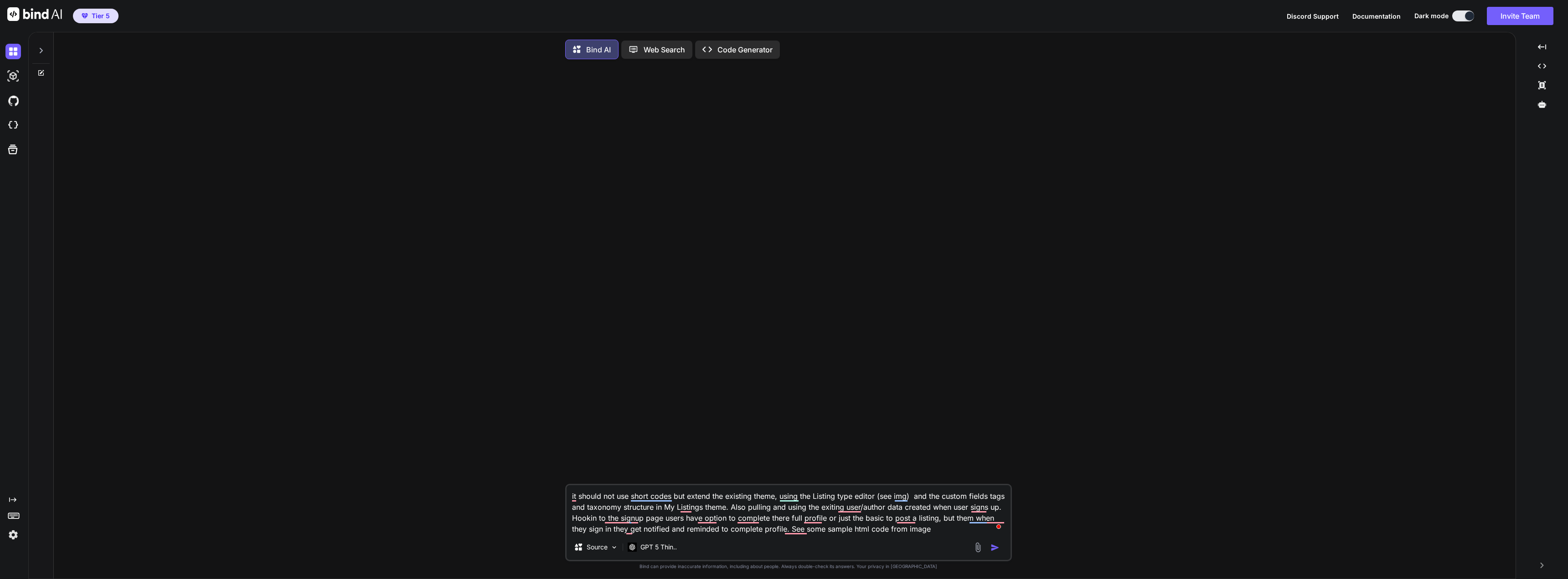
type textarea "it should not use short codes but extend the existing theme, using the Listing …"
type textarea "x"
type textarea "it should not use short codes but extend the existing theme, using the Listing …"
type textarea "x"
type textarea "it should not use short codes but extend the existing theme, using the Listing …"
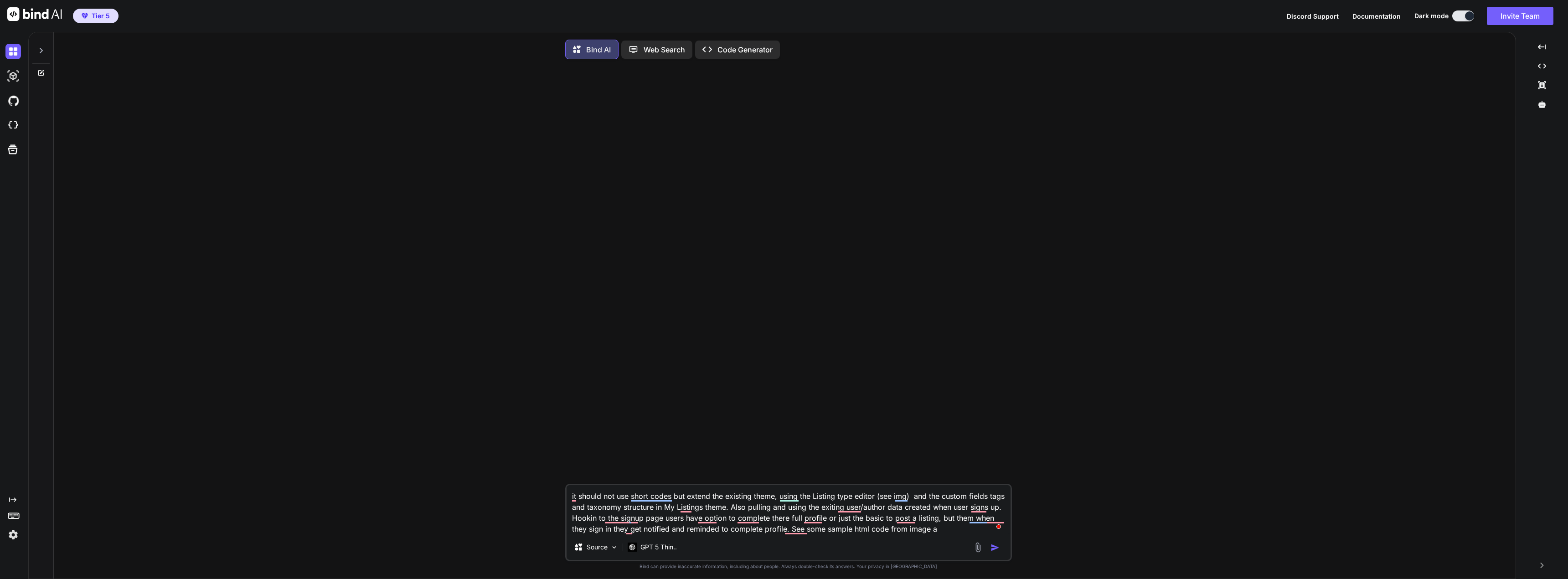
type textarea "x"
type textarea "it should not use short codes but extend the existing theme, using the Listing …"
type textarea "x"
type textarea "it should not use short codes but extend the existing theme, using the Listing …"
type textarea "x"
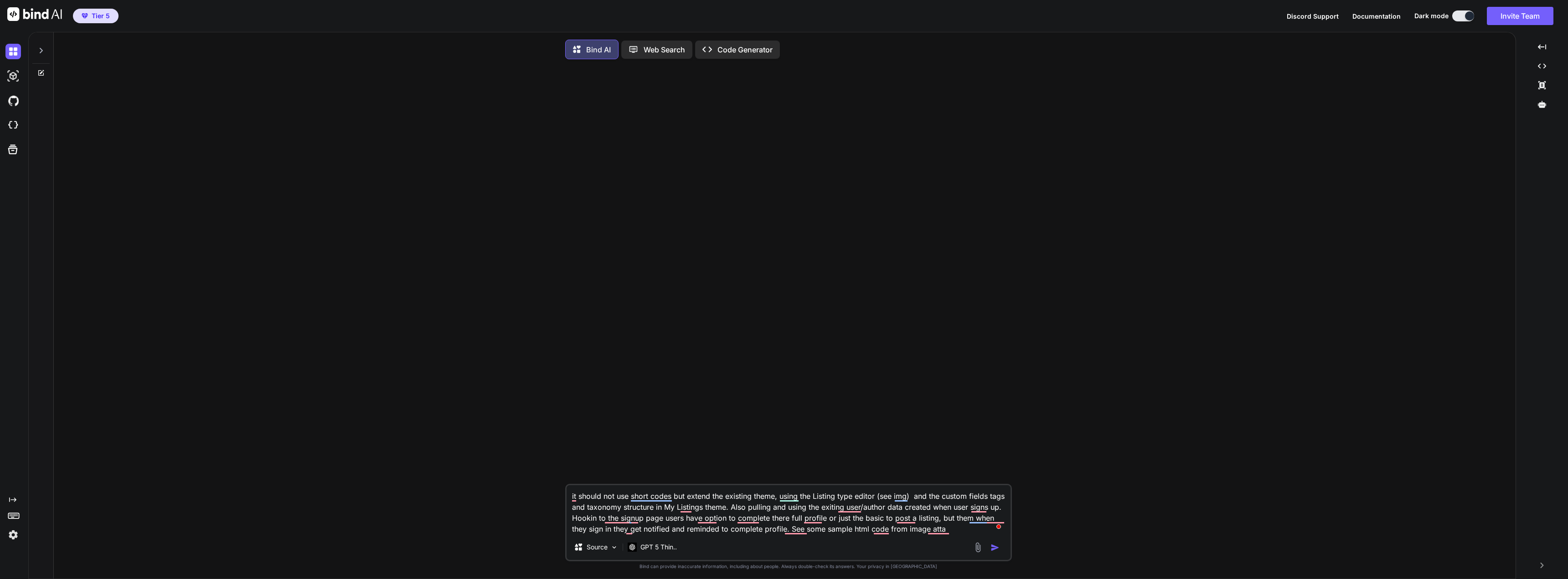
type textarea "it should not use short codes but extend the existing theme, using the Listing …"
type textarea "x"
type textarea "it should not use short codes but extend the existing theme, using the Listing …"
type textarea "x"
type textarea "it should not use short codes but extend the existing theme, using the Listing …"
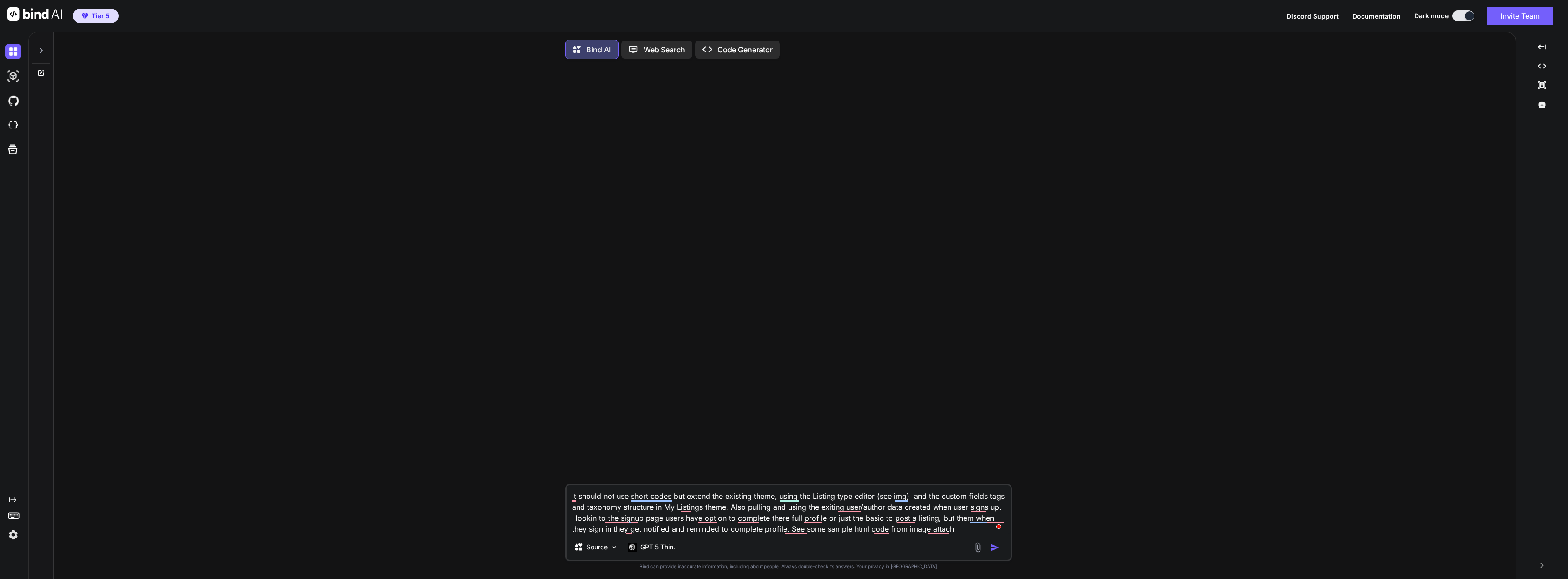
type textarea "x"
type textarea "it should not use short codes but extend the existing theme, using the Listing …"
type textarea "x"
type textarea "it should not use short codes but extend the existing theme, using the Listing …"
type textarea "x"
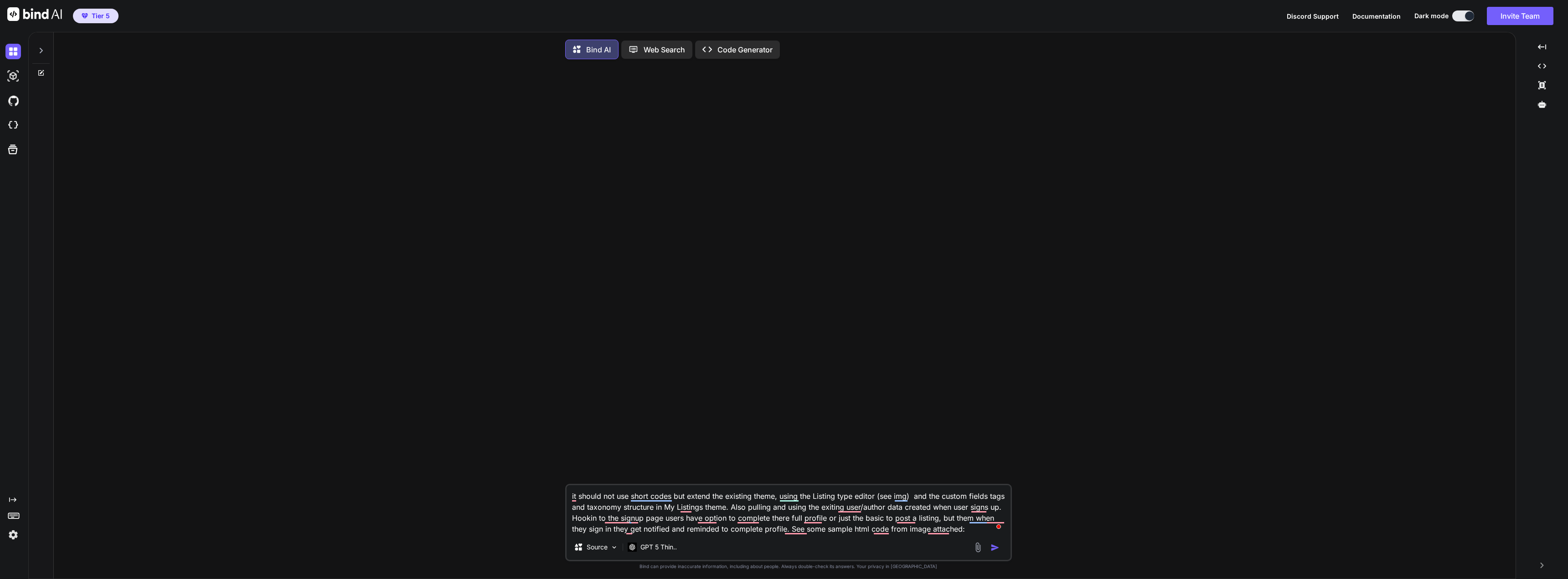
type textarea "it should not use short codes but extend the existing theme, using the Listing …"
type textarea "x"
type textarea "it should not use short codes but extend the existing theme, using the Listing …"
type textarea "x"
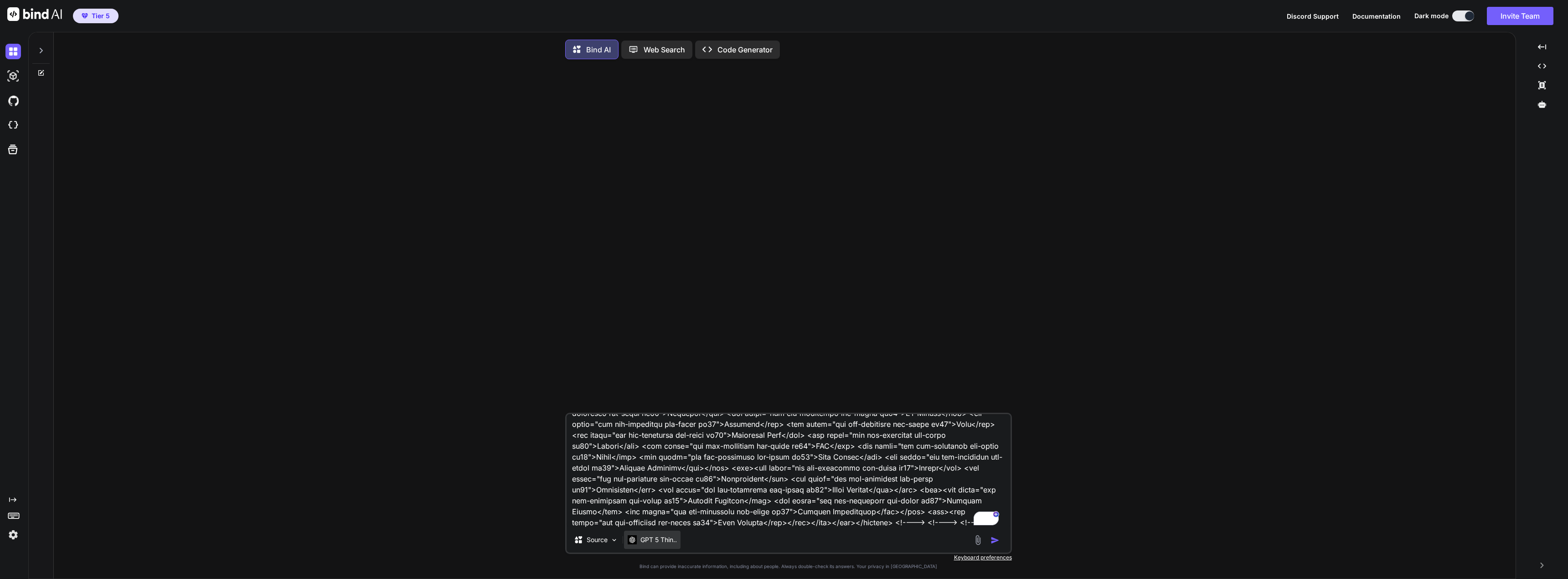
type textarea "it should not use short codes but extend the existing theme, using the Listing …"
click at [652, 545] on p "GPT 5 Thin.." at bounding box center [658, 540] width 36 height 9
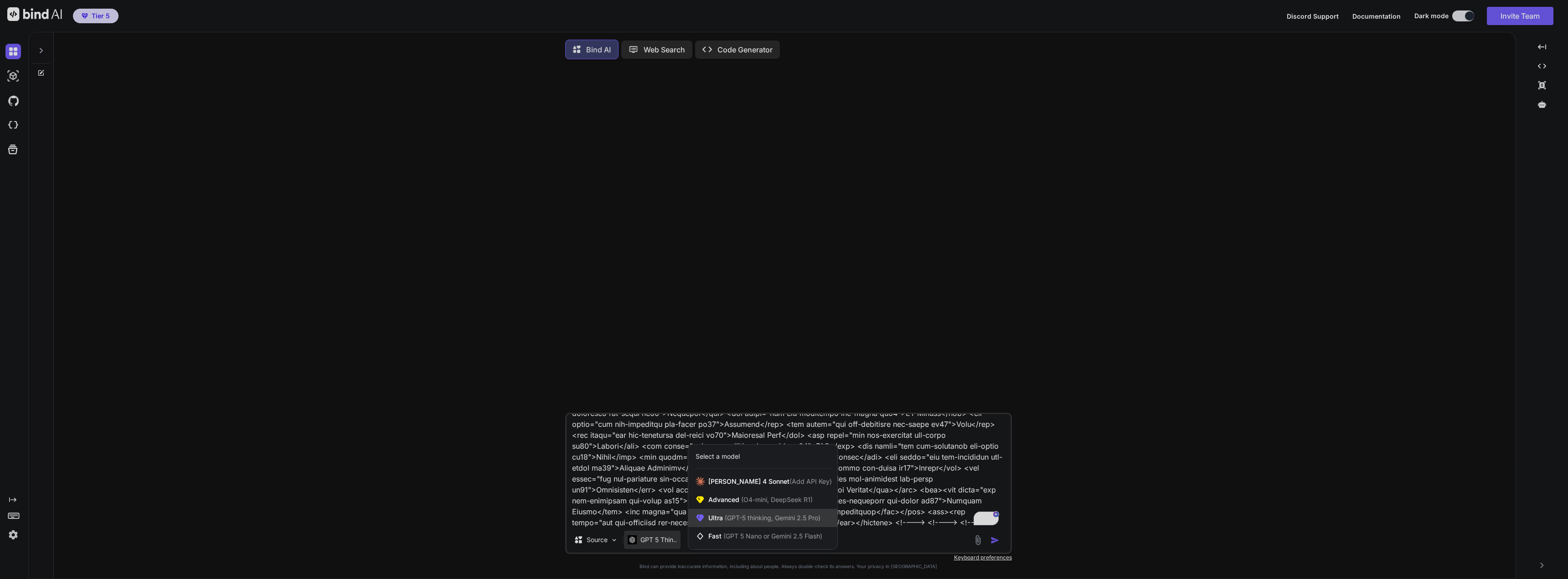
click at [764, 515] on div "Ultra (GPT-5 thinking, Gemini 2.5 Pro)" at bounding box center [762, 518] width 149 height 19
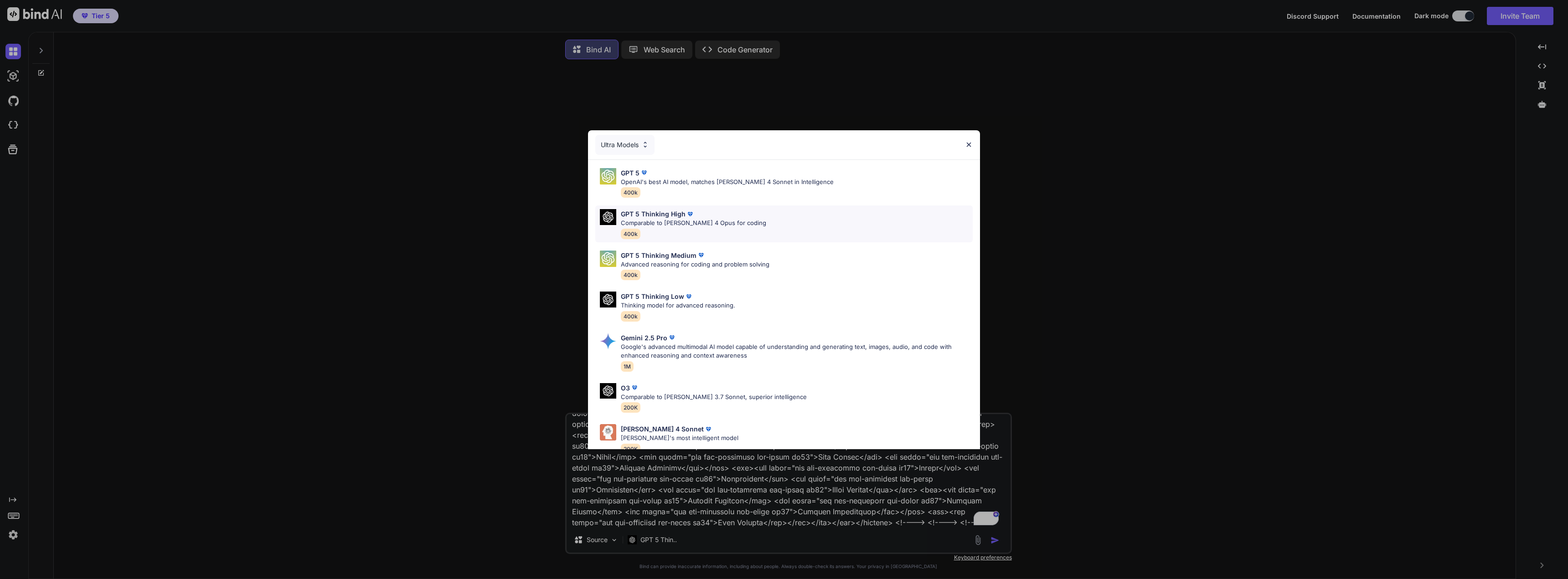
click at [711, 220] on p "Comparable to Claude 4 Opus for coding" at bounding box center [693, 223] width 146 height 9
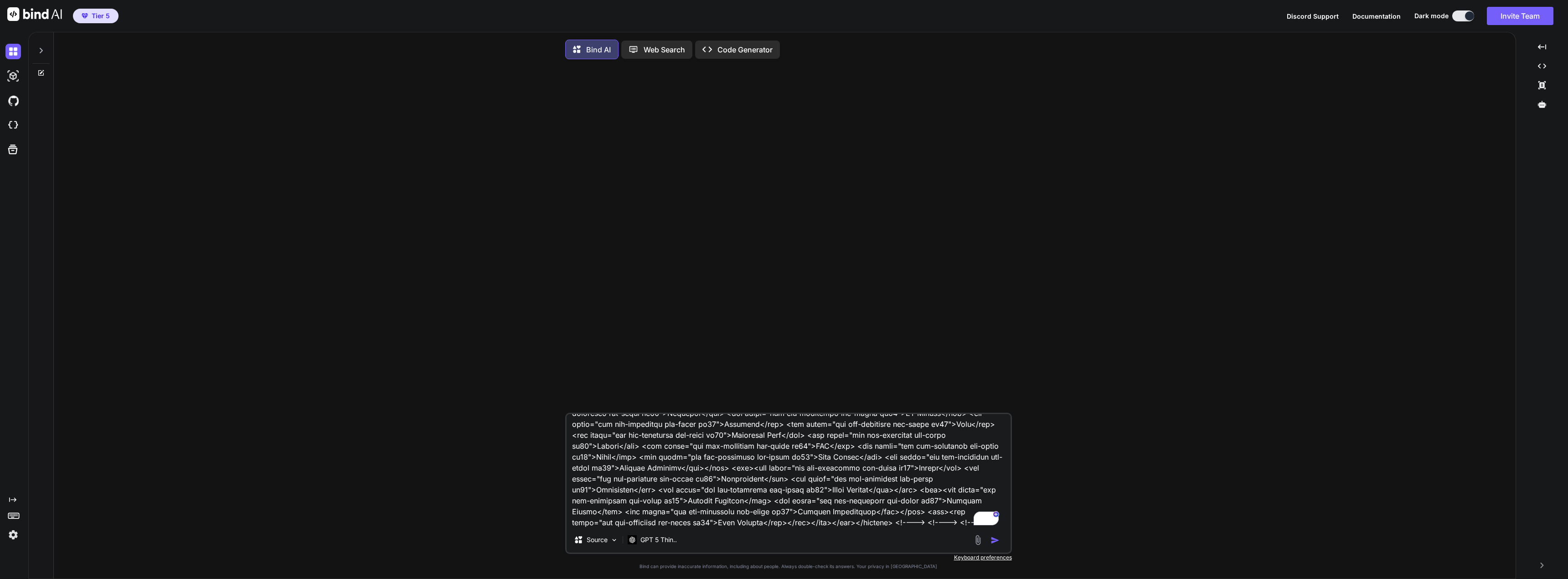
click at [995, 543] on img "button" at bounding box center [994, 540] width 9 height 9
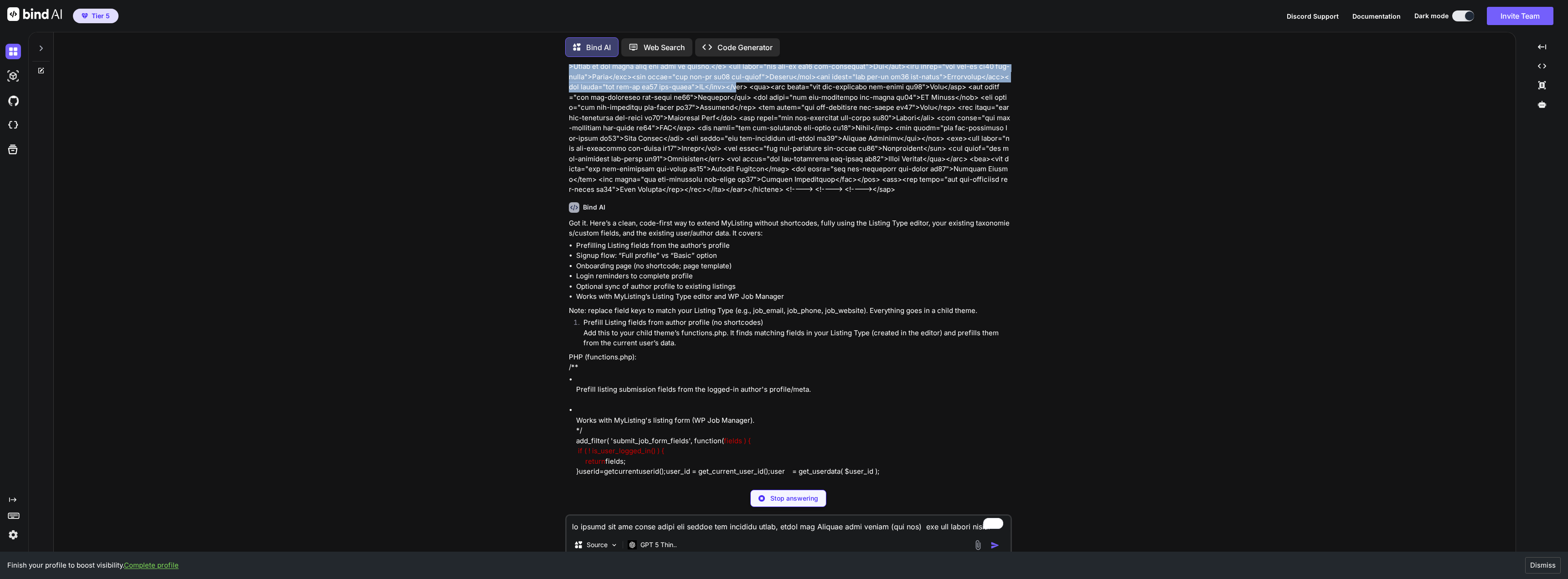
scroll to position [1316, 0]
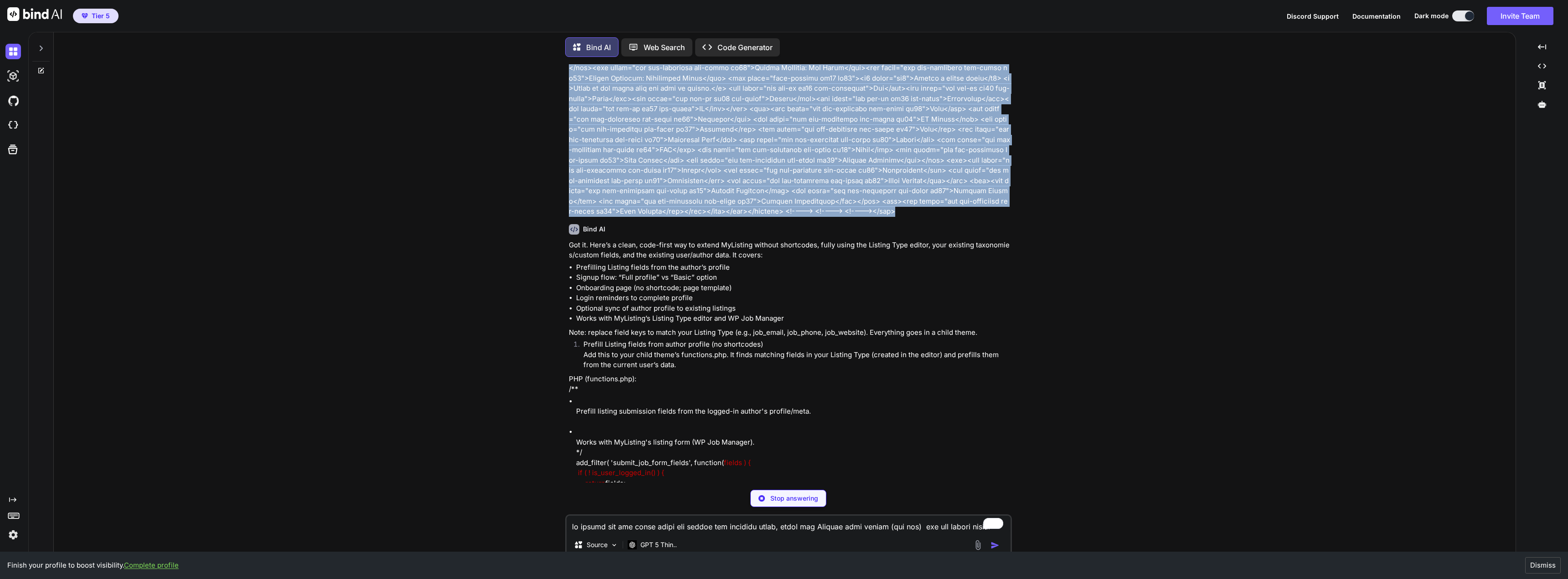
type textarea "x"
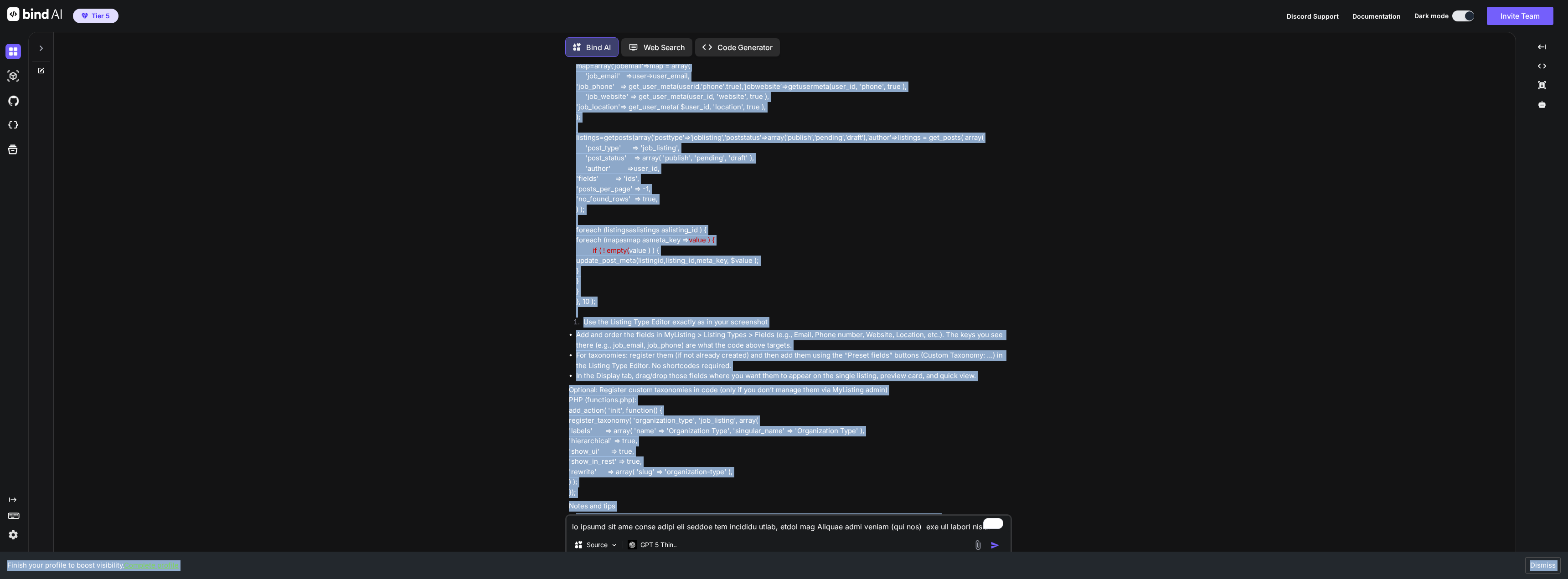
scroll to position [3613, 0]
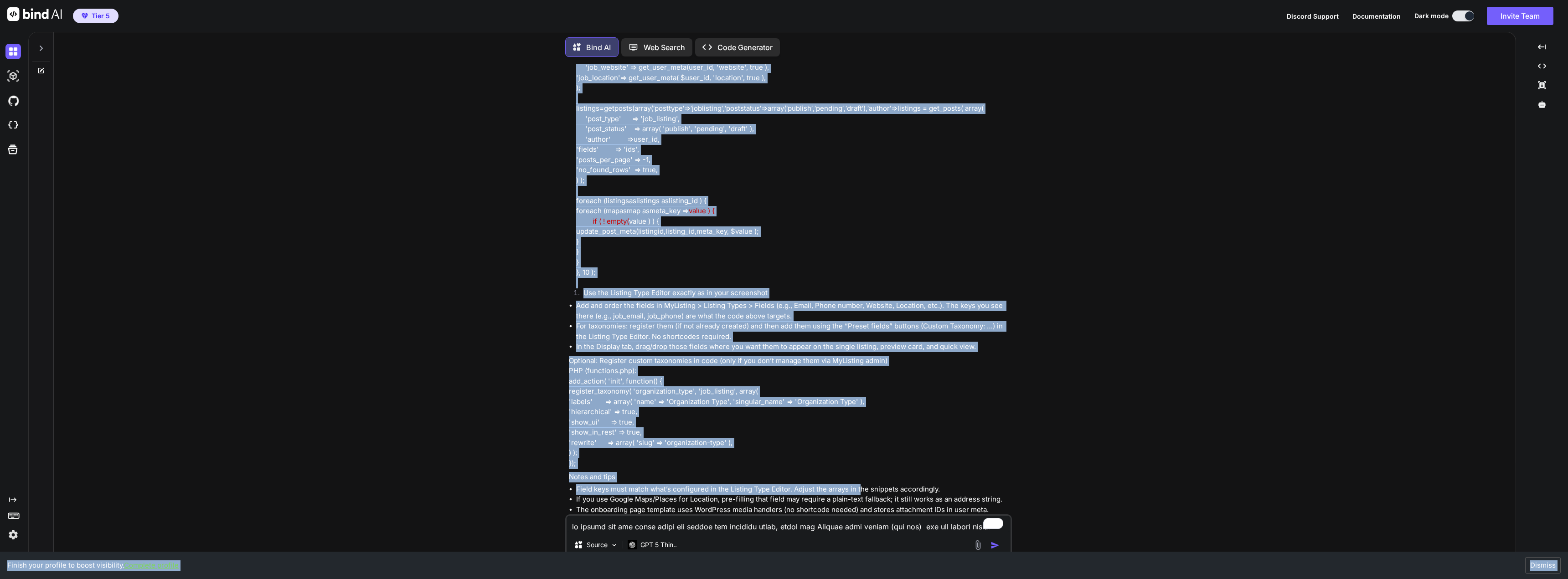
drag, startPoint x: 569, startPoint y: 91, endPoint x: 860, endPoint y: 416, distance: 436.2
click at [859, 419] on div "You Bind AI Got it. Here’s a clean, code-first way to extend MyListing without …" at bounding box center [790, 290] width 445 height 450
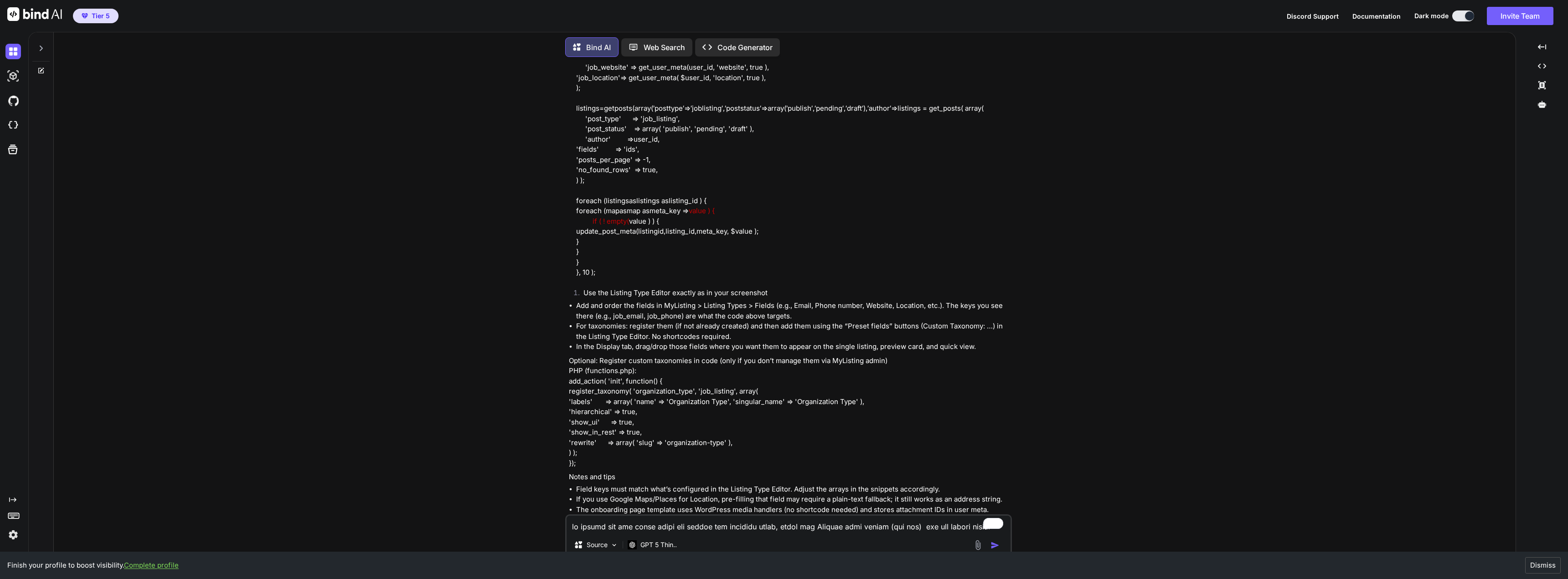
click at [598, 568] on p "Open in Editor" at bounding box center [597, 572] width 43 height 9
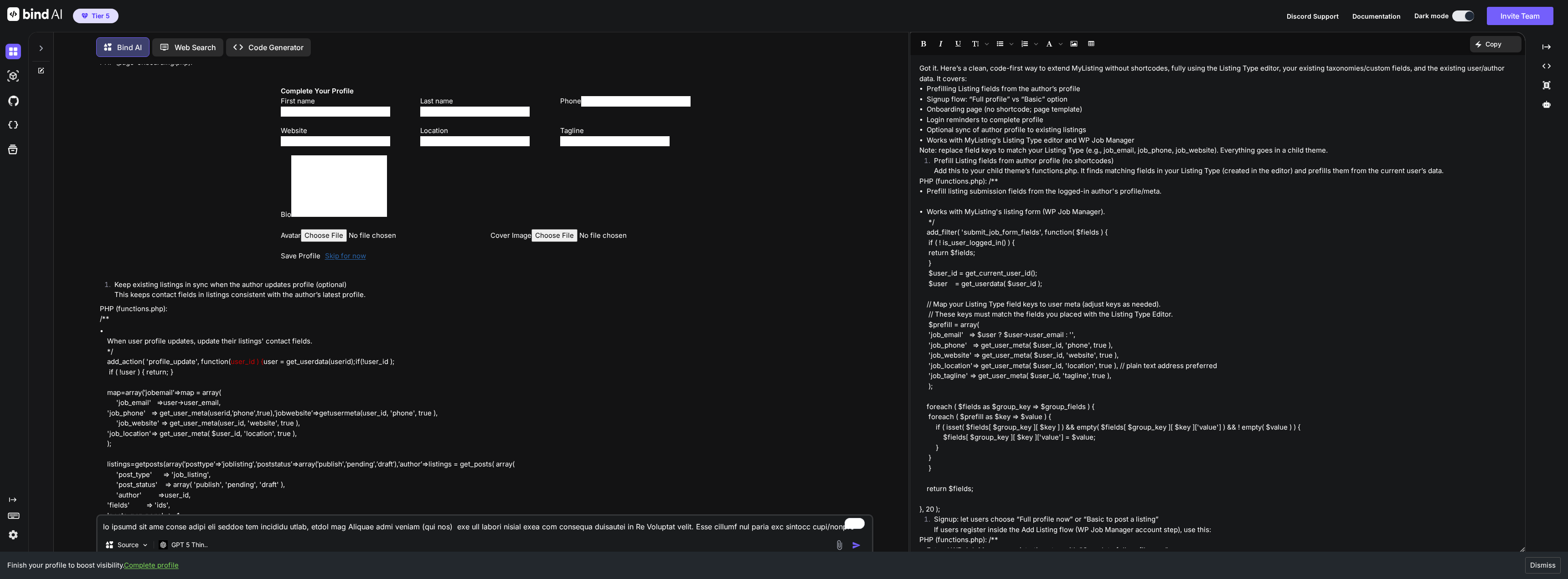
scroll to position [2540, 0]
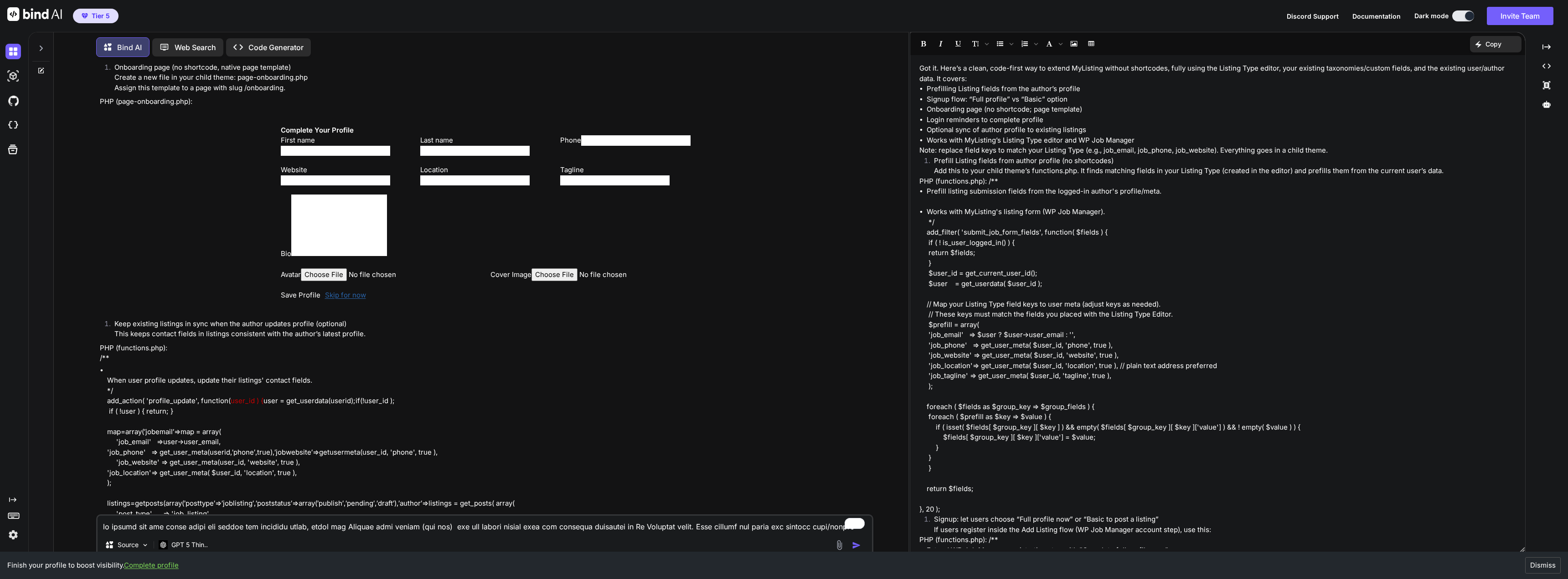
click at [350, 294] on link "Skip for now" at bounding box center [345, 296] width 41 height 11
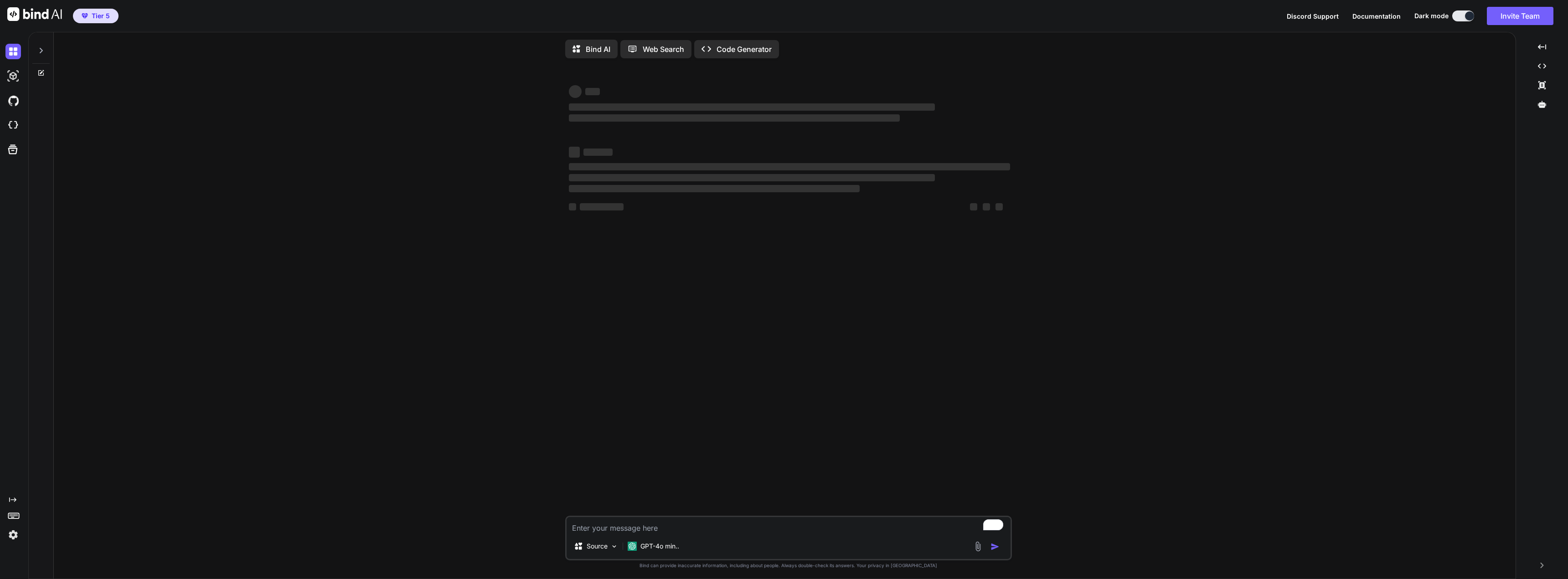
type textarea "x"
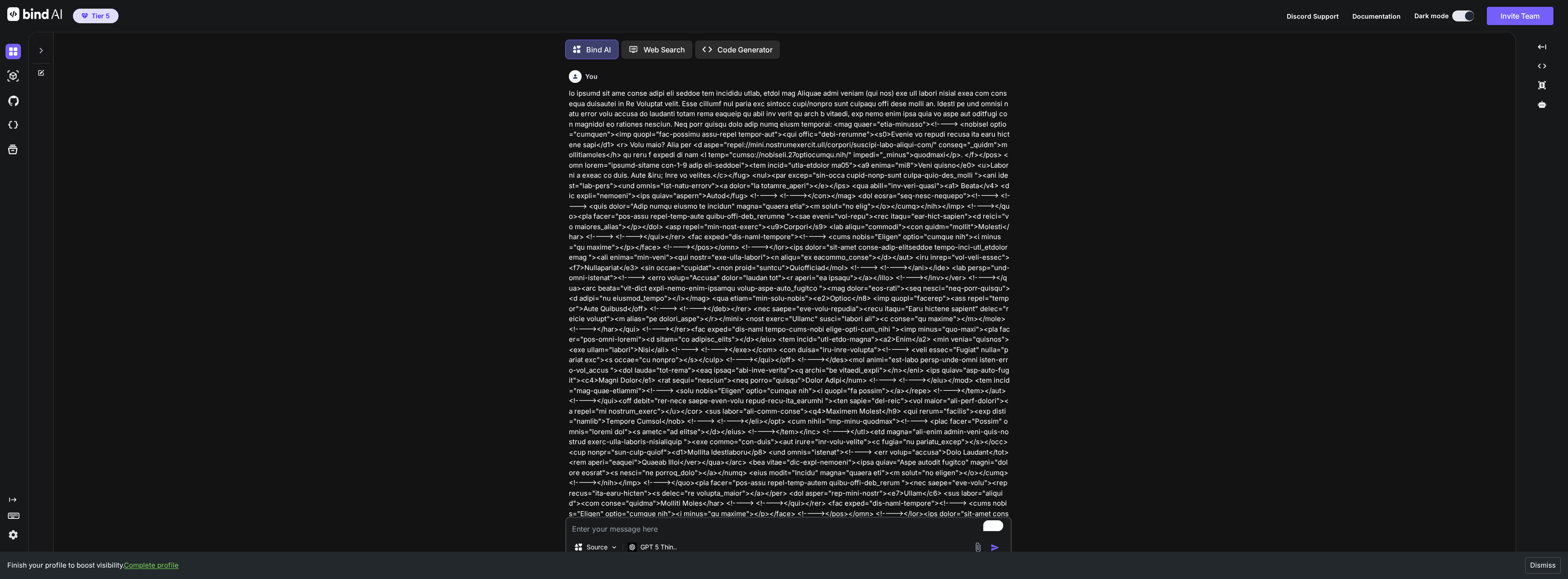
scroll to position [4, 0]
type textarea "x"
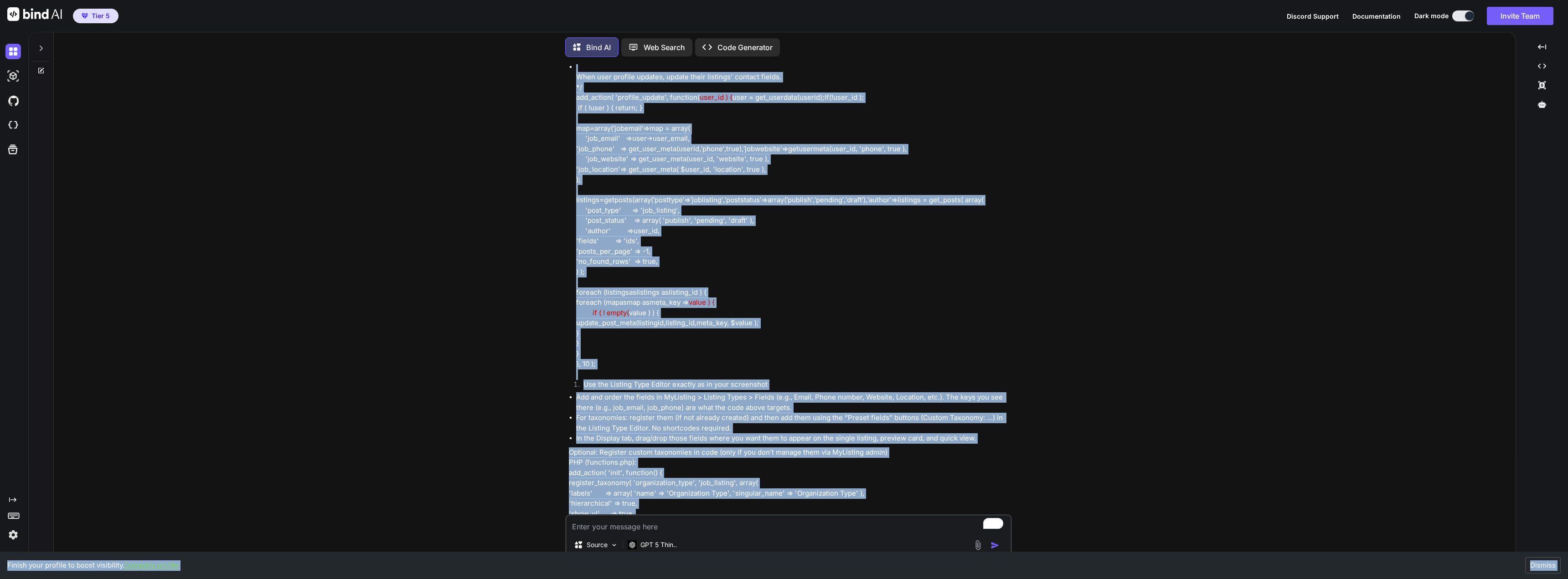
scroll to position [3613, 0]
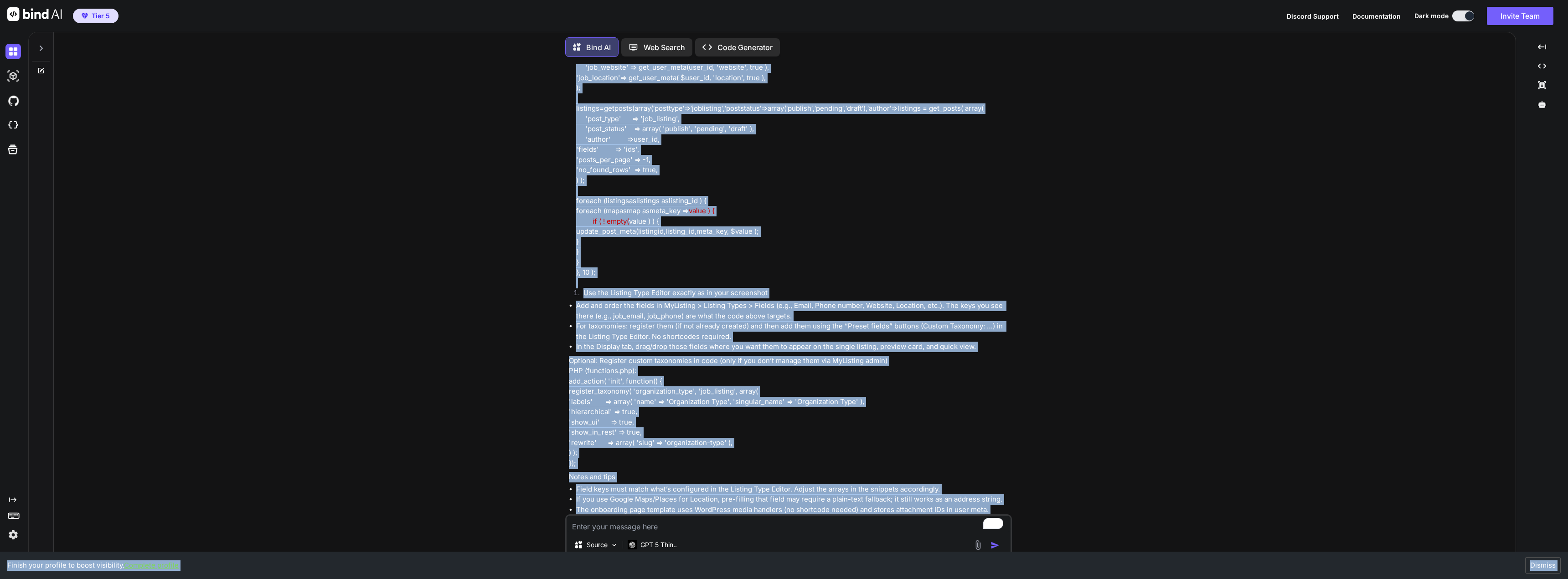
drag, startPoint x: 569, startPoint y: 89, endPoint x: 851, endPoint y: 474, distance: 477.2
click at [894, 498] on div "You Bind AI Got it. Here’s a clean, code-first way to extend MyListing without …" at bounding box center [790, 290] width 445 height 450
copy div "it should not use short codes but extend the existing theme, using the Listing …"
